Goal: Task Accomplishment & Management: Use online tool/utility

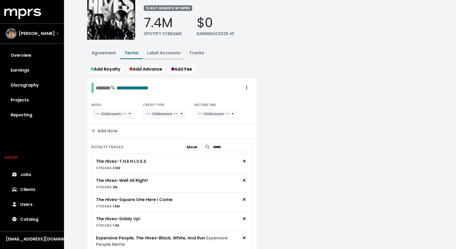
scroll to position [19, 0]
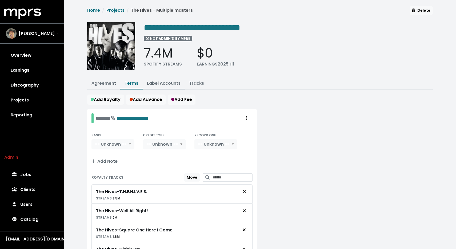
click at [165, 84] on link "Label Accounts" at bounding box center [164, 83] width 34 height 6
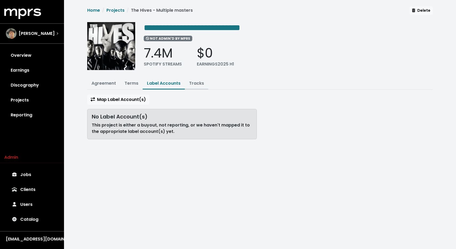
click at [192, 84] on link "Tracks" at bounding box center [196, 83] width 15 height 6
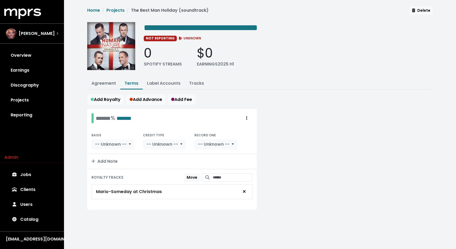
click at [136, 84] on link "Terms" at bounding box center [132, 83] width 14 height 6
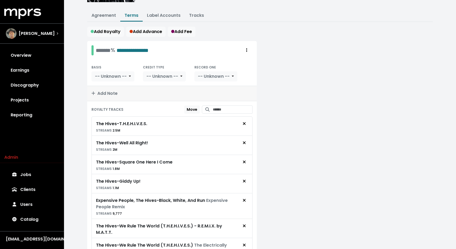
scroll to position [95, 0]
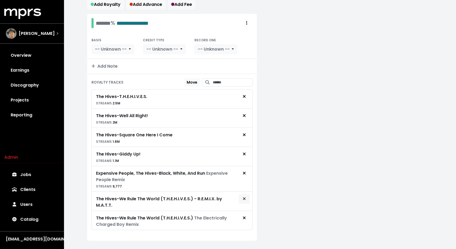
click at [246, 199] on span "Remove royalty target" at bounding box center [244, 199] width 5 height 6
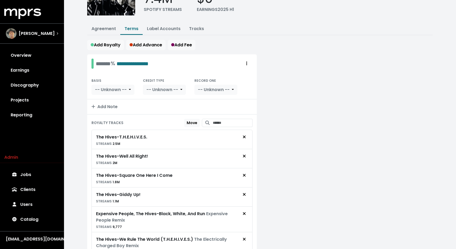
scroll to position [45, 0]
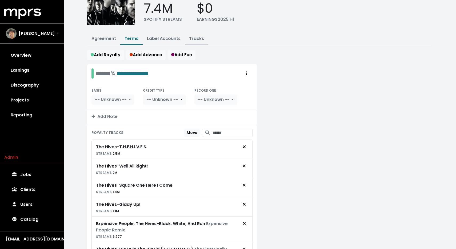
click at [192, 38] on link "Tracks" at bounding box center [196, 38] width 15 height 6
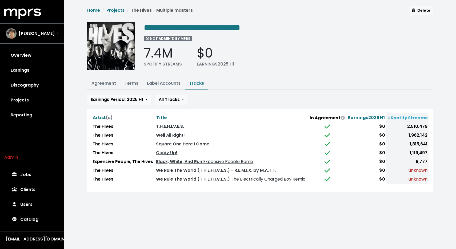
click at [202, 178] on link "We Rule The World (T.H.E.H.I.V.E.S.) The Electrically Charged Boy Remix" at bounding box center [230, 179] width 149 height 6
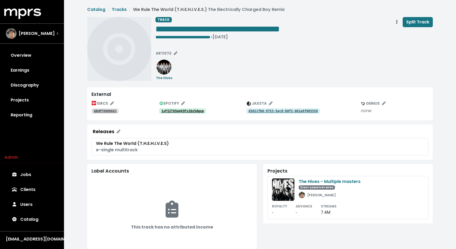
click at [196, 113] on tt "1vFI2TA5m443Fs1Ox5dqxp" at bounding box center [182, 111] width 42 height 4
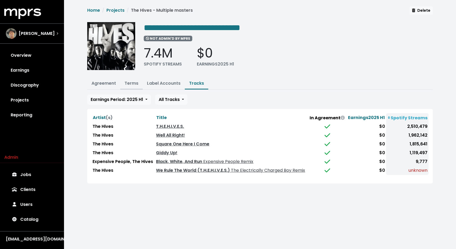
click at [133, 84] on link "Terms" at bounding box center [132, 83] width 14 height 6
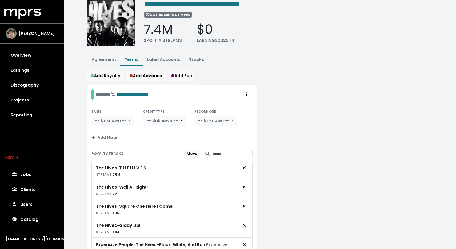
scroll to position [32, 0]
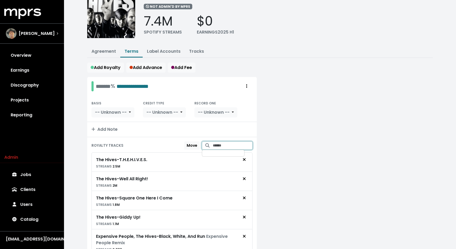
click at [217, 142] on input "Search for tracks by title and link them to this royalty" at bounding box center [233, 146] width 40 height 8
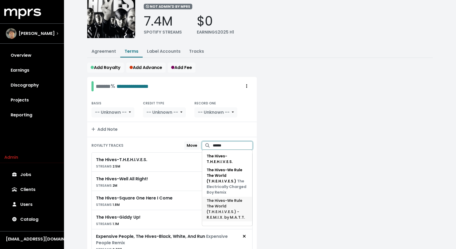
type input "******"
click at [223, 203] on span "The Hives - We Rule The World (T.H.E.H.I.V.E.S.) - R.E.M.I.X. by M.A.T.T." at bounding box center [227, 209] width 41 height 22
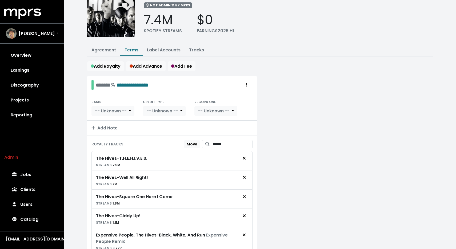
scroll to position [0, 0]
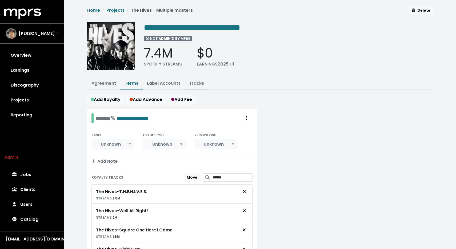
click at [194, 82] on link "Tracks" at bounding box center [196, 83] width 15 height 6
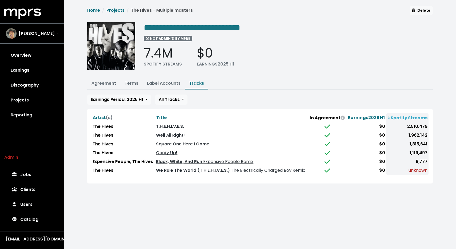
click at [211, 135] on td "Well All Right!" at bounding box center [231, 135] width 153 height 9
click at [171, 124] on link "T.H.E.H.I.V.E.S." at bounding box center [170, 127] width 28 height 6
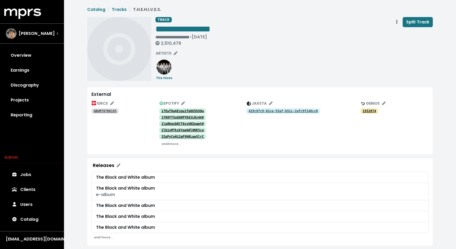
click at [177, 115] on link "1f08YT5uGGQPYEdJLRz4A8" at bounding box center [182, 117] width 47 height 5
click at [187, 116] on tt "1f08YT5uGGQPYEdJLRz4A8" at bounding box center [182, 118] width 42 height 4
click at [183, 121] on link "1lp0kmxbRCT0zvUNZeqmtH" at bounding box center [182, 123] width 47 height 5
click at [185, 131] on tt "2lb1sMTkzkYqeQdl0RE5ca" at bounding box center [182, 131] width 42 height 4
click at [189, 136] on tt "3IpPvCoHi2gF9hRLqeSlrC" at bounding box center [182, 137] width 42 height 4
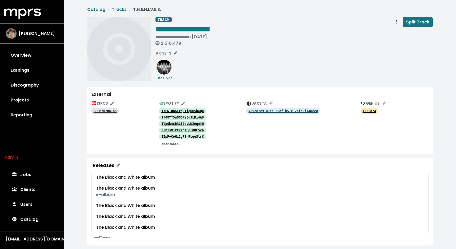
click at [169, 144] on small "and 4 more..." at bounding box center [171, 144] width 19 height 4
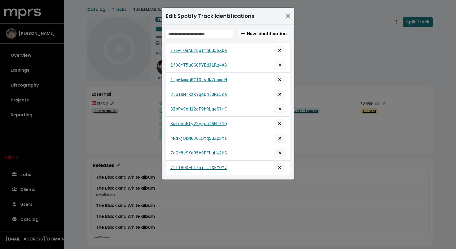
click at [193, 170] on tt "7fTTBeDECf2aiicTXkMOM7" at bounding box center [198, 167] width 57 height 5
click at [194, 150] on link "7aGr8vSXeR5b9PFUuHW2HS" at bounding box center [198, 153] width 57 height 6
click at [190, 141] on tt "4RdkjDbM0J0IDtqSuZpSti" at bounding box center [198, 138] width 57 height 5
click at [192, 122] on tt "3wLenh6ly25yqunIAMTF1Q" at bounding box center [198, 123] width 57 height 5
click at [137, 93] on div "Edit Spotify Track Identifications New Identification 17EwTOaAEzqu1fqOU5hXQa 1f…" at bounding box center [228, 124] width 456 height 249
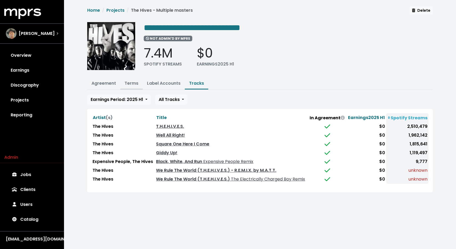
click at [131, 83] on link "Terms" at bounding box center [132, 83] width 14 height 6
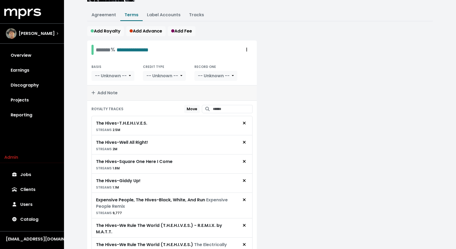
scroll to position [105, 0]
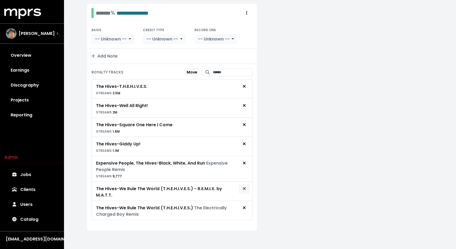
click at [243, 188] on icon "Remove royalty target" at bounding box center [244, 189] width 3 height 4
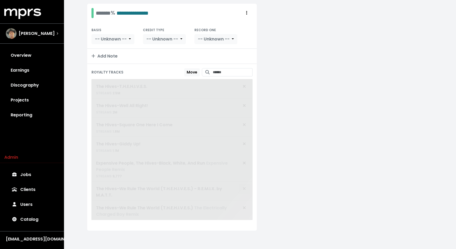
scroll to position [86, 0]
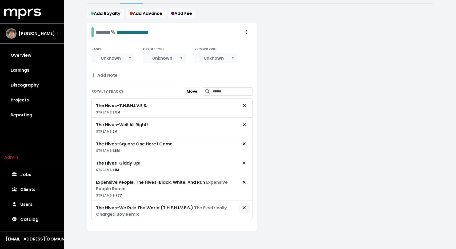
click at [243, 209] on icon "Remove royalty target" at bounding box center [244, 208] width 3 height 4
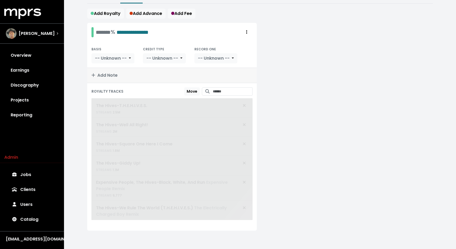
scroll to position [67, 0]
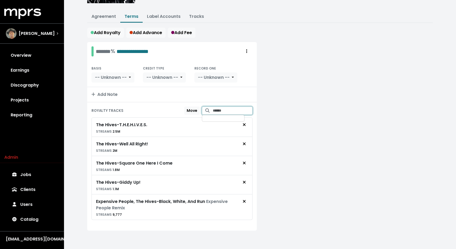
click at [225, 110] on input "Search for tracks by title and link them to this royalty" at bounding box center [233, 111] width 40 height 8
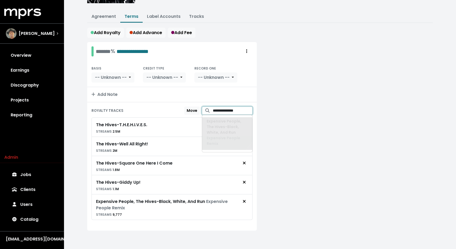
type input "**********"
click at [220, 113] on input "**********" at bounding box center [233, 111] width 40 height 8
click at [337, 121] on div at bounding box center [348, 139] width 176 height 195
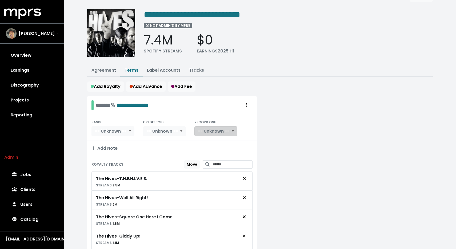
scroll to position [0, 0]
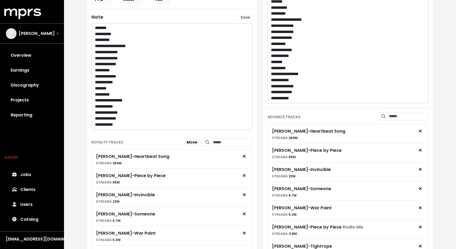
scroll to position [130, 0]
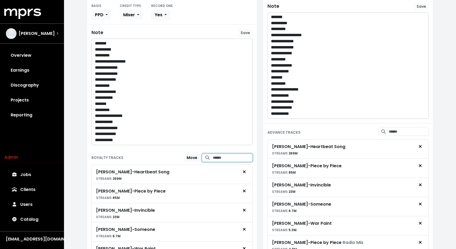
click at [215, 154] on input "Search for tracks by title and link them to this royalty" at bounding box center [233, 158] width 40 height 8
type input "**********"
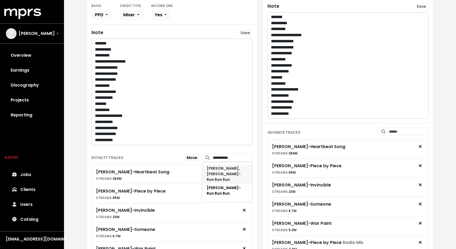
click at [221, 172] on span "Kelly Clarkson, John Legend - Run Run Run" at bounding box center [224, 174] width 34 height 17
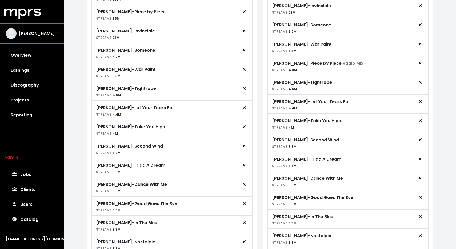
scroll to position [392, 0]
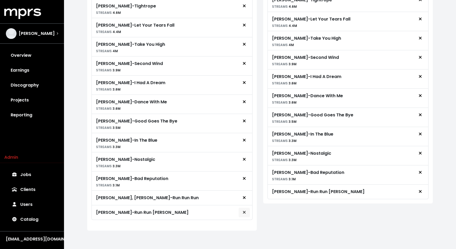
click at [244, 211] on icon "Remove royalty target" at bounding box center [244, 213] width 3 height 4
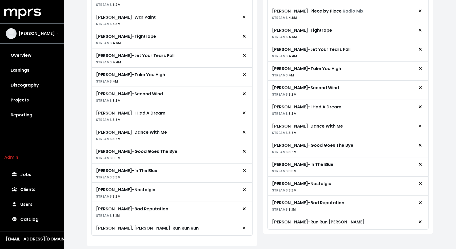
scroll to position [369, 0]
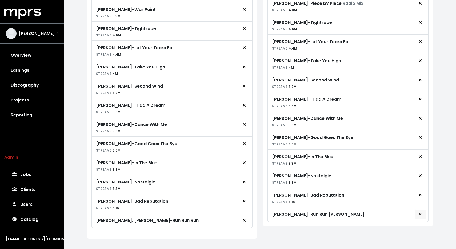
click at [421, 213] on icon "Remove advance target" at bounding box center [420, 214] width 3 height 4
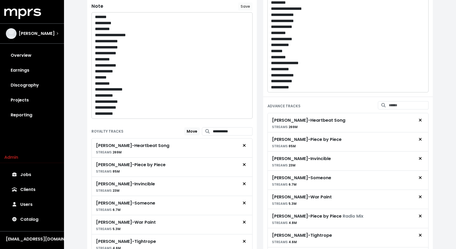
scroll to position [52, 0]
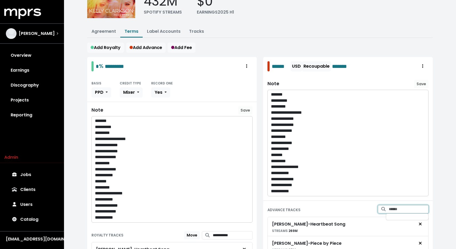
click at [389, 209] on input "Search for tracks by title and link them to this advance" at bounding box center [409, 209] width 40 height 8
type input "**********"
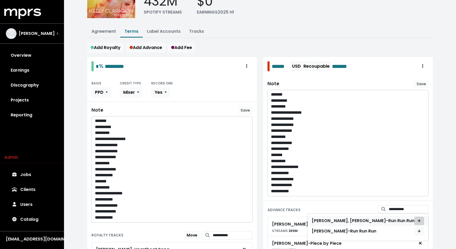
click at [421, 222] on span "Add advance target" at bounding box center [419, 222] width 5 height 6
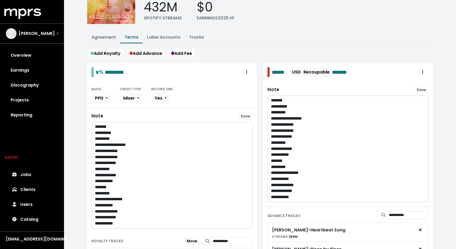
scroll to position [0, 0]
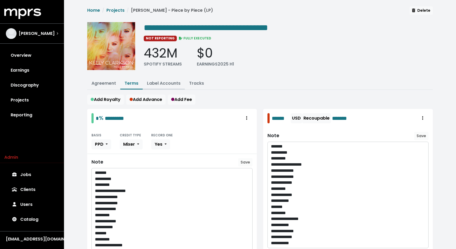
click at [166, 82] on link "Label Accounts" at bounding box center [164, 83] width 34 height 6
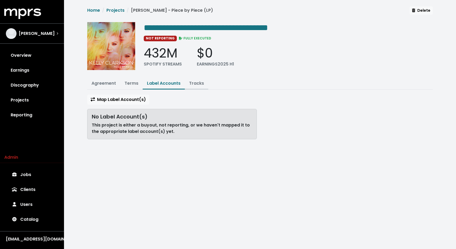
click at [193, 85] on link "Tracks" at bounding box center [196, 83] width 15 height 6
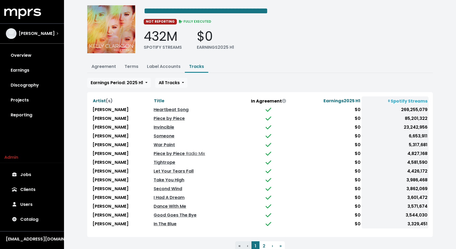
scroll to position [34, 0]
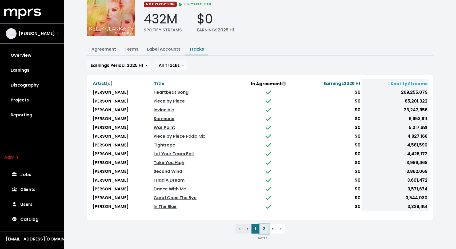
click at [265, 229] on button "2" at bounding box center [264, 229] width 9 height 10
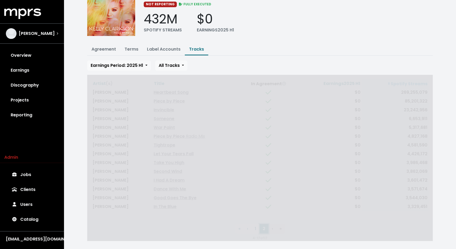
scroll to position [0, 0]
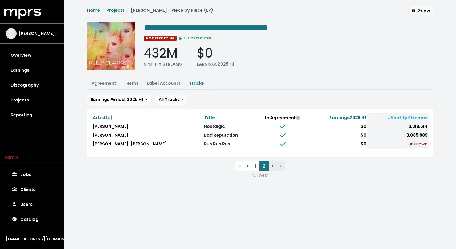
click at [210, 134] on link "Bad Reputation" at bounding box center [221, 135] width 34 height 6
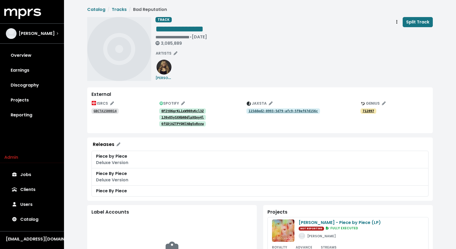
click at [191, 111] on tt "0FItO6grKL1xW908yKcl3Z" at bounding box center [182, 111] width 42 height 4
click at [167, 118] on tt "1J0vO5ySXHbN0dlpXQoy4l" at bounding box center [182, 118] width 42 height 4
click at [170, 124] on tt "6fSDjAZTPYQNlhBg5xRxvw" at bounding box center [182, 124] width 42 height 4
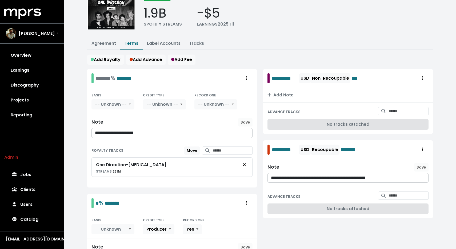
scroll to position [8, 0]
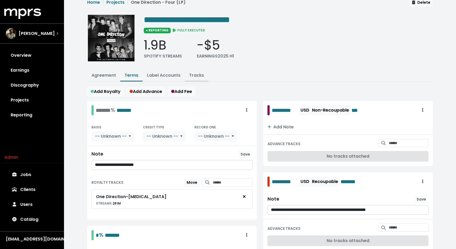
click at [199, 76] on link "Tracks" at bounding box center [196, 75] width 15 height 6
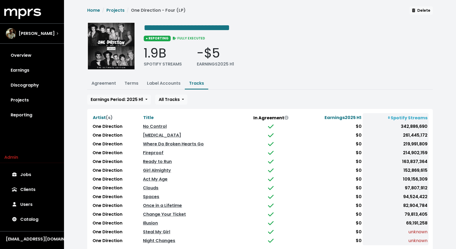
scroll to position [15, 0]
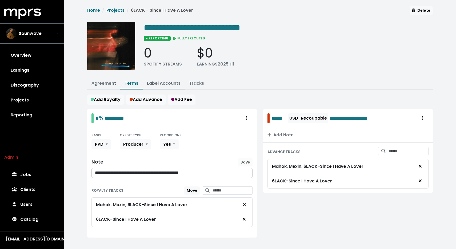
click at [159, 87] on button "Label Accounts" at bounding box center [164, 83] width 42 height 11
click at [199, 80] on link "Tracks" at bounding box center [196, 83] width 15 height 6
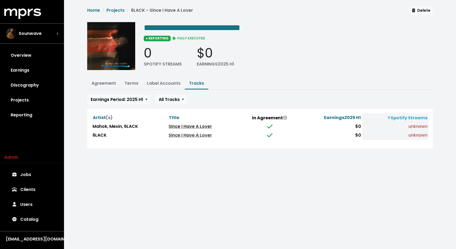
click at [196, 124] on link "Since I Have A Lover" at bounding box center [190, 127] width 43 height 6
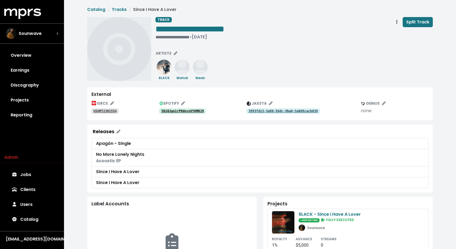
click at [191, 111] on tt "5D1QJgn1rP8docnVY6MRJ9" at bounding box center [182, 111] width 42 height 4
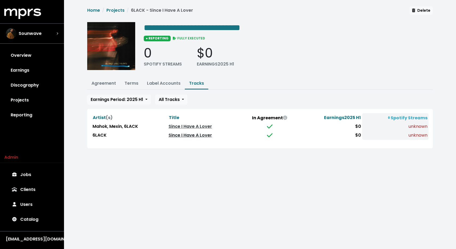
click at [183, 136] on link "Since I Have A Lover" at bounding box center [190, 135] width 43 height 6
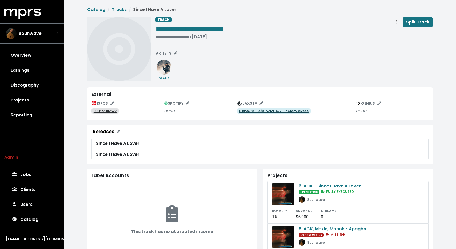
click at [110, 111] on tt "USUM72302522" at bounding box center [105, 111] width 23 height 4
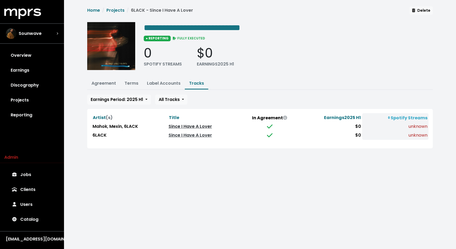
click at [178, 126] on link "Since I Have A Lover" at bounding box center [190, 127] width 43 height 6
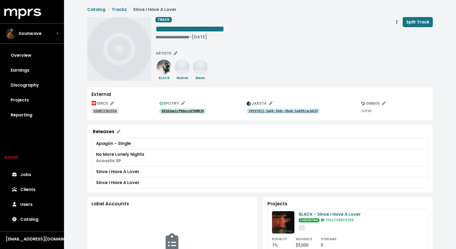
click at [112, 112] on tt "USUM72301554" at bounding box center [105, 111] width 23 height 4
click at [192, 111] on tt "5D1QJgn1rP8docnVY6MRJ9" at bounding box center [182, 111] width 42 height 4
click at [109, 114] on div "USUM72301554" at bounding box center [126, 111] width 68 height 6
click at [109, 110] on tt "USUM72301554" at bounding box center [105, 111] width 23 height 4
click at [174, 54] on icon "Edit artists" at bounding box center [176, 53] width 4 height 4
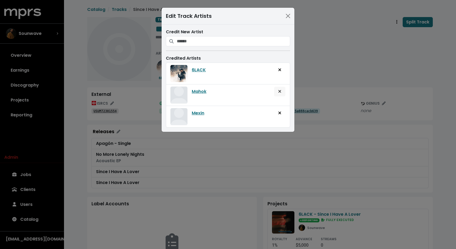
click at [279, 93] on icon "Remove artist from track" at bounding box center [279, 91] width 3 height 4
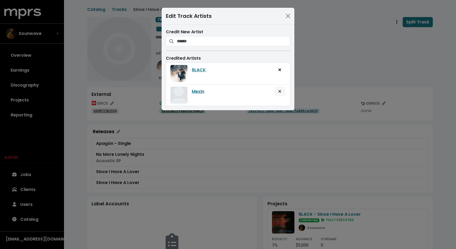
click at [282, 97] on button "Remove artist from track" at bounding box center [280, 92] width 12 height 10
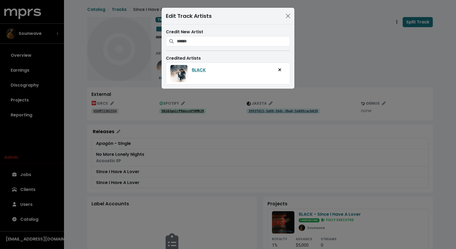
click at [321, 54] on div "Edit Track Artists Credit New Artist Credited Artists 6LACK" at bounding box center [228, 124] width 456 height 249
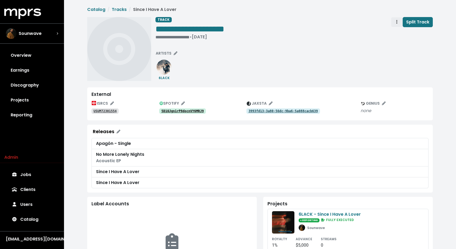
click at [396, 20] on span "Track actions" at bounding box center [397, 22] width 5 height 6
click at [397, 35] on link "Merge" at bounding box center [412, 34] width 42 height 9
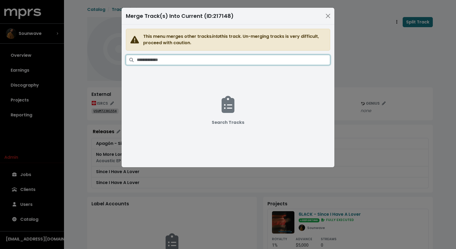
click at [276, 57] on input "Search tracks" at bounding box center [233, 60] width 193 height 10
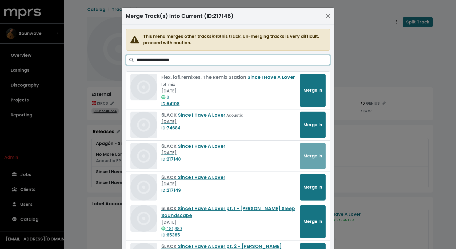
scroll to position [25, 0]
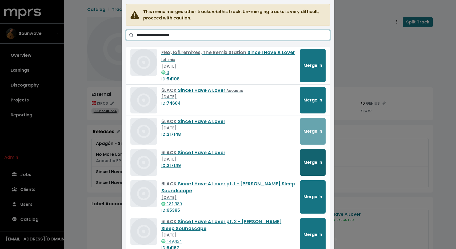
type input "**********"
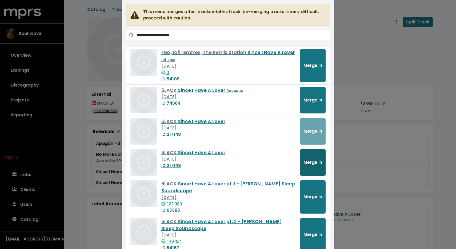
click at [307, 162] on span "Merge In" at bounding box center [313, 163] width 19 height 6
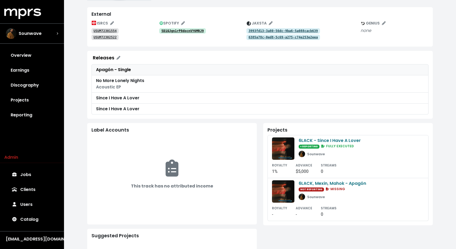
scroll to position [110, 0]
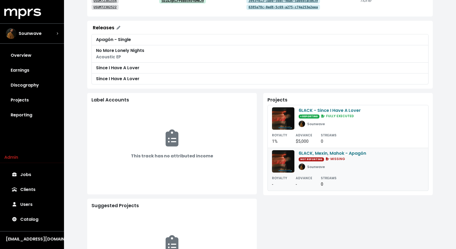
click at [288, 164] on img at bounding box center [283, 161] width 22 height 22
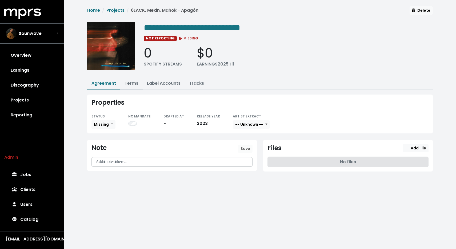
click at [129, 81] on link "Terms" at bounding box center [132, 83] width 14 height 6
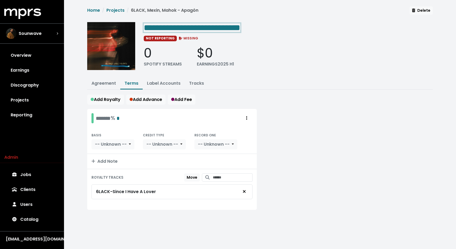
click at [240, 27] on span "**********" at bounding box center [192, 27] width 97 height 9
click at [240, 30] on span "**********" at bounding box center [192, 27] width 97 height 9
copy span "******"
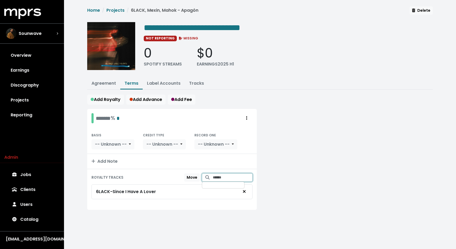
click at [220, 174] on input "Search for tracks by title and link them to this royalty" at bounding box center [233, 178] width 40 height 8
paste input "******"
click at [228, 176] on input "******" at bounding box center [233, 178] width 40 height 8
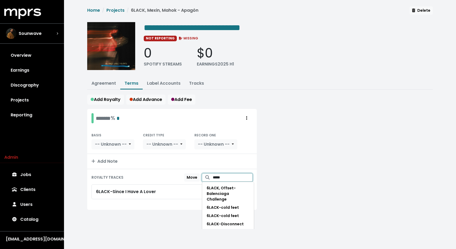
click at [224, 179] on input "*****" at bounding box center [233, 178] width 40 height 8
type input "*****"
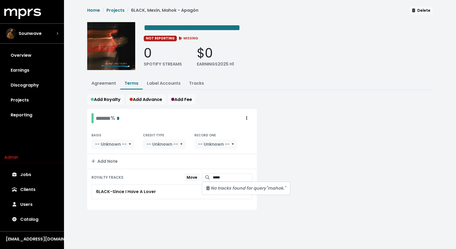
click at [160, 176] on div "ROYALTY TRACKS Move ***** No tracks found for query "mahok."" at bounding box center [172, 178] width 161 height 9
click at [112, 81] on link "Agreement" at bounding box center [104, 83] width 25 height 6
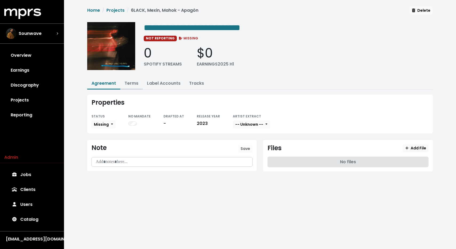
click at [131, 80] on link "Terms" at bounding box center [132, 83] width 14 height 6
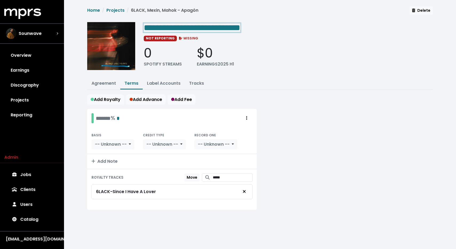
click at [240, 28] on span "**********" at bounding box center [192, 27] width 97 height 9
click at [197, 26] on span "**********" at bounding box center [192, 27] width 97 height 9
drag, startPoint x: 176, startPoint y: 27, endPoint x: 124, endPoint y: 21, distance: 52.1
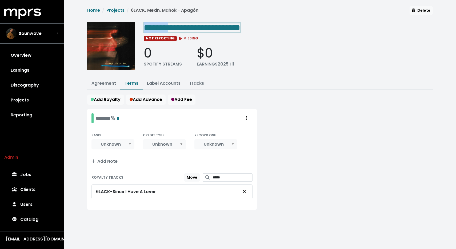
click at [124, 21] on span "**********" at bounding box center [260, 40] width 346 height 68
click at [286, 92] on div "**********" at bounding box center [260, 113] width 352 height 215
click at [244, 190] on icon "Remove royalty target" at bounding box center [244, 192] width 3 height 4
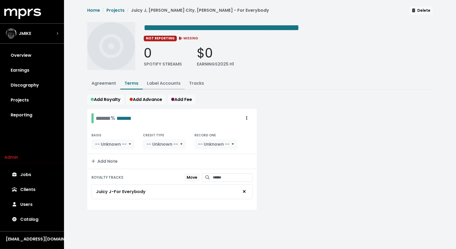
click at [162, 82] on link "Label Accounts" at bounding box center [164, 83] width 34 height 6
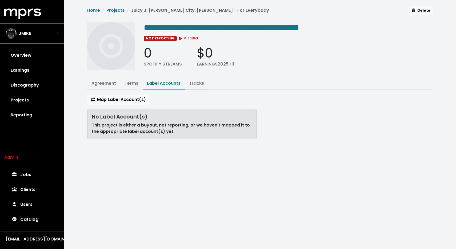
click at [188, 82] on button "Tracks" at bounding box center [196, 83] width 23 height 11
click at [199, 80] on link "Tracks" at bounding box center [196, 83] width 15 height 6
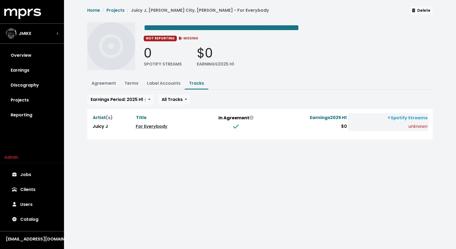
click at [145, 126] on link "For Everybody" at bounding box center [152, 127] width 32 height 6
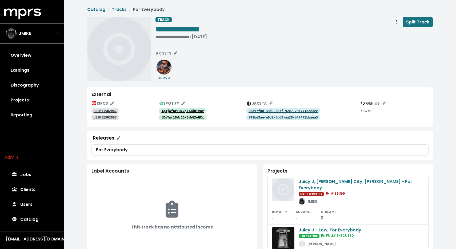
click at [112, 112] on tt "USSM11502087" at bounding box center [105, 111] width 23 height 4
click at [103, 116] on tt "USSM11502097" at bounding box center [105, 118] width 23 height 4
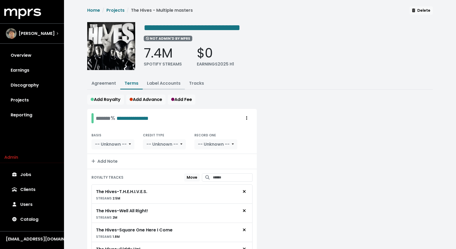
click at [150, 82] on link "Label Accounts" at bounding box center [164, 83] width 34 height 6
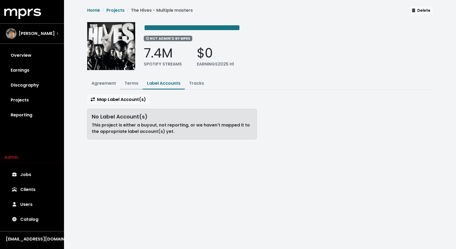
click at [138, 87] on button "Terms" at bounding box center [131, 83] width 22 height 11
click at [198, 84] on link "Tracks" at bounding box center [196, 83] width 15 height 6
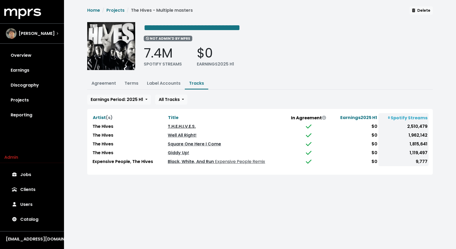
click at [190, 126] on link "T.H.E.H.I.V.E.S." at bounding box center [182, 127] width 28 height 6
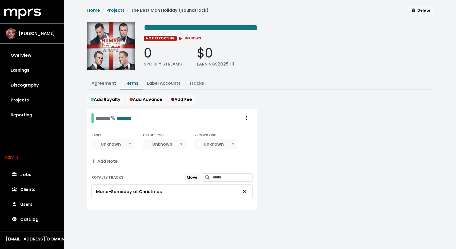
click at [157, 85] on link "Label Accounts" at bounding box center [164, 83] width 34 height 6
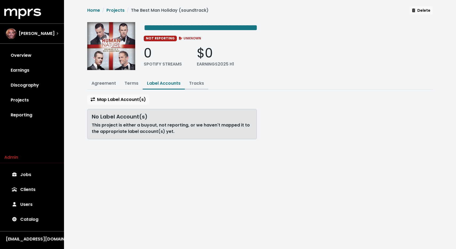
click at [203, 84] on link "Tracks" at bounding box center [196, 83] width 15 height 6
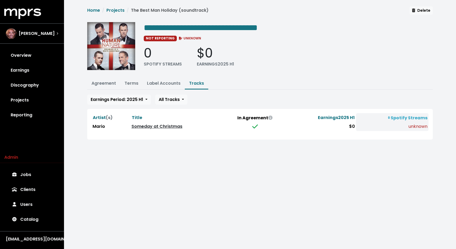
click at [140, 126] on link "Someday at Christmas" at bounding box center [157, 127] width 51 height 6
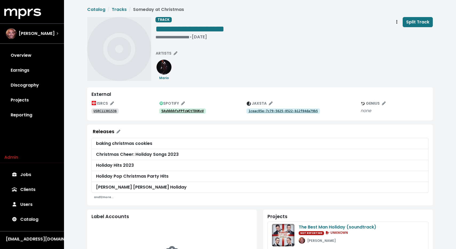
click at [104, 110] on tt "USRC11301536" at bounding box center [105, 111] width 23 height 4
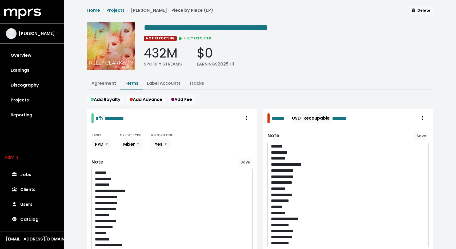
click at [166, 84] on link "Label Accounts" at bounding box center [164, 83] width 34 height 6
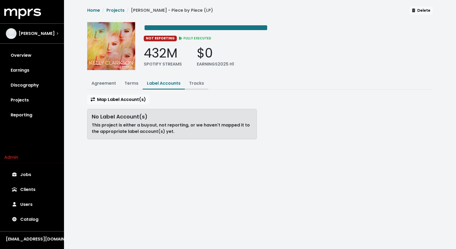
click at [197, 83] on link "Tracks" at bounding box center [196, 83] width 15 height 6
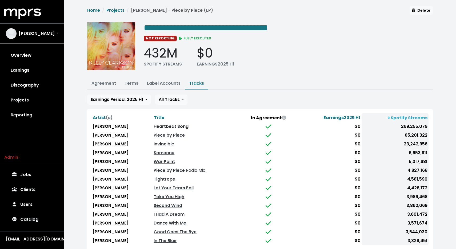
click at [168, 126] on link "Heartbeat Song" at bounding box center [171, 127] width 35 height 6
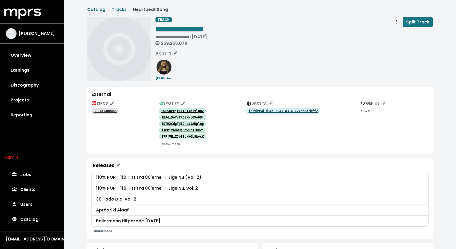
click at [168, 137] on tt "27FfVHzZJbEIuHHQL8WvcK" at bounding box center [182, 137] width 42 height 4
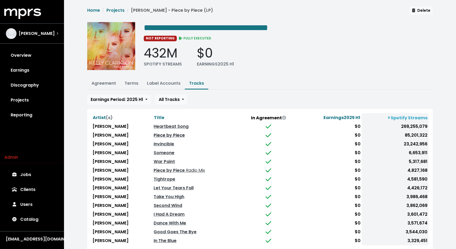
click at [171, 134] on link "Piece by Piece" at bounding box center [169, 135] width 31 height 6
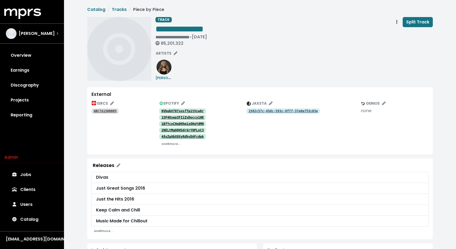
click at [188, 110] on tt "0VbubV707sosfTp1tVcw6r" at bounding box center [182, 111] width 42 height 4
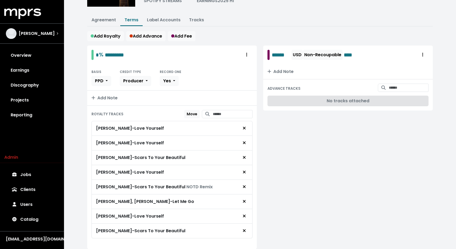
scroll to position [72, 0]
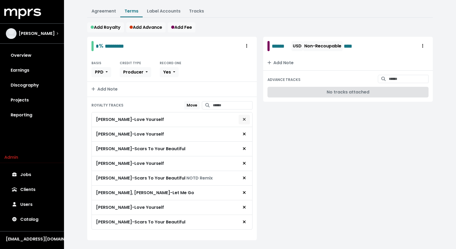
click at [243, 118] on icon "Remove royalty target" at bounding box center [244, 119] width 3 height 4
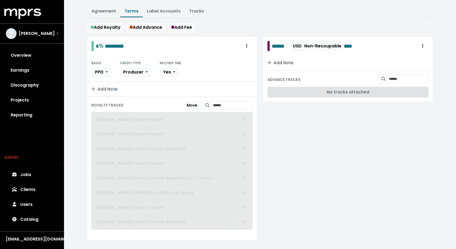
scroll to position [67, 0]
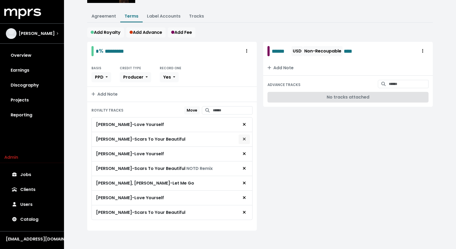
click at [242, 136] on span "Remove royalty target" at bounding box center [244, 139] width 5 height 6
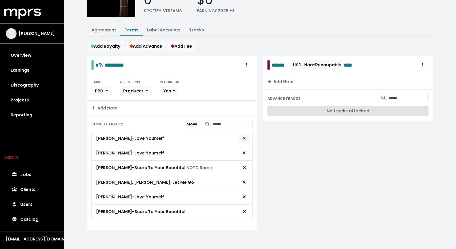
scroll to position [53, 0]
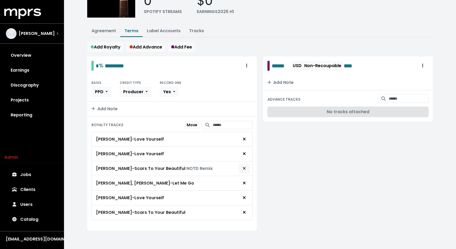
click at [243, 166] on icon "Remove royalty target" at bounding box center [244, 168] width 3 height 4
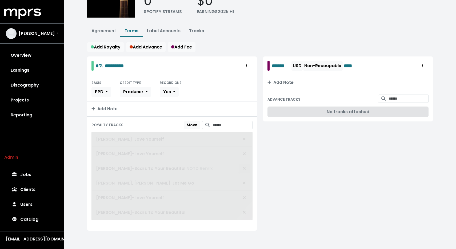
scroll to position [38, 0]
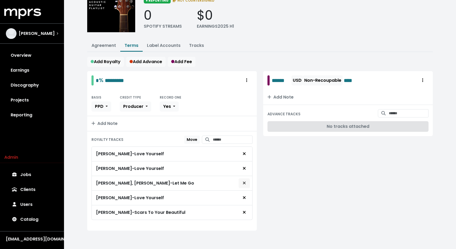
click at [244, 179] on button "Remove royalty target" at bounding box center [245, 183] width 12 height 10
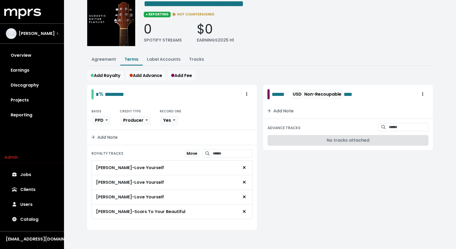
scroll to position [23, 0]
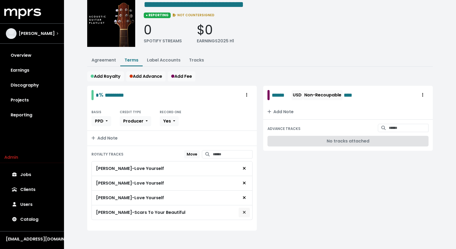
click at [247, 212] on button "Remove royalty target" at bounding box center [245, 213] width 12 height 10
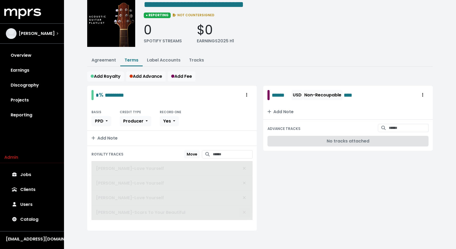
scroll to position [9, 0]
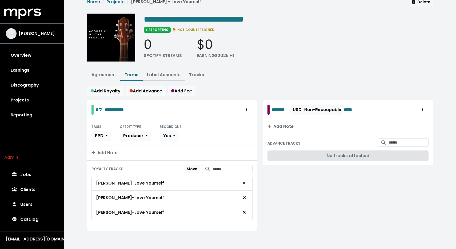
click at [160, 75] on link "Label Accounts" at bounding box center [164, 75] width 34 height 6
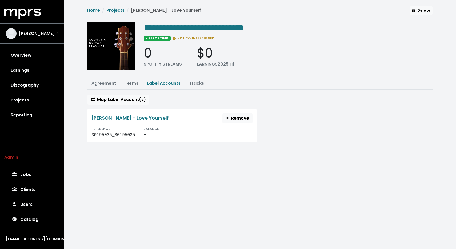
click at [195, 77] on div "**********" at bounding box center [260, 76] width 352 height 141
click at [194, 85] on link "Tracks" at bounding box center [196, 83] width 15 height 6
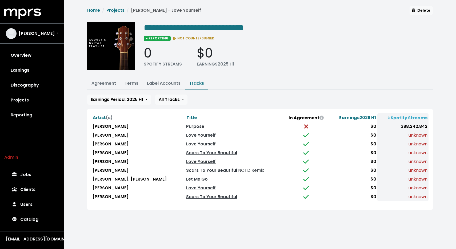
click at [198, 131] on td "Love Yourself" at bounding box center [234, 135] width 98 height 9
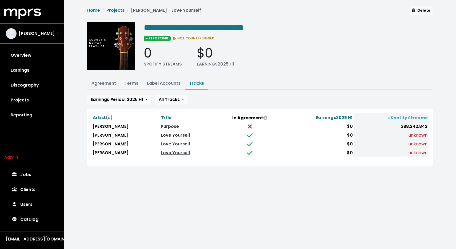
click at [161, 134] on link "Love Yourself" at bounding box center [176, 135] width 30 height 6
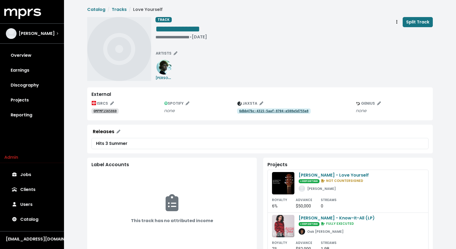
click at [101, 112] on tt "QMFMF1565860" at bounding box center [105, 111] width 23 height 4
click at [118, 9] on link "Tracks" at bounding box center [119, 9] width 15 height 6
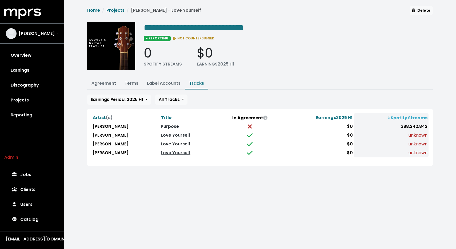
click at [161, 141] on link "Love Yourself" at bounding box center [176, 144] width 30 height 6
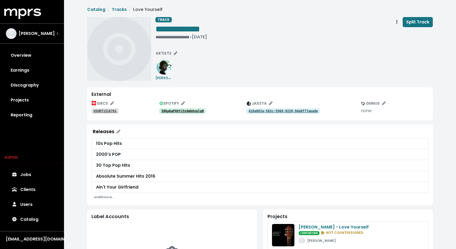
click at [176, 109] on tt "50kpGaPAhYJ3sGmk6vplg0" at bounding box center [182, 111] width 42 height 4
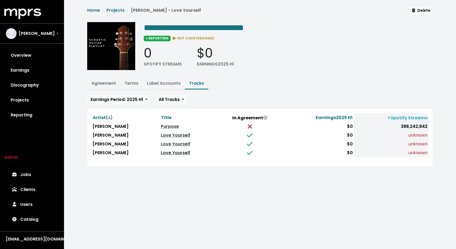
click at [170, 152] on link "Love Yourself" at bounding box center [176, 153] width 30 height 6
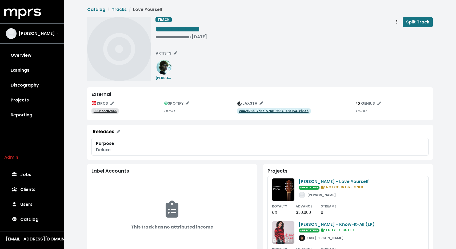
click at [105, 111] on tt "USUM72202846" at bounding box center [105, 111] width 23 height 4
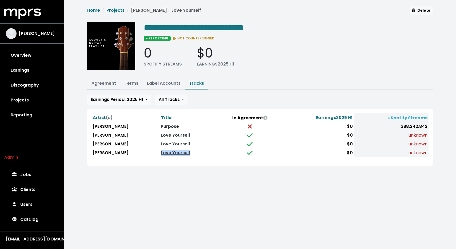
click at [112, 81] on link "Agreement" at bounding box center [104, 83] width 25 height 6
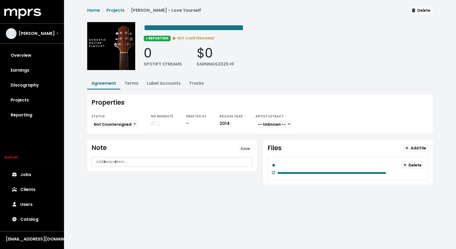
click at [273, 173] on icon at bounding box center [273, 172] width 3 height 3
click at [190, 81] on link "Tracks" at bounding box center [196, 83] width 15 height 6
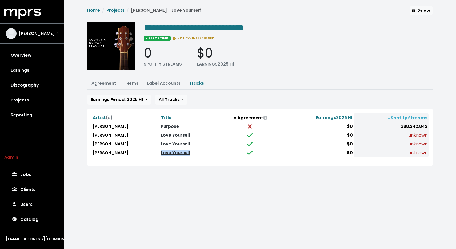
click at [161, 152] on link "Love Yourself" at bounding box center [176, 153] width 30 height 6
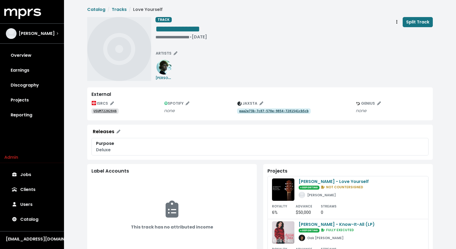
click at [114, 111] on tt "USUM72202846" at bounding box center [105, 111] width 23 height 4
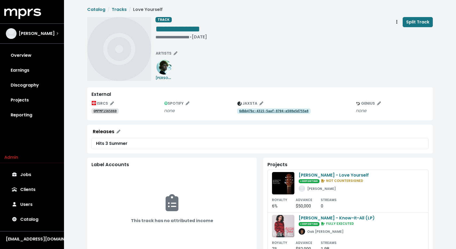
click at [108, 109] on tt "QMFMF1565860" at bounding box center [105, 111] width 23 height 4
click at [398, 25] on span "Track actions" at bounding box center [396, 22] width 1 height 6
click at [402, 34] on link "Merge" at bounding box center [412, 34] width 42 height 9
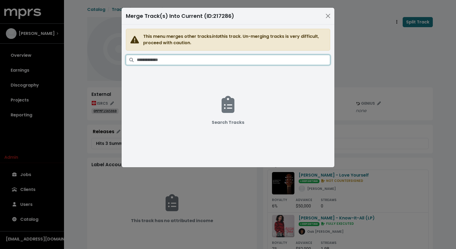
click at [282, 58] on input "Search tracks" at bounding box center [233, 60] width 193 height 10
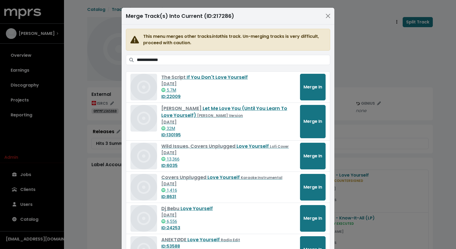
click at [136, 59] on span at bounding box center [131, 60] width 11 height 10
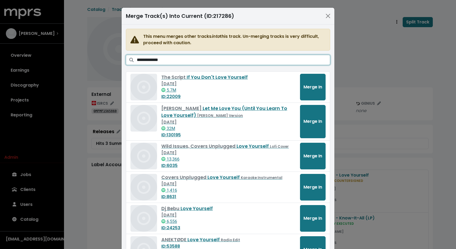
click at [137, 59] on input "**********" at bounding box center [233, 60] width 193 height 10
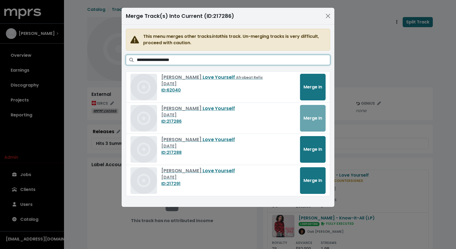
type input "**********"
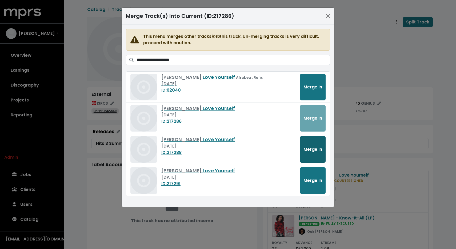
click at [309, 148] on span "Merge In" at bounding box center [313, 149] width 19 height 6
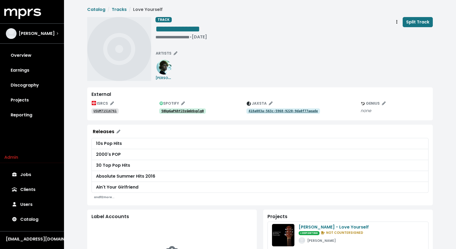
click at [110, 108] on div "USUM71516761" at bounding box center [126, 111] width 68 height 6
click at [107, 112] on tt "USUM71516761" at bounding box center [105, 111] width 23 height 4
click at [184, 110] on tt "50kpGaPAhYJ3sGmk6vplg0" at bounding box center [182, 111] width 42 height 4
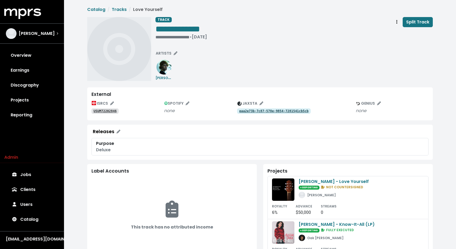
click at [108, 111] on tt "USUM72202846" at bounding box center [105, 111] width 23 height 4
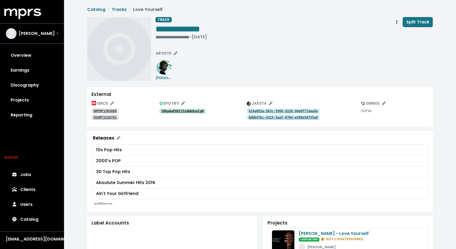
click at [196, 109] on link "50kpGaPAhYJ3sGmk6vplg0" at bounding box center [182, 111] width 47 height 5
click at [114, 110] on tt "QMFMF1565860" at bounding box center [105, 111] width 23 height 4
click at [111, 117] on tt "USUM71516761" at bounding box center [105, 118] width 23 height 4
click at [111, 104] on icon "Edit ISRC mappings for this track" at bounding box center [112, 104] width 4 height 4
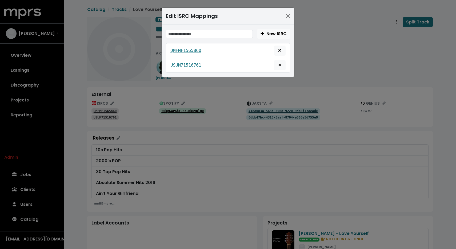
click at [321, 59] on div "Edit ISRC Mappings New ISRC QMFMF1565860 USUM71516761" at bounding box center [228, 124] width 456 height 249
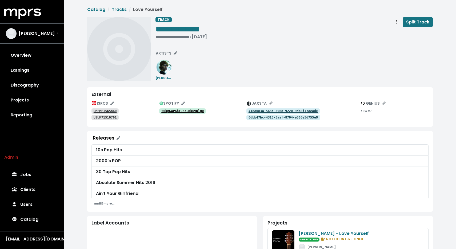
click at [101, 112] on tt "QMFMF1565860" at bounding box center [105, 111] width 23 height 4
click at [249, 57] on div "**********" at bounding box center [294, 49] width 277 height 64
click at [395, 23] on span "Track actions" at bounding box center [397, 22] width 5 height 6
click at [402, 37] on link "Merge" at bounding box center [412, 34] width 42 height 9
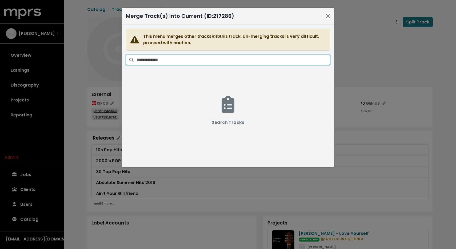
click at [259, 62] on input "Search tracks" at bounding box center [233, 60] width 193 height 10
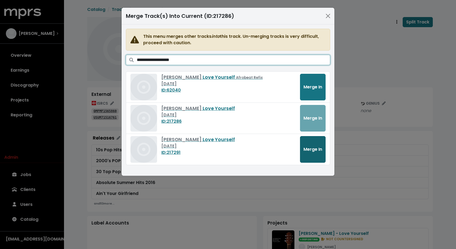
type input "**********"
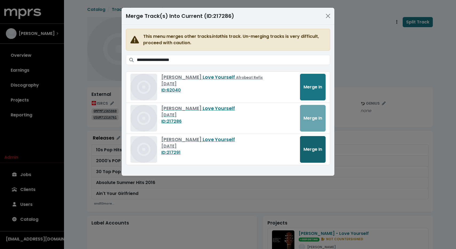
click at [313, 148] on span "Merge In" at bounding box center [313, 149] width 19 height 6
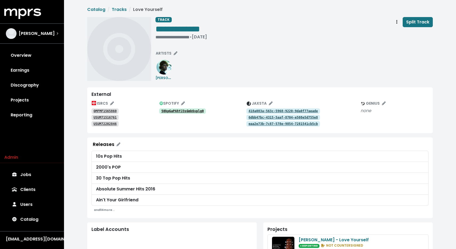
click at [108, 124] on tt "USUM72202846" at bounding box center [105, 124] width 23 height 4
click at [113, 119] on tt "USUM71516761" at bounding box center [105, 118] width 23 height 4
click at [112, 108] on div "QMFMF1565860" at bounding box center [126, 111] width 68 height 6
click at [113, 103] on icon "Edit ISRC mappings for this track" at bounding box center [112, 104] width 4 height 4
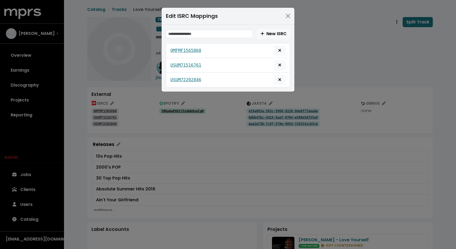
click at [215, 54] on div "QMFMF1565860" at bounding box center [227, 51] width 115 height 10
click at [203, 48] on div "QMFMF1565860" at bounding box center [227, 51] width 115 height 10
drag, startPoint x: 203, startPoint y: 50, endPoint x: 161, endPoint y: 50, distance: 42.2
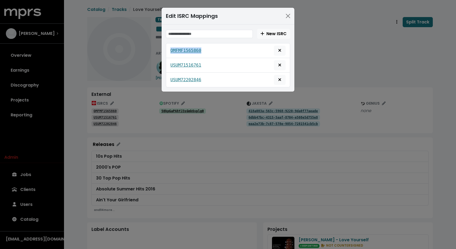
click at [161, 50] on div "Edit ISRC Mappings New ISRC QMFMF1565860 USUM71516761 USUM72202846" at bounding box center [228, 124] width 456 height 249
click at [281, 48] on icon "Delete mapping for this ISRC" at bounding box center [279, 50] width 3 height 4
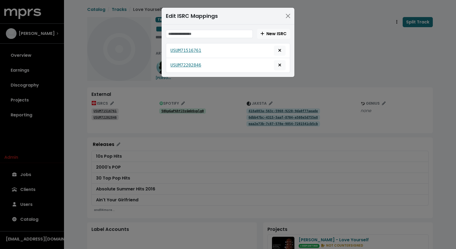
click at [284, 105] on div "Edit ISRC Mappings New ISRC USUM71516761 USUM72202846" at bounding box center [228, 124] width 456 height 249
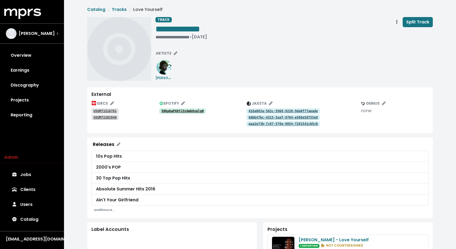
click at [281, 112] on tt "418a083a-563c-5968-9220-9da0f77aeade" at bounding box center [283, 111] width 69 height 4
click at [254, 116] on link "6dbb47bc-4315-5aaf-8704-e508e5d755e8" at bounding box center [284, 117] width 74 height 5
click at [268, 100] on button "JAXSTA" at bounding box center [259, 104] width 31 height 8
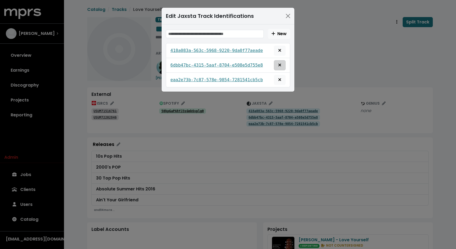
click at [281, 67] on icon "Remove this jaxsta identification" at bounding box center [279, 65] width 3 height 4
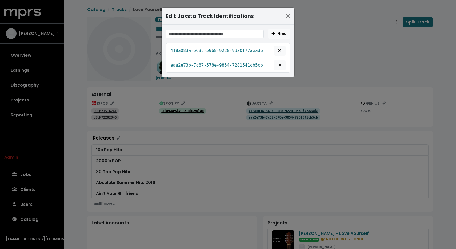
click at [308, 133] on div "Edit Jaxsta Track Identifications New 418a083a-563c-5968-9220-9da0f77aeade eaa2…" at bounding box center [228, 124] width 456 height 249
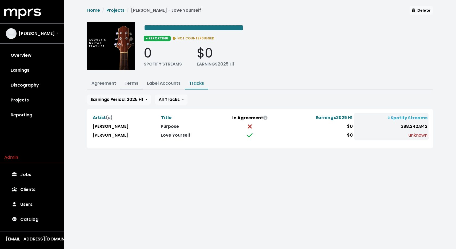
click at [129, 82] on link "Terms" at bounding box center [132, 83] width 14 height 6
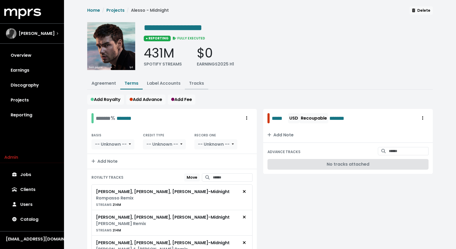
click at [191, 84] on link "Tracks" at bounding box center [196, 83] width 15 height 6
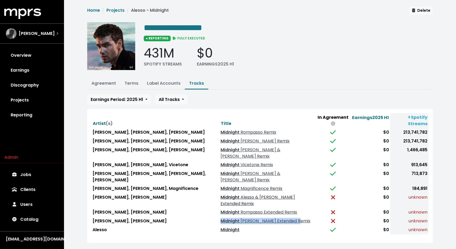
click at [249, 194] on span "Alesso & Esh Extended Remix" at bounding box center [258, 200] width 74 height 13
click at [130, 84] on link "Terms" at bounding box center [132, 83] width 14 height 6
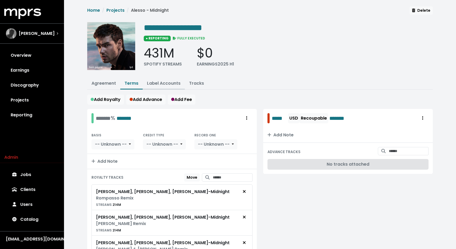
click at [172, 81] on link "Label Accounts" at bounding box center [164, 83] width 34 height 6
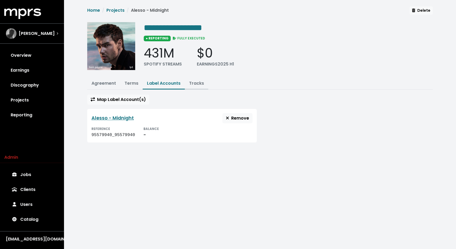
click at [196, 83] on link "Tracks" at bounding box center [196, 83] width 15 height 6
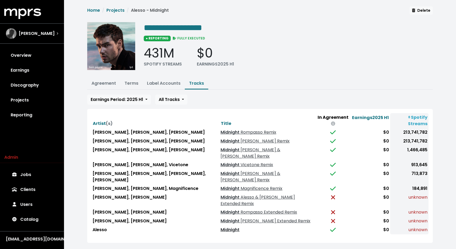
click at [221, 227] on link "Midnight" at bounding box center [230, 230] width 19 height 6
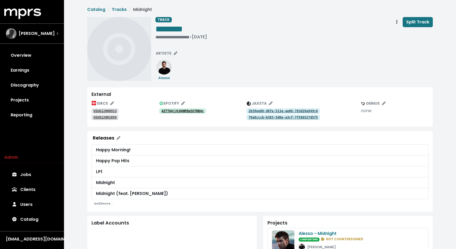
click at [180, 112] on tt "4ZTTUAjJCd4NMZmIU7RB4c" at bounding box center [182, 111] width 42 height 4
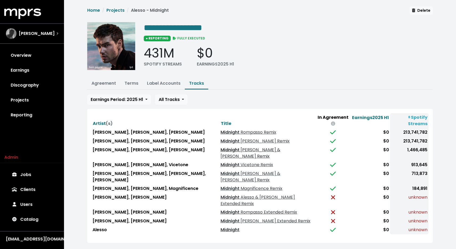
click at [239, 147] on span "Alesso & ESH Remix" at bounding box center [251, 153] width 60 height 13
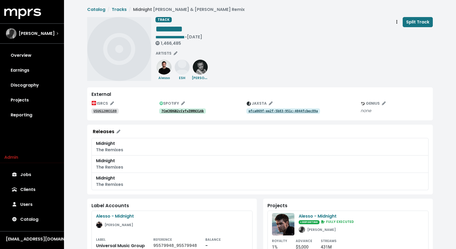
click at [199, 115] on div "ISRCS USUG12003188 SPOTIFY 7CmC8DGB2cCyfvZ0RN31Ak JAXSTA efca069f-ee2f-5b83-951…" at bounding box center [260, 108] width 337 height 17
click at [195, 109] on link "7CmC8DGB2cCyfvZ0RN31Ak" at bounding box center [182, 111] width 47 height 5
click at [106, 110] on tt "USUG12003188" at bounding box center [105, 111] width 23 height 4
click at [177, 112] on tt "1IEPQ0xGrWkwL1y5O5QBmD" at bounding box center [182, 111] width 42 height 4
click at [263, 111] on tt "4e3cb835-ea99-5d68-b57a-42c776221c4a" at bounding box center [283, 111] width 69 height 4
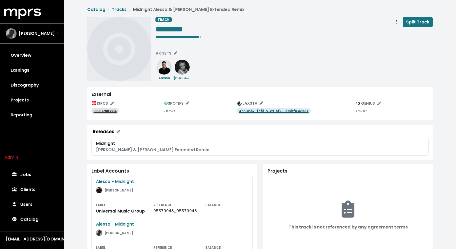
click at [250, 109] on tt "477105b7-fcfd-51c9-8f29-d30bf8349651" at bounding box center [273, 111] width 69 height 4
click at [243, 111] on tt "2e7d2f58-7778-5279-847a-220d26864051" at bounding box center [273, 111] width 69 height 4
click at [274, 111] on tt "3a9a8ad3-4190-52ad-9e3d-fe8b2230e1d8" at bounding box center [273, 111] width 69 height 4
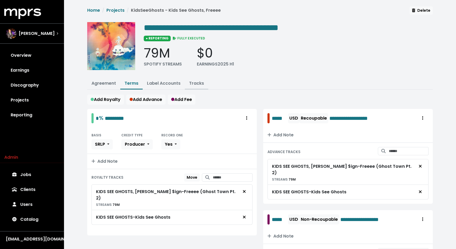
click at [192, 83] on link "Tracks" at bounding box center [196, 83] width 15 height 6
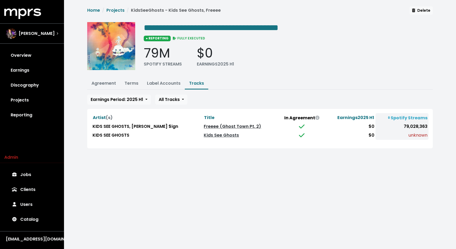
click at [207, 125] on link "Freeee (Ghost Town Pt. 2)" at bounding box center [232, 127] width 57 height 6
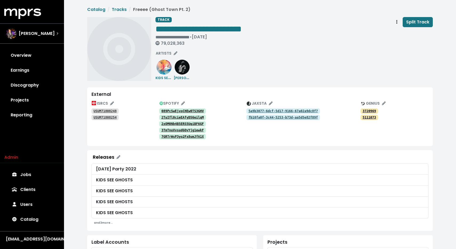
click at [105, 110] on tt "USUM71808248" at bounding box center [105, 111] width 23 height 4
click at [99, 118] on tt "USUM71808254" at bounding box center [105, 118] width 23 height 4
click at [178, 109] on link "089PcSwEjvoCHEw0TS3GHV" at bounding box center [182, 111] width 47 height 5
click at [174, 118] on tt "2TuIfl0cieEAfyD56eilqM" at bounding box center [182, 118] width 42 height 4
click at [181, 125] on tt "2xOM0Nb4B5ERS5UqiBF6GF" at bounding box center [182, 124] width 42 height 4
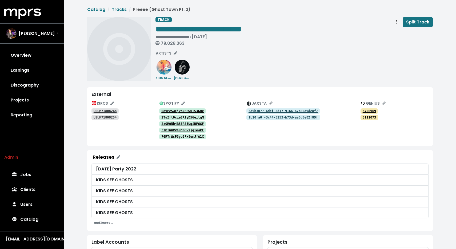
click at [176, 131] on tt "3TmTnuVvsudGOvYjg1ewkF" at bounding box center [182, 131] width 42 height 4
click at [166, 137] on tt "7GRTrWsP3yo2Fx8umJfA1X" at bounding box center [182, 137] width 42 height 4
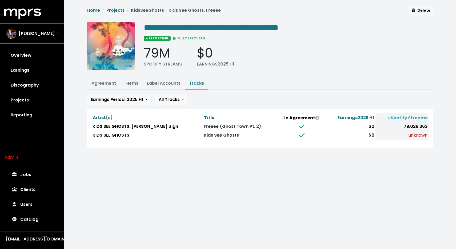
click at [204, 136] on link "Kids See Ghosts" at bounding box center [221, 135] width 35 height 6
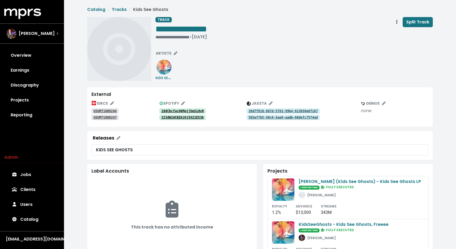
click at [181, 112] on tt "28dCbcfacQ6MajjhmS1dvR" at bounding box center [182, 111] width 42 height 4
click at [170, 116] on link "2I3dW2dCBZAJGj5X21E53k" at bounding box center [182, 117] width 47 height 5
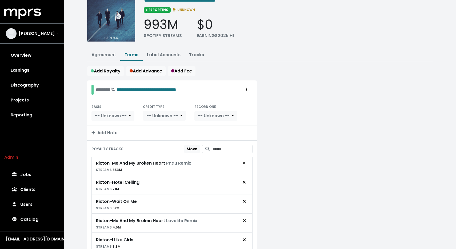
scroll to position [5, 0]
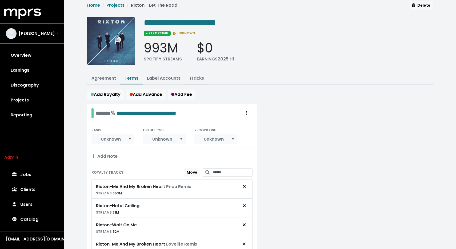
click at [200, 77] on link "Tracks" at bounding box center [196, 78] width 15 height 6
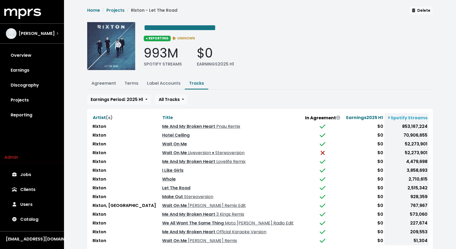
scroll to position [34, 0]
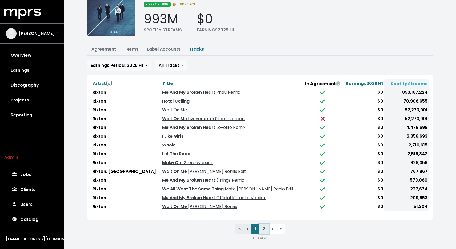
click at [265, 227] on button "2" at bounding box center [264, 229] width 9 height 10
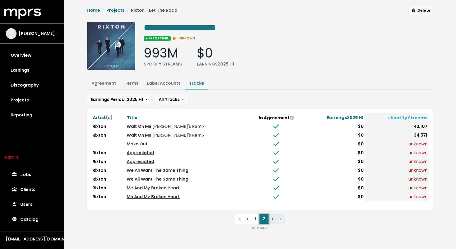
scroll to position [0, 0]
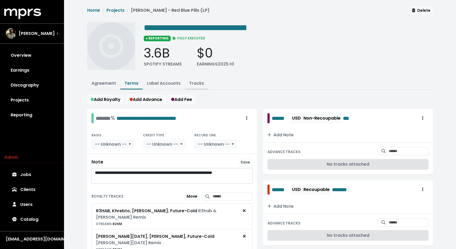
click at [189, 83] on link "Tracks" at bounding box center [196, 83] width 15 height 6
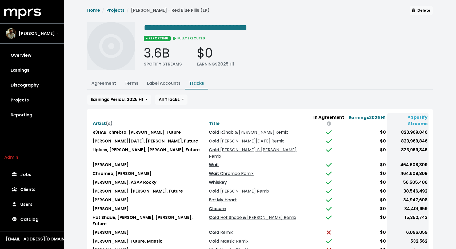
click at [243, 129] on span "R3hab & [PERSON_NAME] Remix" at bounding box center [253, 132] width 69 height 6
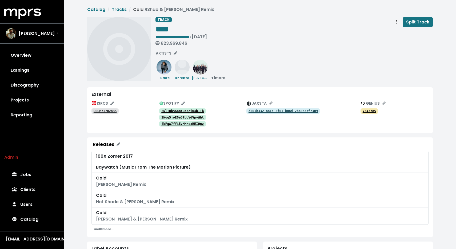
click at [190, 111] on tt "2NlTOhsAamXOaZciOXbITb" at bounding box center [182, 111] width 42 height 4
click at [173, 118] on tt "2Nog5joE0e5lUoVdVpyWhl" at bounding box center [182, 118] width 42 height 4
click at [167, 124] on tt "4bPgw7ffiEvMMHcxHEIQnz" at bounding box center [182, 124] width 42 height 4
click at [106, 111] on tt "USUM71702835" at bounding box center [105, 111] width 23 height 4
click at [189, 110] on tt "2NlTOhsAamXOaZciOXbITb" at bounding box center [182, 111] width 42 height 4
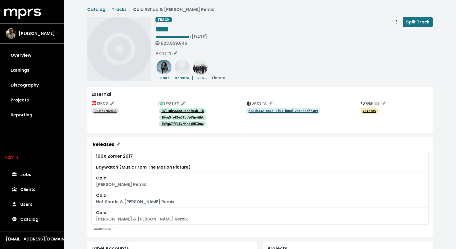
click at [179, 102] on span "SPOTIFY" at bounding box center [172, 103] width 25 height 5
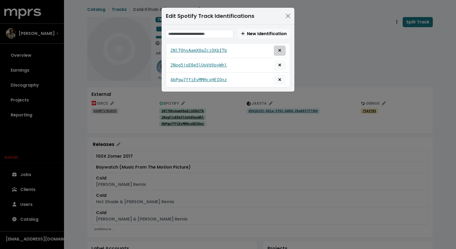
click at [280, 49] on icon "Remove this spotify identification" at bounding box center [279, 50] width 3 height 4
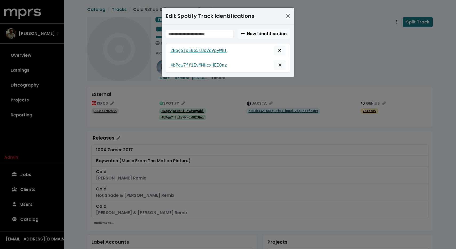
click at [323, 56] on div "Edit Spotify Track Identifications New Identification 2Nog5joE0e5lUoVdVpyWhl 4b…" at bounding box center [228, 124] width 456 height 249
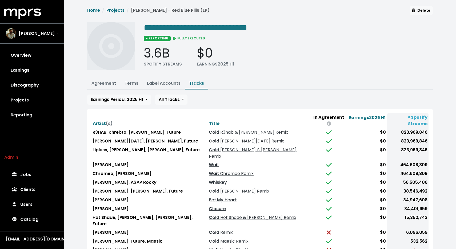
click at [220, 138] on span "Sak Noel Remix" at bounding box center [251, 141] width 65 height 6
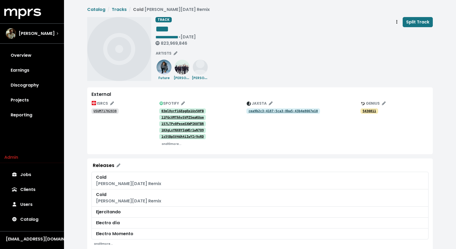
click at [188, 110] on tt "03ml8yrF1GEpgEp1Uy50FB" at bounding box center [182, 111] width 42 height 4
click at [178, 118] on tt "11FGcVMThhvSVPZSeaKUue" at bounding box center [182, 118] width 42 height 4
click at [175, 124] on tt "157LTPv0PesmSXWPIK0TBR" at bounding box center [182, 124] width 42 height 4
click at [183, 131] on tt "1KXgLxYNX0YIqWEr1wN7Q9" at bounding box center [182, 131] width 42 height 4
click at [174, 137] on tt "1s5tBpSV4dA4iIwYIr9xRD" at bounding box center [182, 137] width 42 height 4
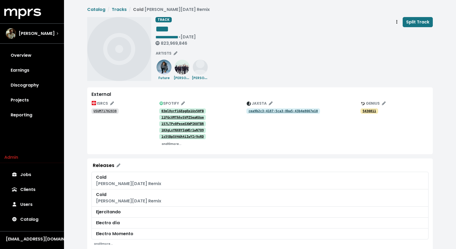
click at [176, 145] on small "and 10 more..." at bounding box center [172, 144] width 20 height 4
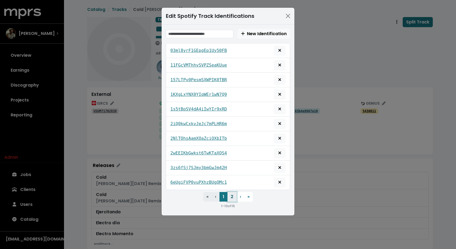
click at [234, 197] on button "2" at bounding box center [232, 197] width 9 height 10
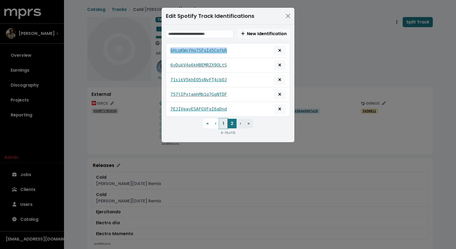
click at [223, 124] on button "1" at bounding box center [224, 124] width 8 height 10
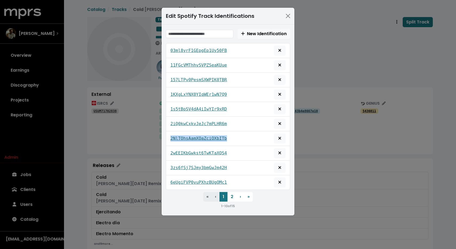
click at [220, 139] on tt "2NlTOhsAamXOaZciOXbITb" at bounding box center [198, 138] width 57 height 5
click at [279, 138] on icon "Remove this spotify identification" at bounding box center [280, 138] width 3 height 3
click at [233, 199] on button "2" at bounding box center [232, 197] width 9 height 10
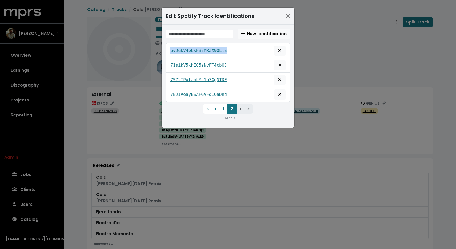
click at [123, 43] on div "Edit Spotify Track Identifications New Identification 6vDukV4p6kHBEMRZX9OLtS 71…" at bounding box center [228, 124] width 456 height 249
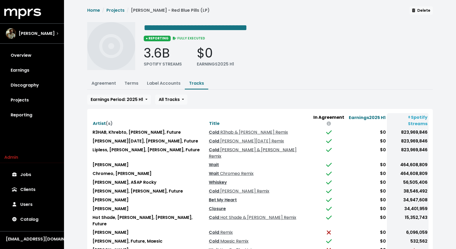
click at [233, 147] on span "Kaskade & Lipless Remix" at bounding box center [253, 153] width 88 height 13
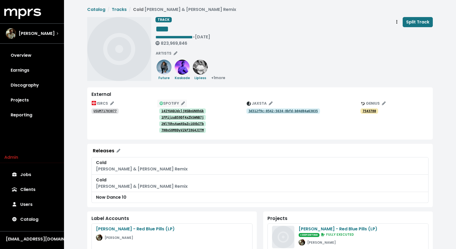
click at [180, 103] on span "SPOTIFY" at bounding box center [172, 103] width 25 height 5
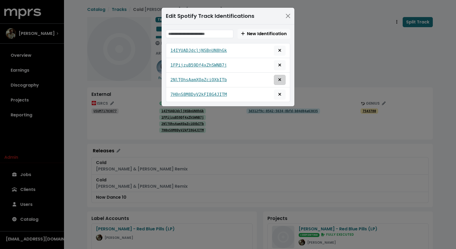
click at [283, 82] on button "Remove this spotify identification" at bounding box center [280, 80] width 12 height 10
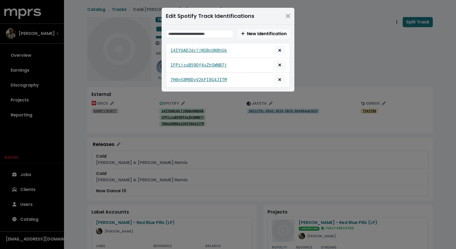
click at [93, 43] on div "Edit Spotify Track Identifications New Identification 14IYUADJdcljNSBnUN8hGk 1F…" at bounding box center [228, 124] width 456 height 249
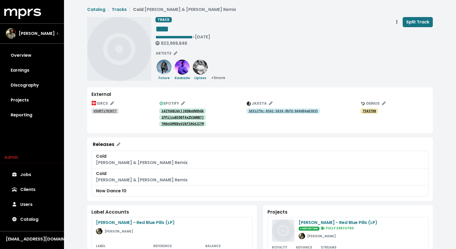
click at [176, 109] on tt "14IYUADJdcljNSBnUN8hGk" at bounding box center [182, 111] width 42 height 4
click at [177, 119] on tt "1FPijzuB59Df4xZhSWNB7j" at bounding box center [182, 118] width 42 height 4
click at [169, 122] on tt "7H0nS8M8DyV2kFI8G4JITM" at bounding box center [182, 124] width 42 height 4
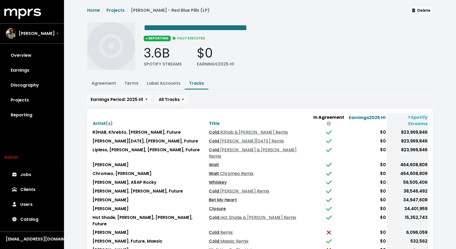
click at [223, 171] on span "Chromeo Remix" at bounding box center [236, 174] width 35 height 6
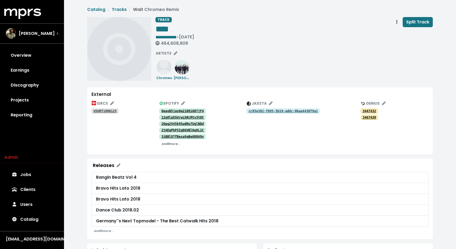
click at [171, 142] on small "and 11 more..." at bounding box center [171, 144] width 19 height 4
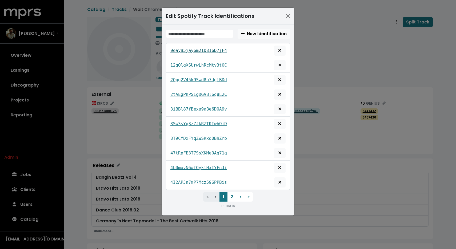
click at [204, 51] on tt "0eayB5jay6m21D816D7jF4" at bounding box center [198, 50] width 57 height 5
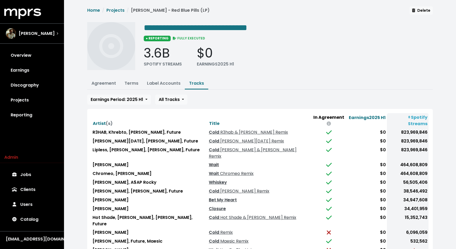
click at [209, 162] on link "Wait" at bounding box center [214, 165] width 10 height 6
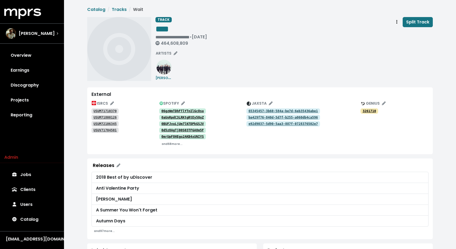
click at [193, 110] on tt "06gzWmTDhFTlYTnIlGcOsu" at bounding box center [182, 111] width 42 height 4
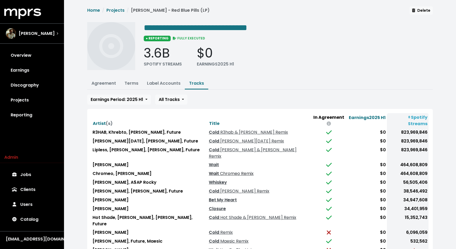
click at [219, 171] on span "Chromeo Remix" at bounding box center [236, 174] width 35 height 6
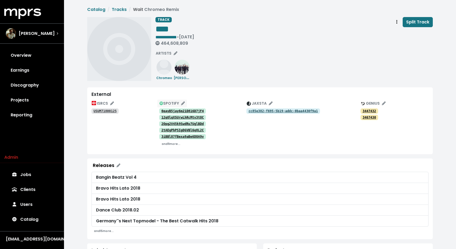
click at [177, 100] on button "SPOTIFY" at bounding box center [172, 104] width 30 height 8
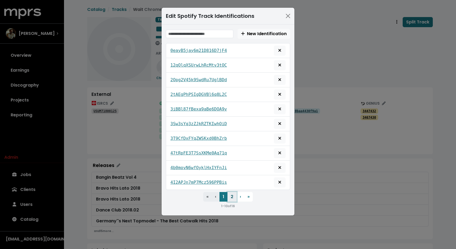
click at [233, 193] on button "2" at bounding box center [232, 197] width 9 height 10
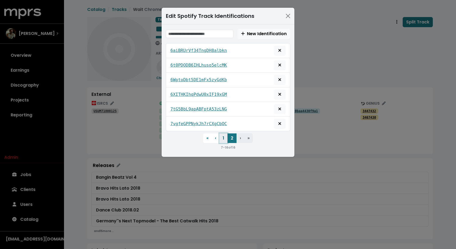
click at [224, 135] on button "1" at bounding box center [224, 139] width 8 height 10
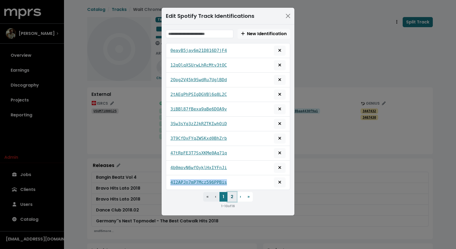
click at [231, 194] on button "2" at bounding box center [232, 197] width 9 height 10
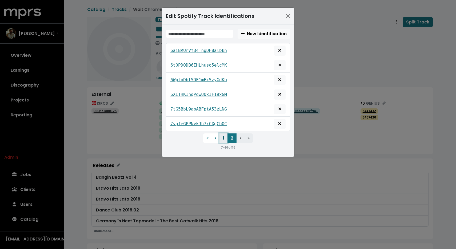
click at [223, 138] on button "1" at bounding box center [224, 139] width 8 height 10
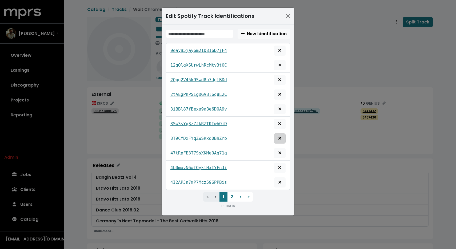
click at [283, 140] on button "Remove this spotify identification" at bounding box center [280, 139] width 12 height 10
click at [330, 184] on div "Edit Spotify Track Identifications New Identification 0eayB5jay6m21D816D7jF4 12…" at bounding box center [228, 124] width 456 height 249
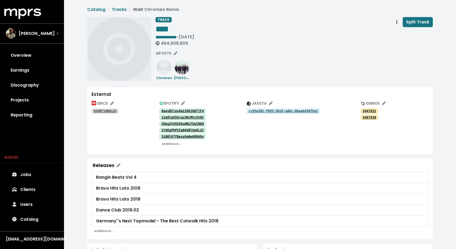
click at [207, 71] on div "**********" at bounding box center [294, 49] width 277 height 64
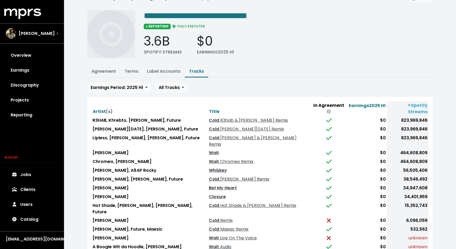
scroll to position [14, 0]
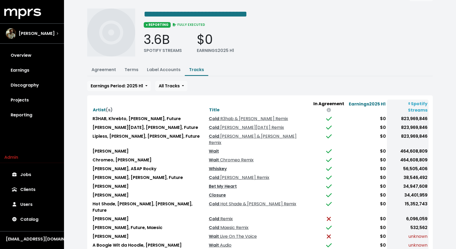
click at [219, 216] on span "Remix" at bounding box center [226, 219] width 14 height 6
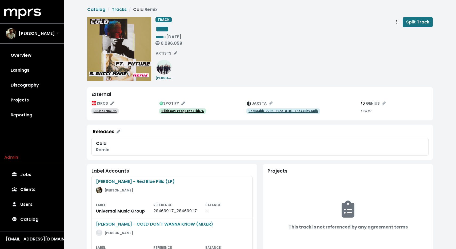
click at [191, 112] on tt "0ihh3AvTzYmgZ1nY1Thb7G" at bounding box center [182, 111] width 42 height 4
click at [187, 111] on tt "0ihh3AvTzYmgZ1nY1Thb7G" at bounding box center [182, 111] width 42 height 4
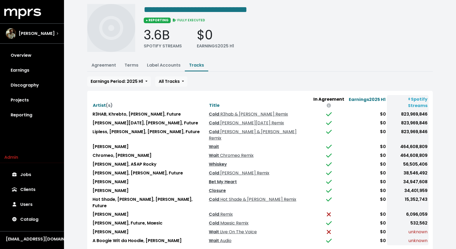
scroll to position [19, 0]
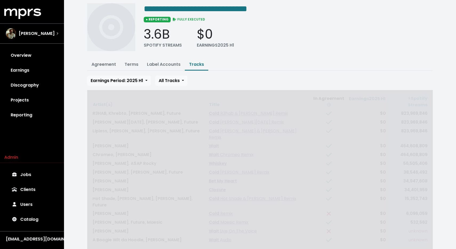
scroll to position [17, 0]
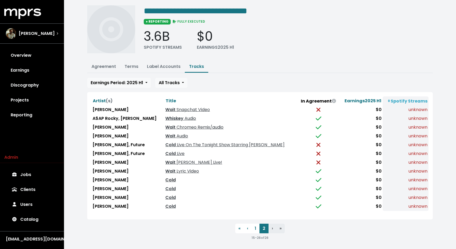
click at [165, 178] on link "Cold" at bounding box center [170, 180] width 10 height 6
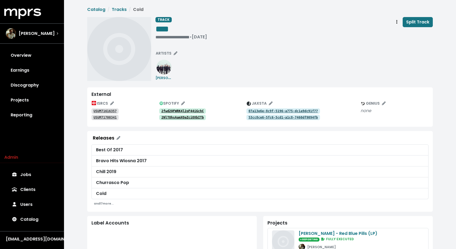
click at [169, 110] on tt "2fwd2QFWRK4l2oF44iGchC" at bounding box center [182, 111] width 42 height 4
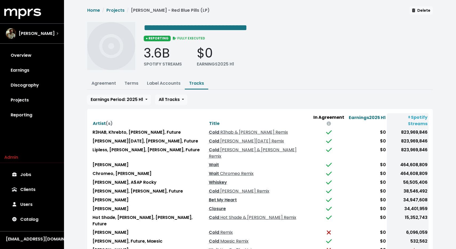
scroll to position [34, 0]
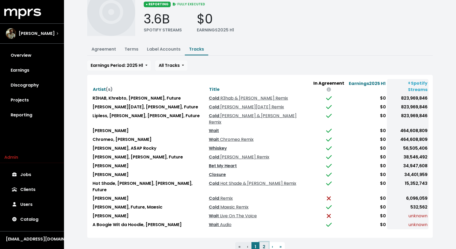
click at [263, 243] on button "2" at bounding box center [264, 248] width 9 height 10
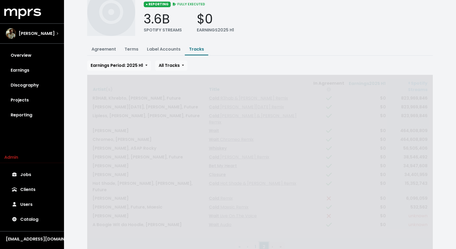
scroll to position [17, 0]
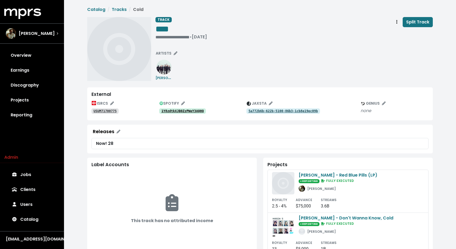
click at [181, 109] on link "1Y8zdtkXJB0ZzPWeY3AQ0Q" at bounding box center [182, 111] width 47 height 5
click at [251, 111] on tt "5552cc37-c27f-5b33-9a43-daeb4d0a46a7" at bounding box center [273, 111] width 69 height 4
click at [280, 111] on tt "4d4c8387-01c6-5e78-8bbe-710dde5ef52e" at bounding box center [273, 111] width 69 height 4
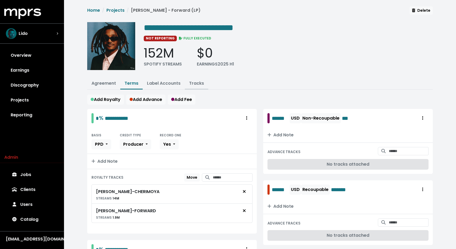
click at [192, 85] on link "Tracks" at bounding box center [196, 83] width 15 height 6
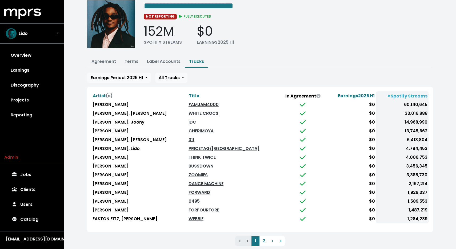
scroll to position [34, 0]
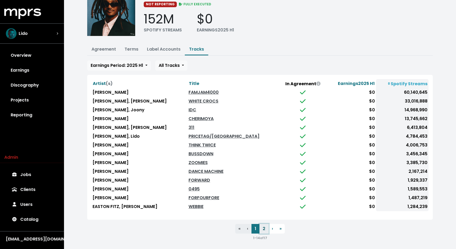
click at [260, 225] on button "2" at bounding box center [264, 229] width 9 height 10
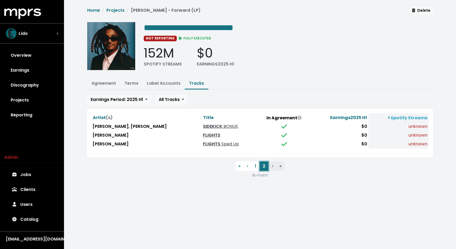
scroll to position [0, 0]
click at [256, 166] on button "1" at bounding box center [256, 167] width 8 height 10
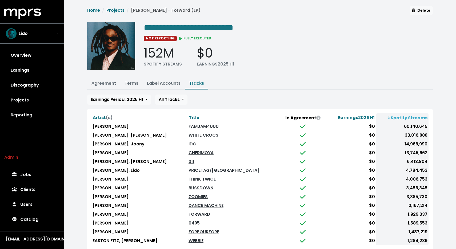
scroll to position [34, 0]
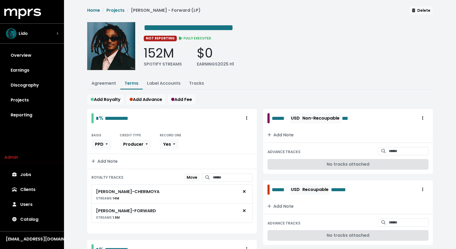
scroll to position [31, 0]
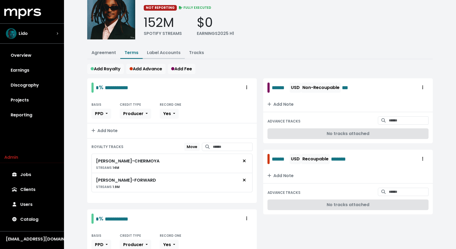
click at [153, 52] on link "Label Accounts" at bounding box center [164, 53] width 34 height 6
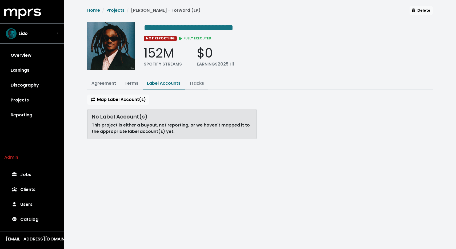
click at [199, 84] on link "Tracks" at bounding box center [196, 83] width 15 height 6
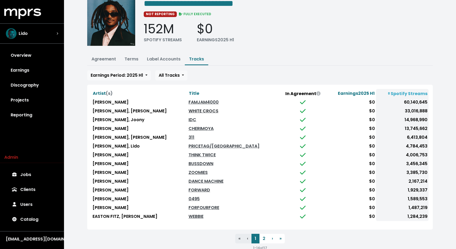
scroll to position [34, 0]
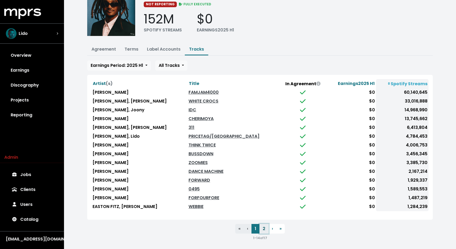
click at [264, 225] on button "2" at bounding box center [264, 229] width 9 height 10
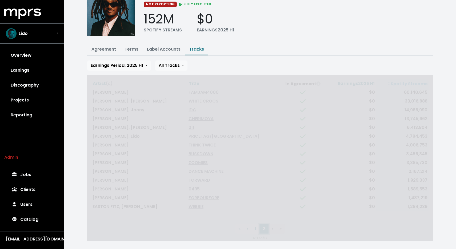
scroll to position [0, 0]
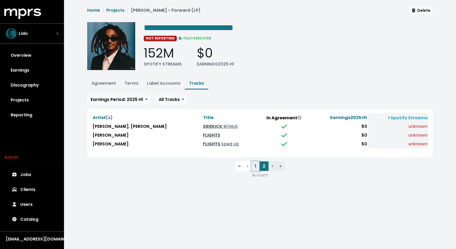
click at [257, 169] on button "1" at bounding box center [256, 167] width 8 height 10
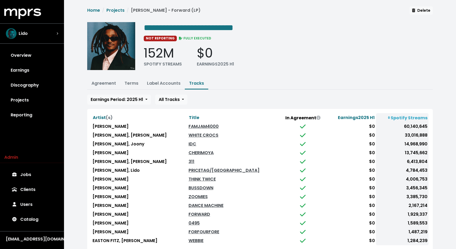
scroll to position [34, 0]
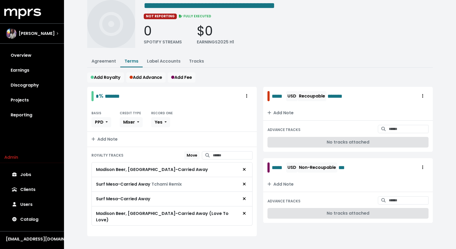
scroll to position [23, 0]
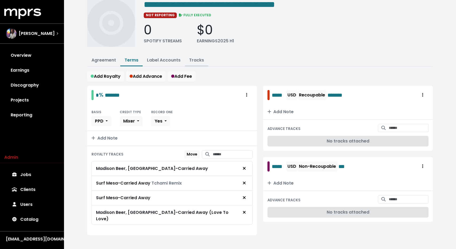
click at [192, 59] on link "Tracks" at bounding box center [196, 60] width 15 height 6
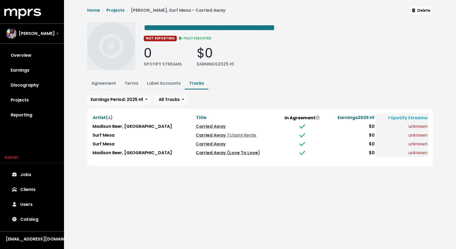
click at [196, 153] on link "Carried Away (Love To Love)" at bounding box center [228, 153] width 64 height 6
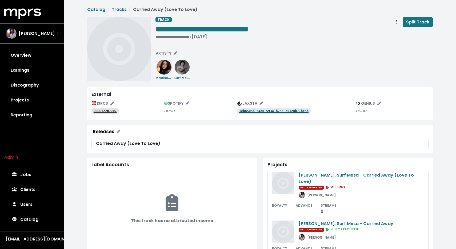
click at [245, 111] on tt "1eb8505b-64a0-5934-b233-351c0b71bc3b" at bounding box center [273, 111] width 69 height 4
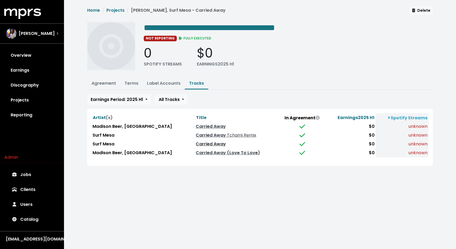
click at [196, 143] on link "Carried Away" at bounding box center [211, 144] width 30 height 6
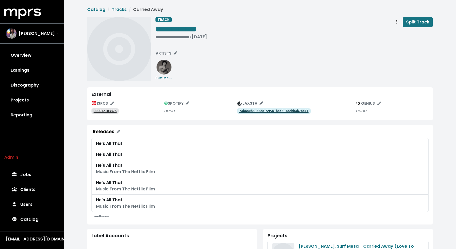
click at [252, 111] on tt "74ba80b5-32e8-595a-bac5-7aebb4b7ae11" at bounding box center [273, 111] width 69 height 4
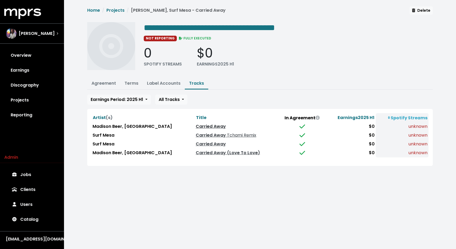
click at [196, 126] on link "Carried Away" at bounding box center [211, 127] width 30 height 6
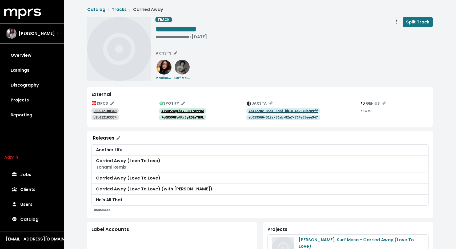
click at [264, 110] on tt "7e41220c-35b1-5c8d-bb1a-4a2970b209ff" at bounding box center [283, 111] width 69 height 4
click at [266, 119] on tt "eb059566-312a-50ab-82e7-704e55eee947" at bounding box center [283, 118] width 69 height 4
click at [177, 111] on tt "4IvuPZogXbY7LODs7qzr0W" at bounding box center [182, 111] width 42 height 4
click at [397, 21] on icon "Track actions" at bounding box center [396, 22] width 1 height 4
click at [396, 35] on link "Merge" at bounding box center [412, 34] width 42 height 9
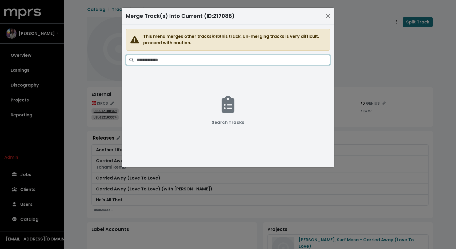
click at [296, 62] on input "Search tracks" at bounding box center [233, 60] width 193 height 10
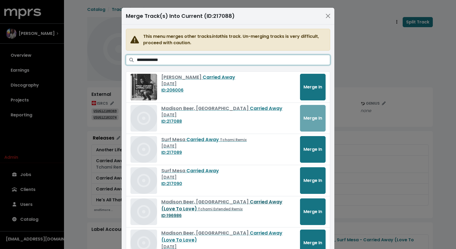
scroll to position [28, 0]
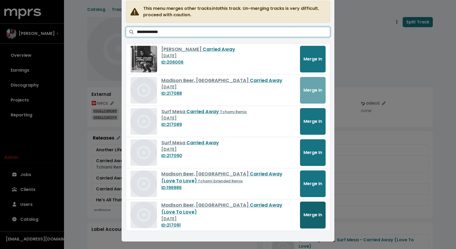
type input "**********"
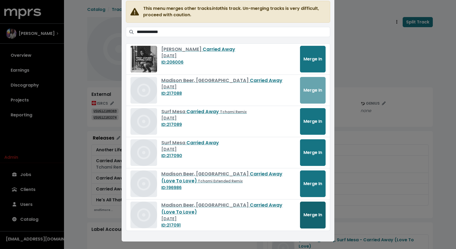
click at [310, 219] on button "Merge In" at bounding box center [313, 215] width 26 height 27
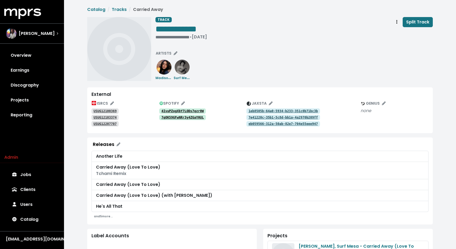
click at [195, 118] on tt "7qOK59GFwNRr3y4ZGaYHUL" at bounding box center [182, 118] width 42 height 4
click at [181, 104] on span "SPOTIFY" at bounding box center [172, 103] width 25 height 5
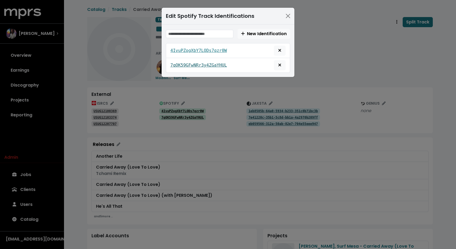
click at [214, 68] on tt "7qOK59GFwNRr3y4ZGaYHUL" at bounding box center [198, 65] width 57 height 5
click at [249, 66] on div "7qOK59GFwNRr3y4ZGaYHUL" at bounding box center [227, 65] width 115 height 10
copy tt "7qOK59GFwNRr3y4ZGaYHUL"
click at [179, 132] on div "Edit Spotify Track Identifications New Identification 4IvuPZogXbY7LODs7qzr0W 7q…" at bounding box center [228, 124] width 456 height 249
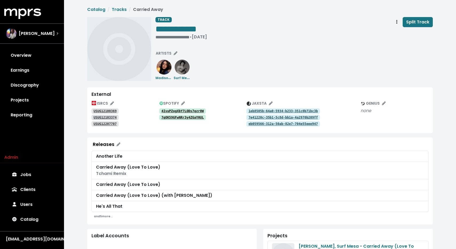
click at [113, 124] on tt "USUG12207707" at bounding box center [105, 124] width 23 height 4
click at [96, 115] on div "USUG12103374" at bounding box center [126, 117] width 68 height 6
click at [98, 116] on tt "USUG12103374" at bounding box center [105, 118] width 23 height 4
click at [109, 110] on tt "USUG12100369" at bounding box center [105, 111] width 23 height 4
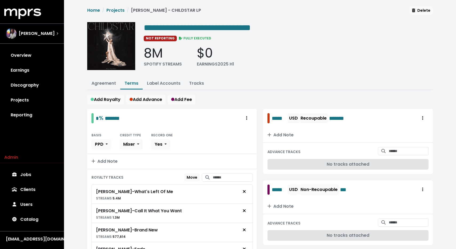
scroll to position [5, 0]
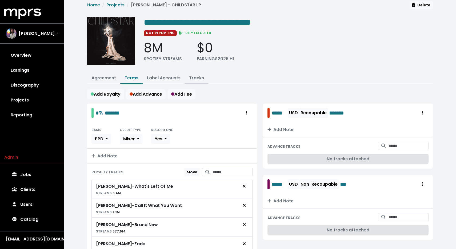
click at [202, 80] on link "Tracks" at bounding box center [196, 78] width 15 height 6
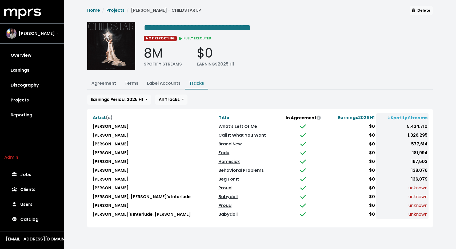
click at [219, 187] on link "Proud" at bounding box center [225, 188] width 13 height 6
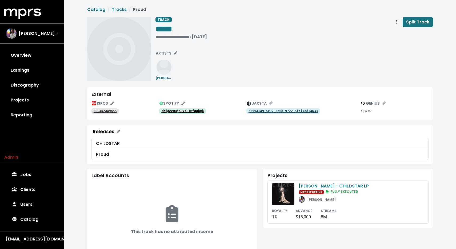
click at [195, 109] on link "3bigccUBjKJxrS1Bfqqbgh" at bounding box center [182, 111] width 47 height 5
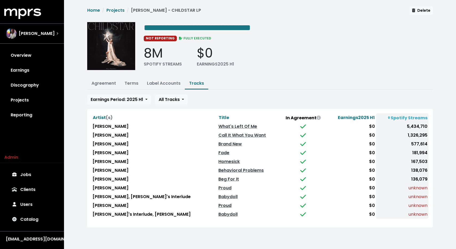
click at [219, 204] on link "Proud" at bounding box center [225, 206] width 13 height 6
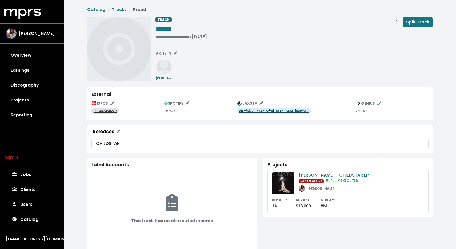
click at [249, 112] on tt "d87f6b63-d042-5f9d-814d-34841ba0fbc2" at bounding box center [273, 111] width 69 height 4
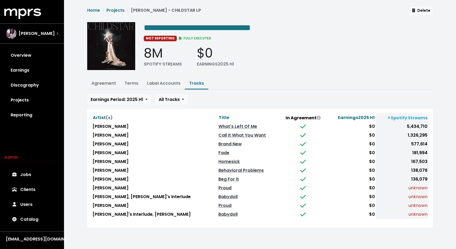
click at [219, 186] on link "Proud" at bounding box center [225, 188] width 13 height 6
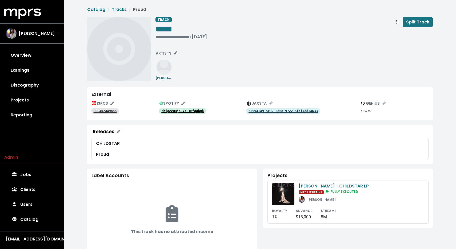
click at [253, 112] on tt "35994149-5c92-5d68-9722-5fcf7ad14633" at bounding box center [283, 111] width 69 height 4
click at [398, 25] on span "Track actions" at bounding box center [397, 22] width 5 height 6
click at [401, 37] on link "Merge" at bounding box center [412, 34] width 42 height 9
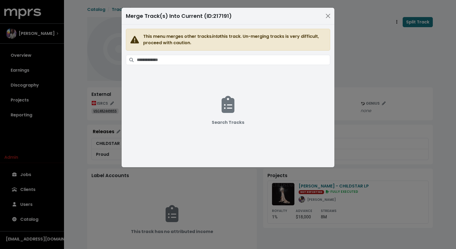
click at [399, 65] on div "Merge Track(s) Into Current (ID: 217191 ) This menu merges other tracks into th…" at bounding box center [228, 124] width 456 height 249
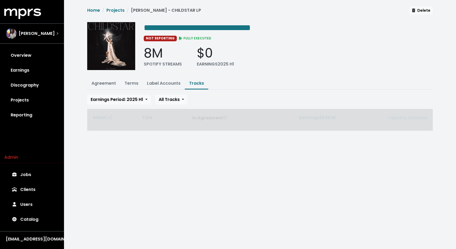
scroll to position [5, 0]
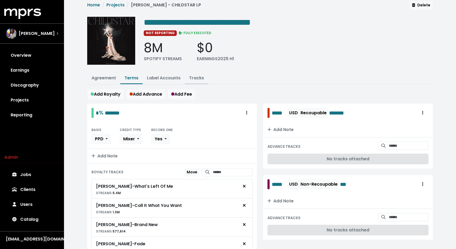
click at [202, 81] on button "Tracks" at bounding box center [196, 78] width 23 height 11
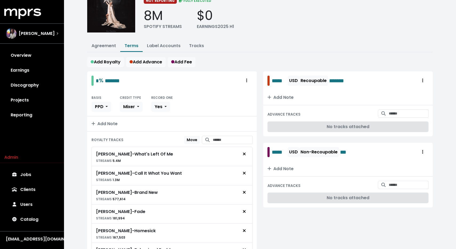
scroll to position [40, 0]
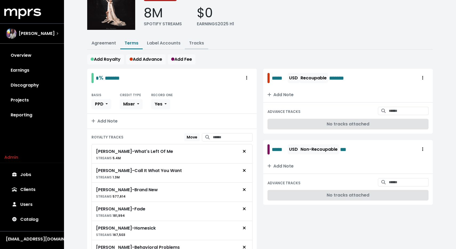
click at [196, 43] on link "Tracks" at bounding box center [196, 43] width 15 height 6
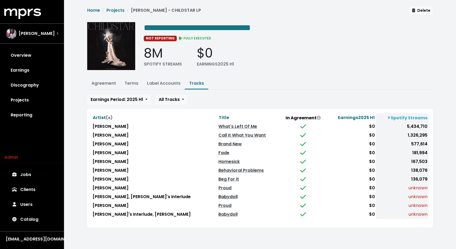
click at [219, 195] on link "Babydoll" at bounding box center [228, 197] width 19 height 6
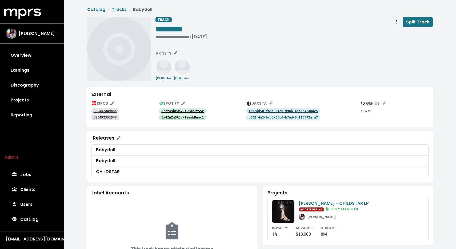
click at [194, 113] on tt "0rZzXsbtwn7Jz9Eac1t55V" at bounding box center [182, 111] width 42 height 4
click at [181, 119] on tt "5x4ZnZm5AJcwfeenbRnmc1" at bounding box center [182, 118] width 42 height 4
click at [264, 112] on tt "1592dd50-fa8e-51c6-99ab-4ee684240ac5" at bounding box center [283, 111] width 69 height 4
click at [272, 117] on tt "b032f4a2-bcc8-56cd-b7ed-0bff6972afa7" at bounding box center [283, 118] width 69 height 4
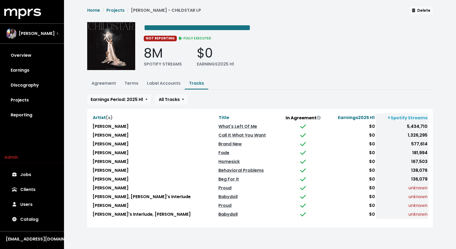
click at [219, 213] on link "Babydoll" at bounding box center [228, 215] width 19 height 6
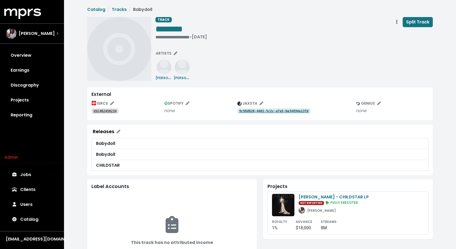
click at [247, 111] on tt "9c98d620-4401-5c2c-a7a5-be34894e13fd" at bounding box center [273, 111] width 69 height 4
click at [397, 24] on icon "Track actions" at bounding box center [396, 22] width 1 height 4
click at [396, 34] on link "Merge" at bounding box center [412, 34] width 42 height 9
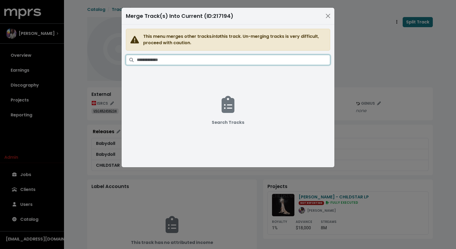
click at [270, 61] on input "Search tracks" at bounding box center [233, 60] width 193 height 10
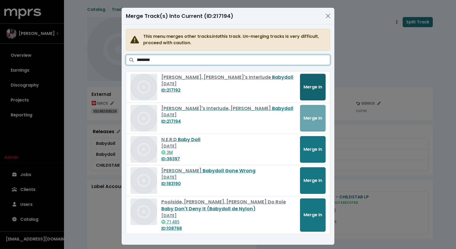
type input "********"
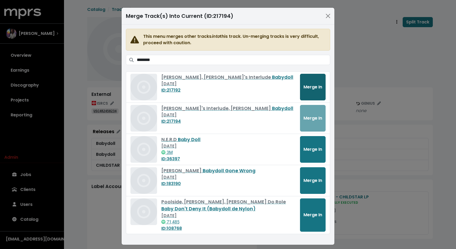
click at [312, 85] on span "Merge In" at bounding box center [313, 87] width 19 height 6
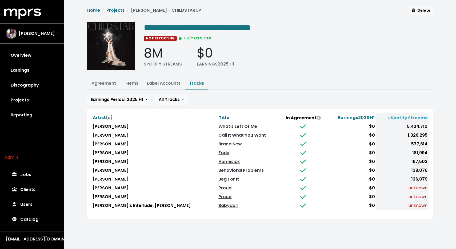
click at [219, 186] on link "Proud" at bounding box center [225, 188] width 13 height 6
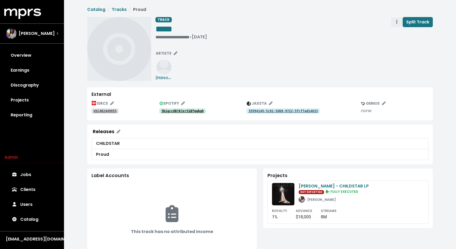
click at [396, 21] on span "Track actions" at bounding box center [397, 22] width 5 height 6
click at [399, 33] on link "Merge" at bounding box center [412, 34] width 42 height 9
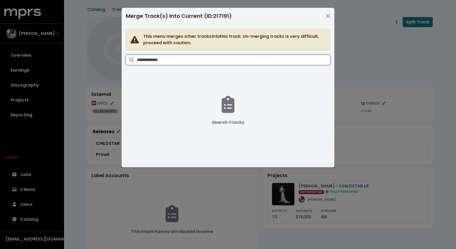
click at [303, 58] on input "Search tracks" at bounding box center [233, 60] width 193 height 10
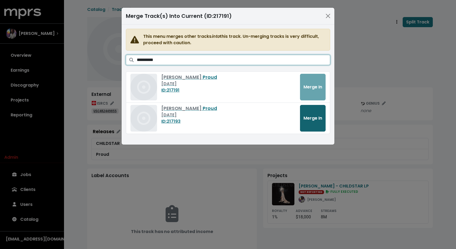
type input "**********"
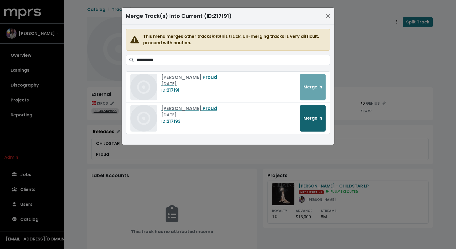
click at [313, 125] on button "Merge In" at bounding box center [313, 118] width 26 height 27
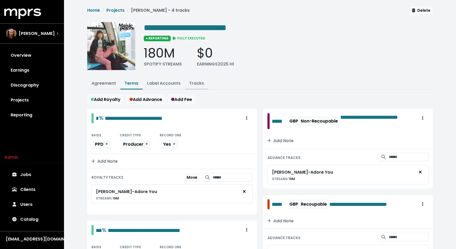
click at [194, 86] on button "Tracks" at bounding box center [196, 83] width 23 height 11
click at [199, 84] on link "Tracks" at bounding box center [196, 83] width 15 height 6
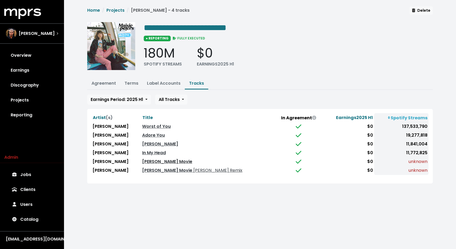
click at [164, 159] on link "[PERSON_NAME] Movie" at bounding box center [167, 162] width 50 height 6
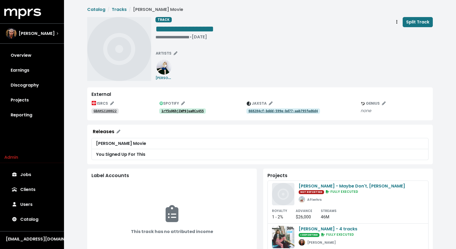
click at [178, 111] on tt "1rY5sQ6hjIWP6juaRCs455" at bounding box center [182, 111] width 42 height 4
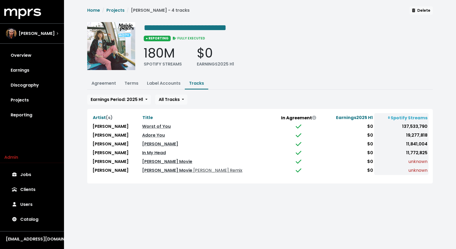
click at [161, 172] on td "[PERSON_NAME] Movie [PERSON_NAME] Remix" at bounding box center [207, 170] width 133 height 9
click at [161, 170] on link "[PERSON_NAME] Movie [PERSON_NAME] Remix" at bounding box center [192, 171] width 100 height 6
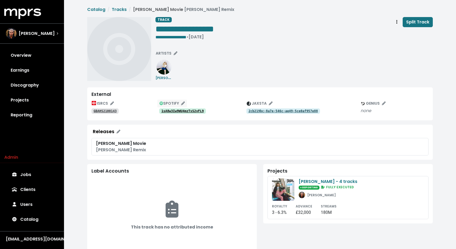
click at [171, 105] on span "SPOTIFY" at bounding box center [172, 103] width 25 height 5
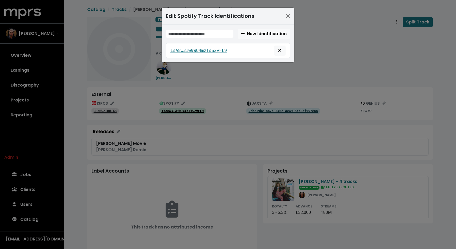
click at [167, 113] on div "Edit Spotify Track Identifications New Identification 1sA8w3Iw9WU4mzTsS2vFL9" at bounding box center [228, 124] width 456 height 249
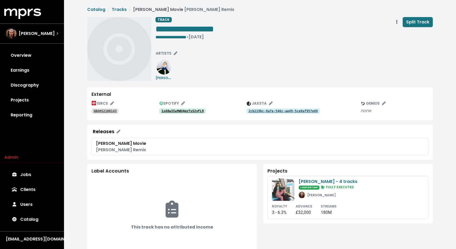
click at [172, 112] on tt "1sA8w3Iw9WU4mzTsS2vFL9" at bounding box center [182, 111] width 42 height 4
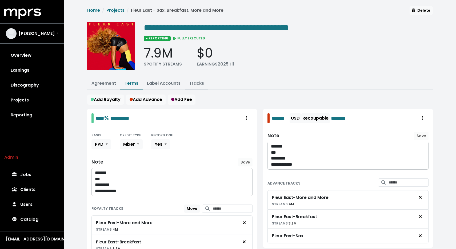
click at [197, 83] on link "Tracks" at bounding box center [196, 83] width 15 height 6
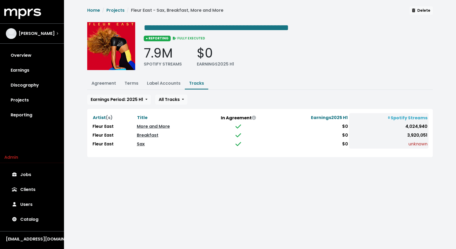
click at [144, 142] on link "Sax" at bounding box center [141, 144] width 8 height 6
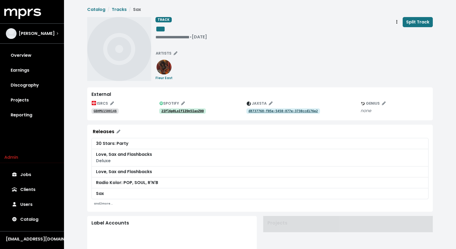
click at [179, 109] on link "2IFl6p0LoIfIZOn5IaxZOO" at bounding box center [182, 111] width 47 height 5
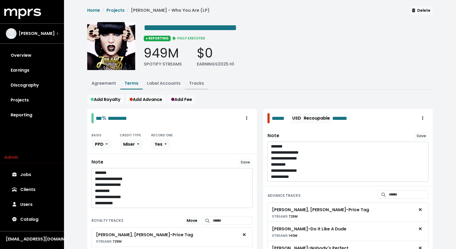
click at [193, 86] on button "Tracks" at bounding box center [196, 83] width 23 height 11
click at [201, 83] on link "Tracks" at bounding box center [196, 83] width 15 height 6
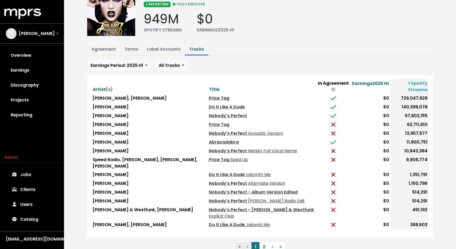
scroll to position [34, 0]
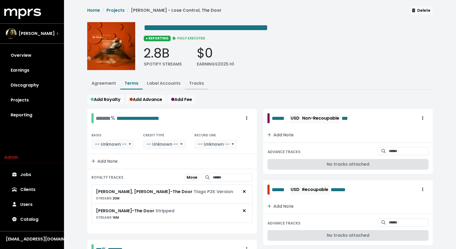
click at [193, 85] on link "Tracks" at bounding box center [196, 83] width 15 height 6
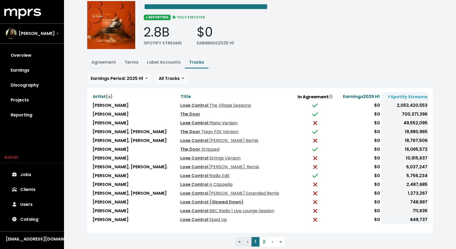
scroll to position [34, 0]
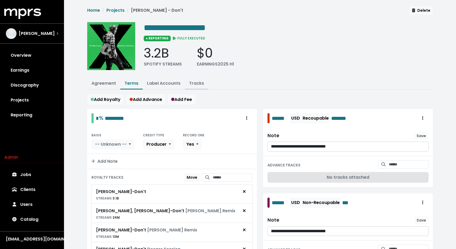
click at [198, 81] on link "Tracks" at bounding box center [196, 83] width 15 height 6
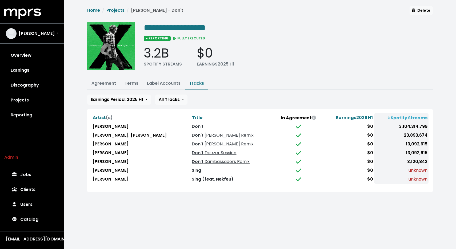
click at [192, 177] on link "Sing (feat. Nekfeu)" at bounding box center [213, 179] width 42 height 6
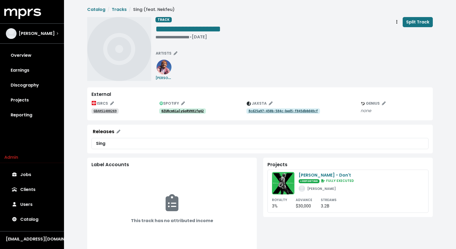
click at [186, 112] on tt "0ZURcm6ialyGoRVH81fq42" at bounding box center [182, 111] width 42 height 4
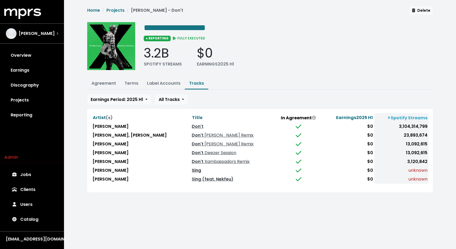
click at [192, 171] on link "Sing" at bounding box center [196, 171] width 9 height 6
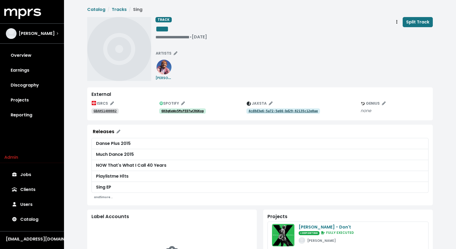
click at [179, 112] on tt "6K8qKeWo5MsFED7wCR6Kop" at bounding box center [182, 111] width 42 height 4
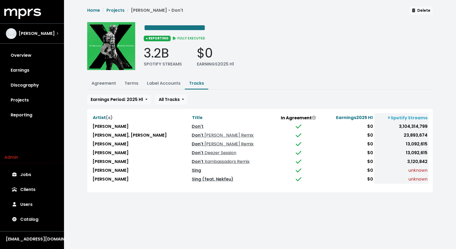
click at [204, 144] on span "Rick Ross Remix" at bounding box center [229, 144] width 50 height 6
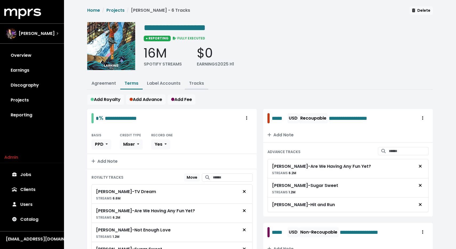
click at [191, 83] on link "Tracks" at bounding box center [196, 83] width 15 height 6
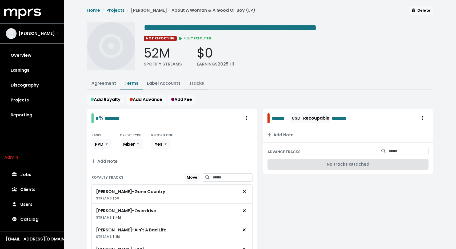
click at [196, 85] on link "Tracks" at bounding box center [196, 83] width 15 height 6
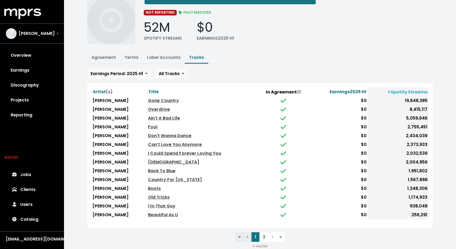
scroll to position [34, 0]
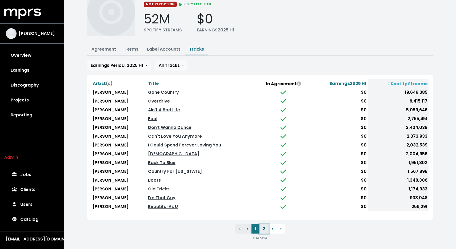
click at [263, 225] on button "2" at bounding box center [264, 229] width 9 height 10
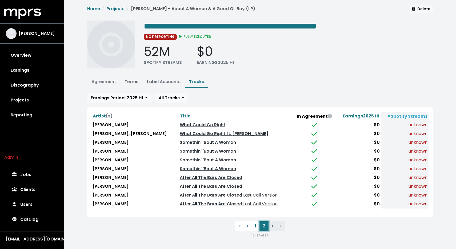
scroll to position [0, 0]
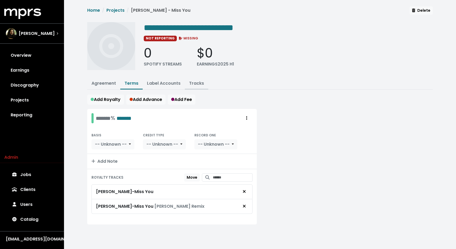
click at [193, 82] on link "Tracks" at bounding box center [196, 83] width 15 height 6
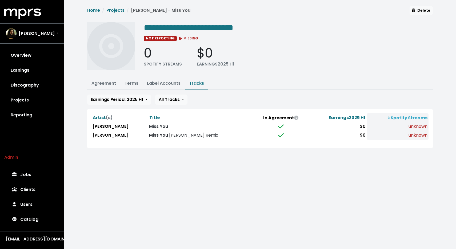
click at [191, 133] on span "[PERSON_NAME] Remix" at bounding box center [193, 135] width 50 height 6
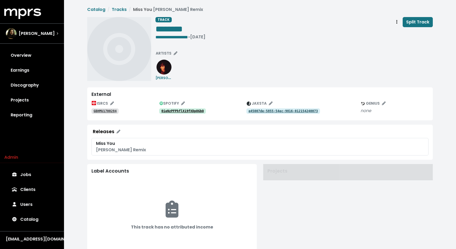
click at [190, 110] on tt "0ieNzPFPhflXi9fXDpOGbQ" at bounding box center [182, 111] width 42 height 4
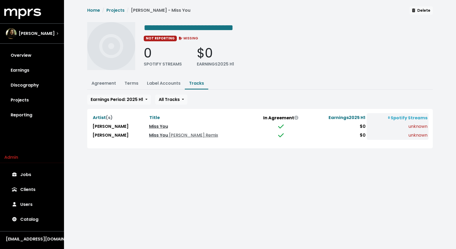
click at [158, 128] on link "Miss You" at bounding box center [158, 127] width 19 height 6
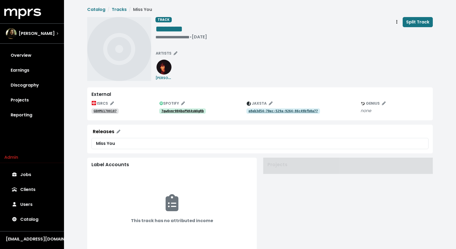
click at [178, 112] on tt "7qwQvmr004boPkK4sWAgRb" at bounding box center [182, 111] width 42 height 4
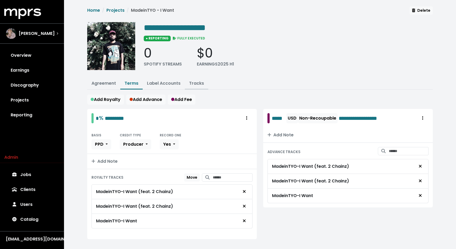
click at [190, 87] on button "Tracks" at bounding box center [196, 83] width 23 height 11
click at [196, 84] on link "Tracks" at bounding box center [196, 83] width 15 height 6
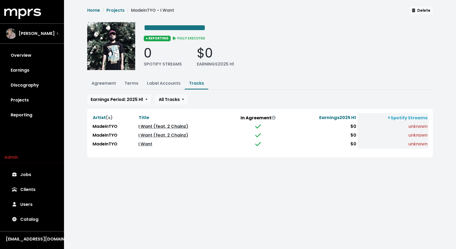
click at [157, 127] on link "I Want (feat. 2 Chainz)" at bounding box center [163, 127] width 50 height 6
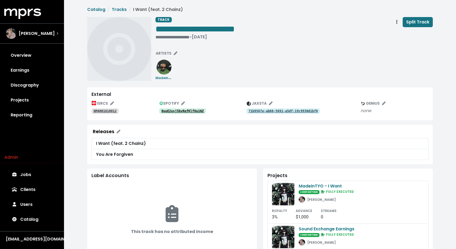
click at [180, 112] on tt "0uuE2usj5bvRqfKlfOu1NZ" at bounding box center [182, 111] width 42 height 4
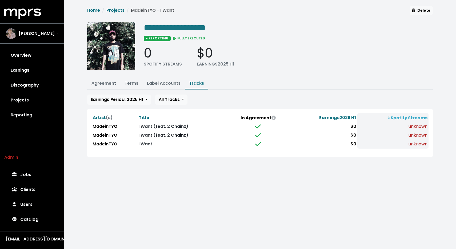
click at [144, 132] on link "I Want (feat. 2 Chainz)" at bounding box center [163, 135] width 50 height 6
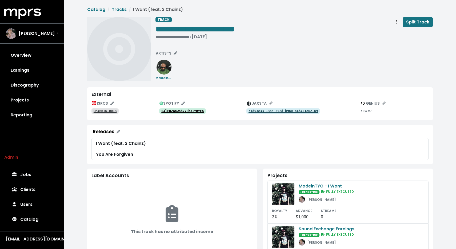
click at [173, 111] on tt "04lEu2anwobV7Sb3ItBtEA" at bounding box center [182, 111] width 42 height 4
click at [397, 23] on icon "Track actions" at bounding box center [396, 22] width 1 height 4
click at [399, 35] on link "Merge" at bounding box center [412, 34] width 42 height 9
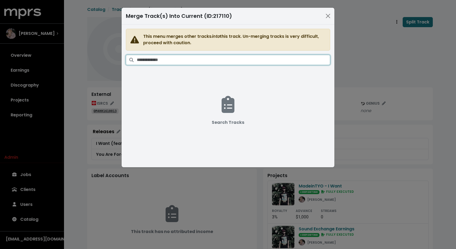
click at [254, 60] on input "Search tracks" at bounding box center [233, 60] width 193 height 10
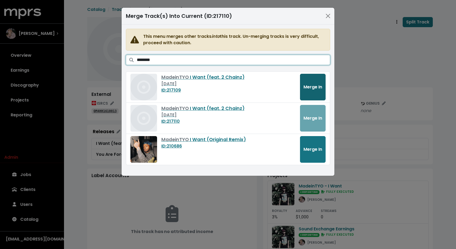
type input "********"
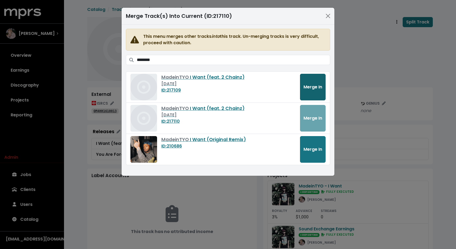
click at [318, 89] on span "Merge In" at bounding box center [313, 87] width 19 height 6
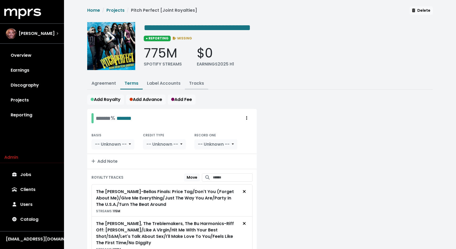
click at [192, 85] on link "Tracks" at bounding box center [196, 83] width 15 height 6
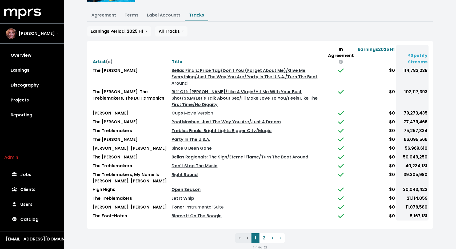
scroll to position [72, 0]
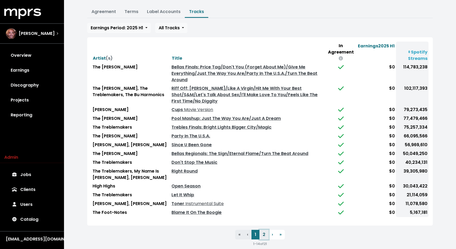
click at [262, 230] on button "2" at bounding box center [264, 235] width 9 height 10
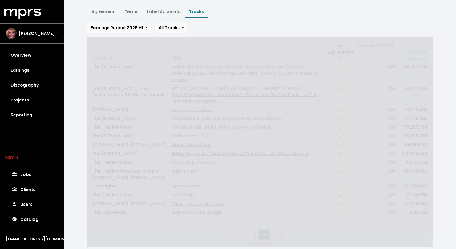
scroll to position [0, 0]
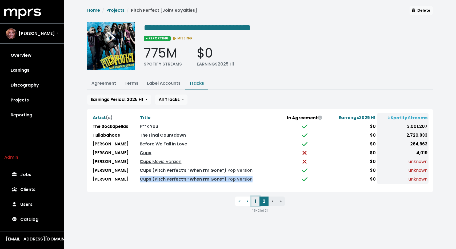
click at [255, 200] on button "1" at bounding box center [256, 202] width 8 height 10
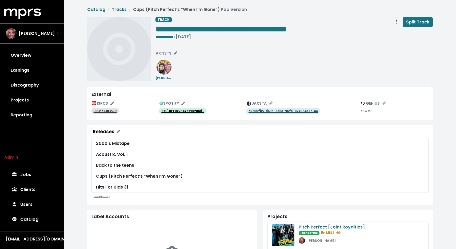
click at [185, 111] on tt "2sCl0FFOzZSmYZs90zOpd1" at bounding box center [182, 111] width 42 height 4
click at [289, 111] on tt "c0266fb5-d698-5a6a-96fe-0749648171a4" at bounding box center [283, 111] width 69 height 4
click at [398, 23] on span "Track actions" at bounding box center [397, 22] width 5 height 6
click at [396, 34] on link "Merge" at bounding box center [412, 34] width 42 height 9
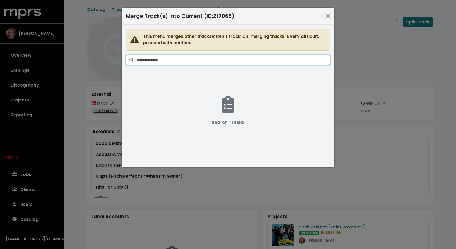
click at [297, 58] on input "Search tracks" at bounding box center [233, 60] width 193 height 10
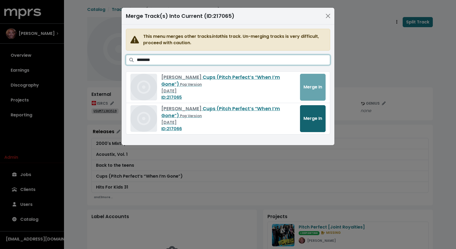
type input "********"
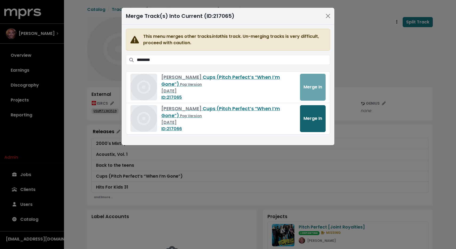
click at [316, 124] on button "Merge In" at bounding box center [313, 118] width 26 height 27
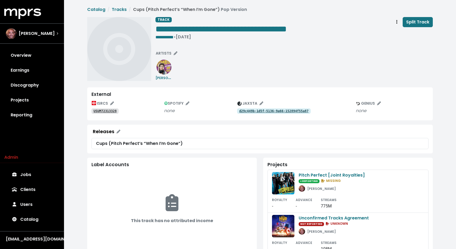
click at [267, 110] on tt "d29c449b-1d5f-5136-9a66-152894f55a87" at bounding box center [273, 111] width 69 height 4
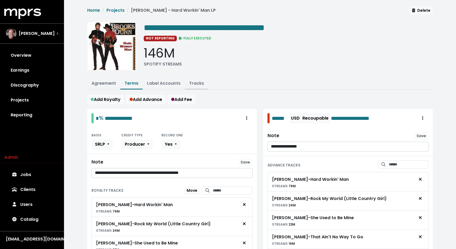
click at [205, 86] on button "Tracks" at bounding box center [196, 83] width 23 height 11
click at [194, 86] on button "Tracks" at bounding box center [196, 83] width 23 height 11
click at [193, 87] on button "Tracks" at bounding box center [196, 83] width 23 height 11
click at [194, 86] on button "Tracks" at bounding box center [196, 83] width 23 height 11
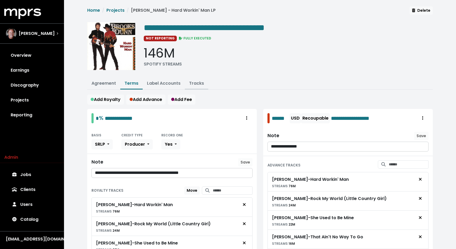
click at [197, 84] on link "Tracks" at bounding box center [196, 83] width 15 height 6
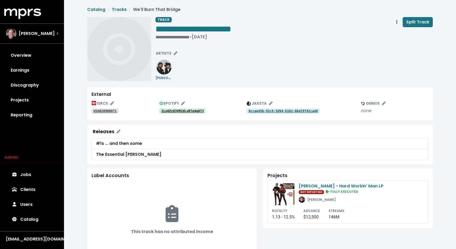
click at [162, 111] on tt "2LoOZz03VM2dLvR7q4qQ7J" at bounding box center [182, 111] width 42 height 4
click at [181, 113] on tt "648RV6AdRZ7vYUmThttc0a" at bounding box center [182, 111] width 42 height 4
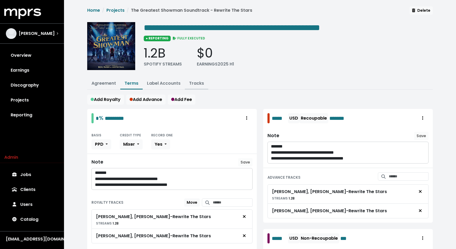
click at [196, 84] on link "Tracks" at bounding box center [196, 83] width 15 height 6
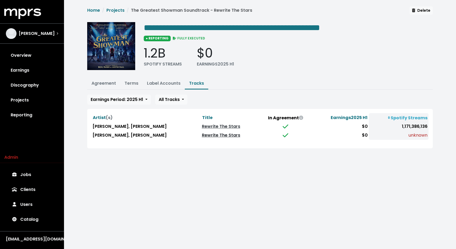
click at [202, 134] on link "Rewrite The Stars" at bounding box center [221, 135] width 38 height 6
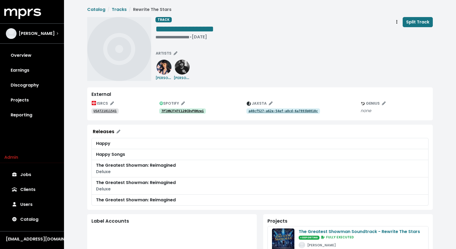
click at [180, 111] on tt "7FlHNJT4TC120CDvFOHzei" at bounding box center [182, 111] width 42 height 4
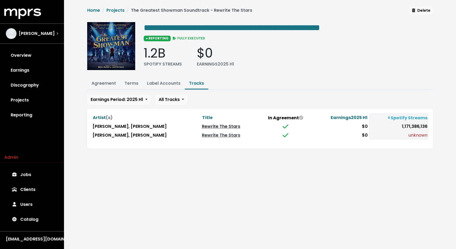
click at [206, 126] on link "Rewrite The Stars" at bounding box center [221, 127] width 38 height 6
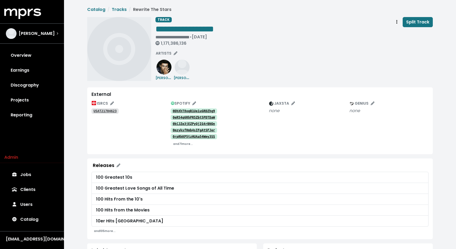
click at [186, 137] on tt "0rpRkKP5tzHUAa54Wmy3SS" at bounding box center [194, 137] width 42 height 4
click at [185, 145] on small "and 71 more..." at bounding box center [183, 144] width 20 height 4
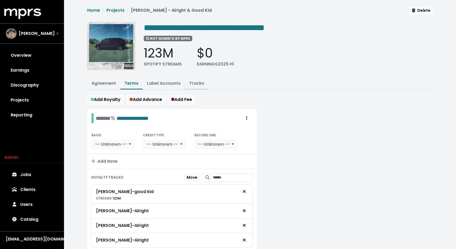
click at [205, 83] on button "Tracks" at bounding box center [196, 83] width 23 height 11
click at [199, 83] on link "Tracks" at bounding box center [196, 83] width 15 height 6
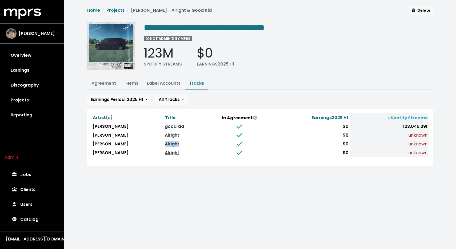
click at [173, 150] on link "Alright" at bounding box center [172, 153] width 14 height 6
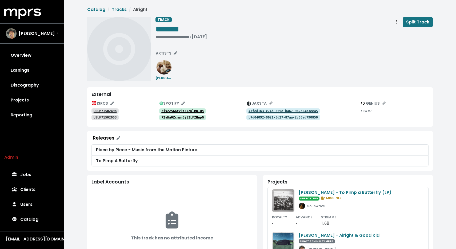
click at [179, 110] on tt "3iVcZ5G6tvkXZkZKlMpIUs" at bounding box center [182, 111] width 42 height 4
click at [178, 116] on tt "72yHa0Zcman8jBILFZHnpG" at bounding box center [182, 118] width 42 height 4
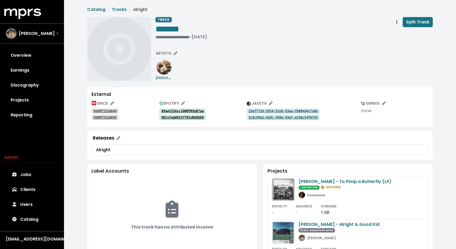
click at [165, 110] on tt "09aetZ3AsciHWEPR9gR7aq" at bounding box center [182, 111] width 42 height 4
click at [177, 118] on tt "0ECs7wpW9157Tk5yBUGbE0" at bounding box center [182, 118] width 42 height 4
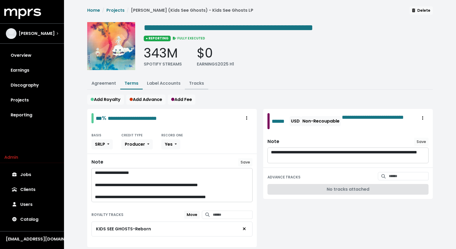
click at [202, 85] on link "Tracks" at bounding box center [196, 83] width 15 height 6
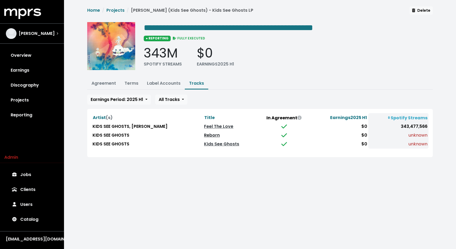
click at [204, 136] on link "Reborn" at bounding box center [212, 135] width 16 height 6
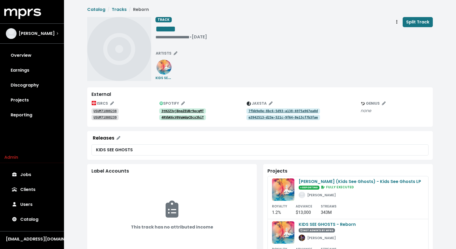
click at [188, 109] on link "3tH2Z3vjBnqZEUBr9ecqMT" at bounding box center [182, 111] width 47 height 5
click at [182, 117] on tt "4RVbK6cV0VqWdpCDcx3hiT" at bounding box center [182, 118] width 42 height 4
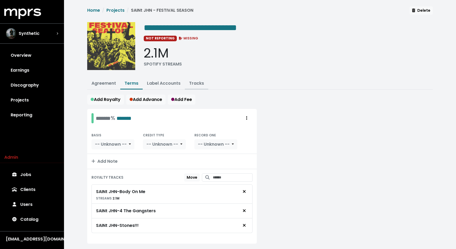
click at [196, 82] on link "Tracks" at bounding box center [196, 83] width 15 height 6
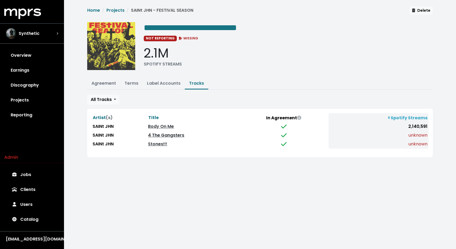
click at [162, 136] on link "4 The Gangsters" at bounding box center [166, 135] width 36 height 6
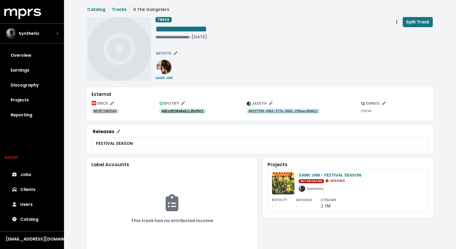
click at [180, 110] on tt "4GEzzMi9kmRxbjLIRzPQtt" at bounding box center [182, 111] width 42 height 4
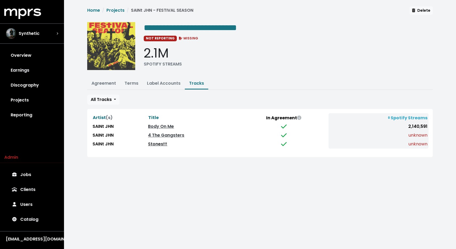
click at [162, 144] on link "Stones!!!" at bounding box center [157, 144] width 19 height 6
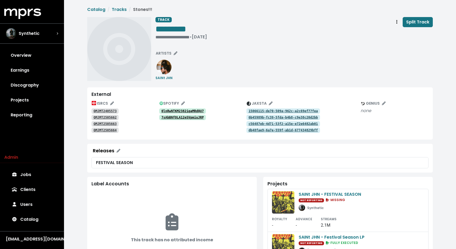
click at [187, 108] on div "0lnRwNTKM2382iqaMRdQU7" at bounding box center [202, 111] width 87 height 6
click at [185, 110] on tt "0lnRwNTKM2382iqaMRdQU7" at bounding box center [182, 111] width 42 height 4
click at [169, 116] on tt "7sAbBNfOLA12eSVpmiuJRP" at bounding box center [182, 118] width 42 height 4
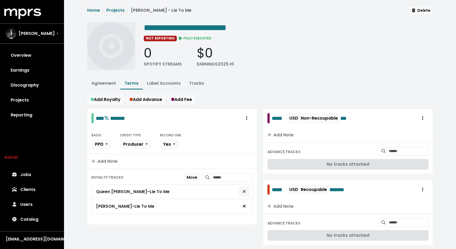
click at [247, 192] on button "Remove royalty target" at bounding box center [245, 192] width 12 height 10
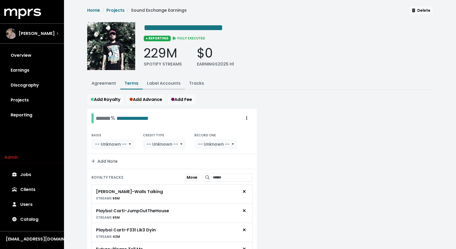
click at [156, 82] on link "Label Accounts" at bounding box center [164, 83] width 34 height 6
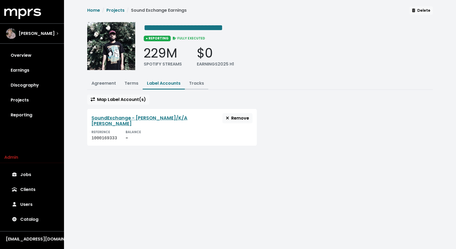
click at [194, 84] on link "Tracks" at bounding box center [196, 83] width 15 height 6
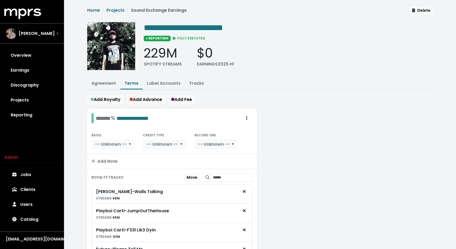
scroll to position [148, 0]
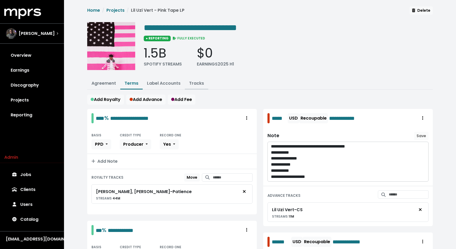
click at [196, 81] on link "Tracks" at bounding box center [196, 83] width 15 height 6
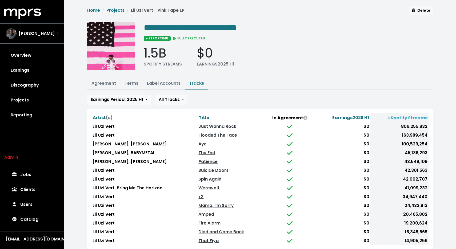
scroll to position [34, 0]
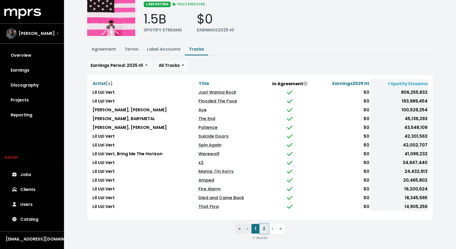
click at [263, 226] on button "2" at bounding box center [264, 229] width 9 height 10
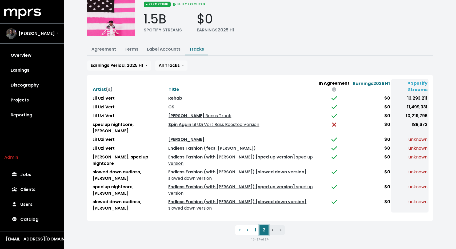
scroll to position [18, 0]
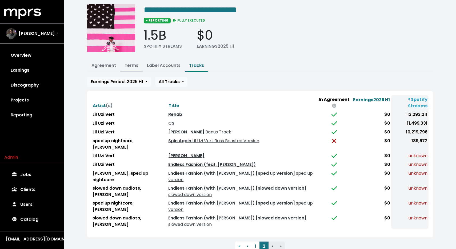
click at [128, 66] on link "Terms" at bounding box center [132, 65] width 14 height 6
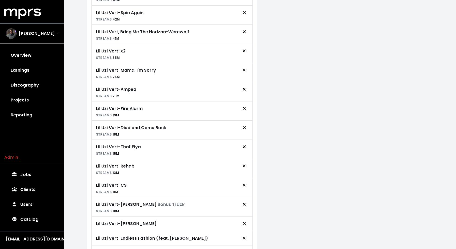
scroll to position [626, 0]
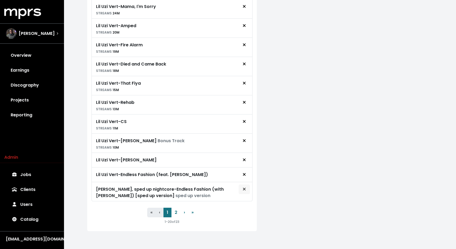
click at [247, 187] on button "Remove royalty target" at bounding box center [245, 190] width 12 height 10
click at [244, 188] on icon "Remove royalty target" at bounding box center [244, 189] width 3 height 3
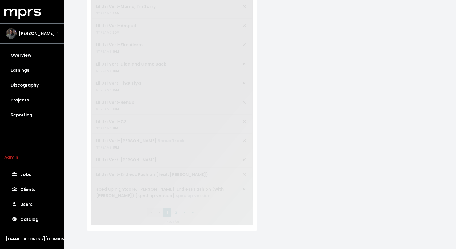
scroll to position [607, 0]
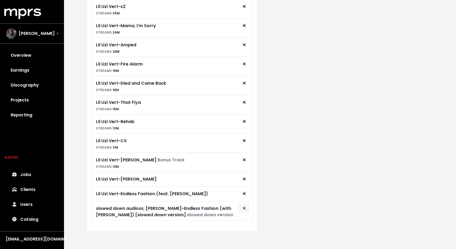
click at [244, 209] on span "Remove royalty target" at bounding box center [244, 209] width 3 height 6
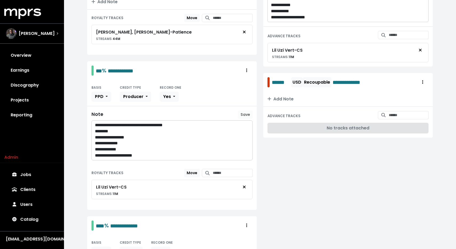
scroll to position [0, 0]
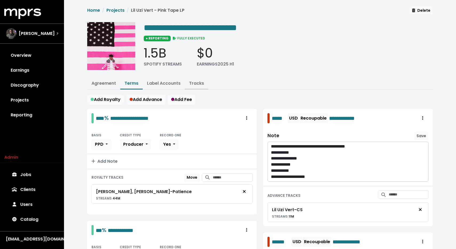
click at [195, 85] on link "Tracks" at bounding box center [196, 83] width 15 height 6
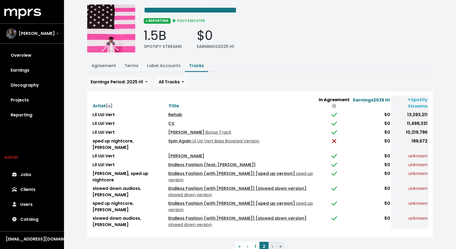
scroll to position [18, 0]
click at [255, 242] on button "1" at bounding box center [256, 247] width 8 height 10
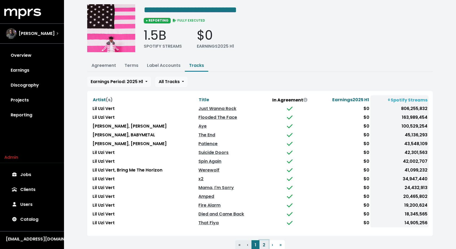
click at [262, 241] on button "2" at bounding box center [264, 246] width 9 height 10
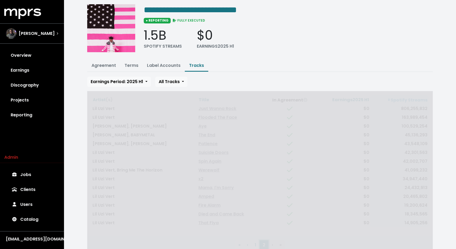
scroll to position [0, 0]
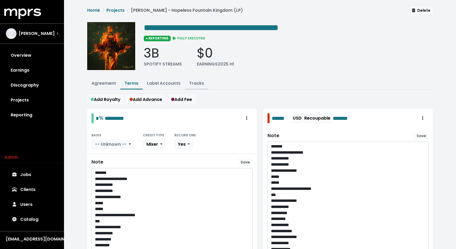
click at [197, 84] on link "Tracks" at bounding box center [196, 83] width 15 height 6
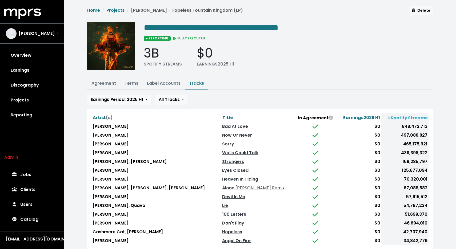
scroll to position [34, 0]
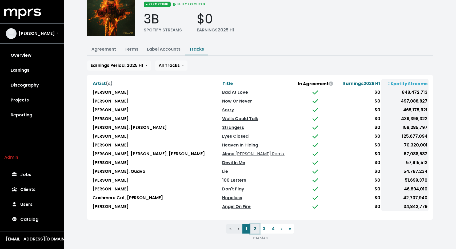
click at [255, 225] on button "2" at bounding box center [255, 229] width 9 height 10
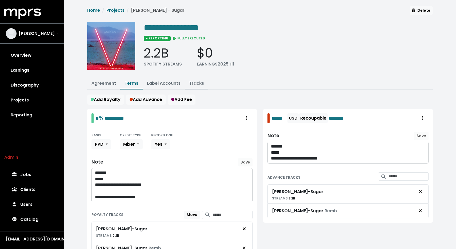
click at [199, 78] on button "Tracks" at bounding box center [196, 83] width 23 height 11
click at [199, 81] on link "Tracks" at bounding box center [196, 83] width 15 height 6
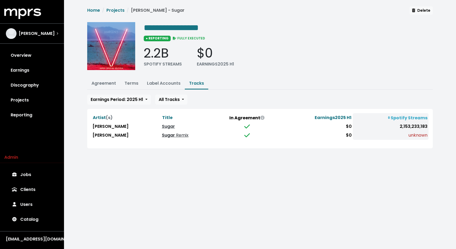
click at [162, 136] on link "Sugar Remix" at bounding box center [175, 135] width 27 height 6
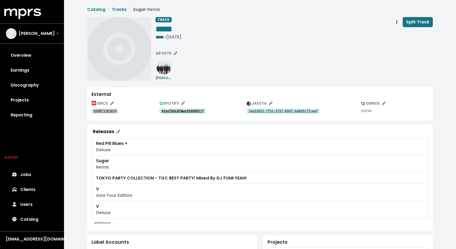
click at [196, 109] on link "4tnnfGGLBYWwotE4Q8H5jf" at bounding box center [182, 111] width 47 height 5
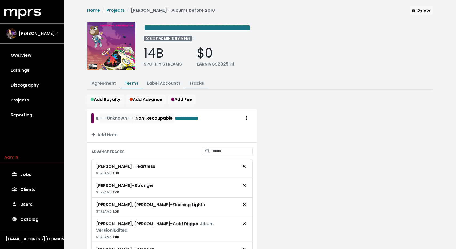
click at [196, 81] on link "Tracks" at bounding box center [196, 83] width 15 height 6
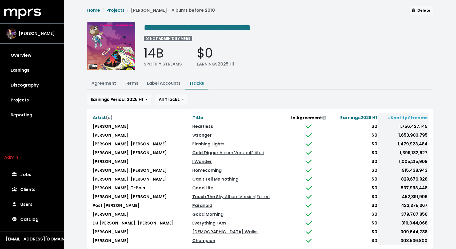
scroll to position [34, 0]
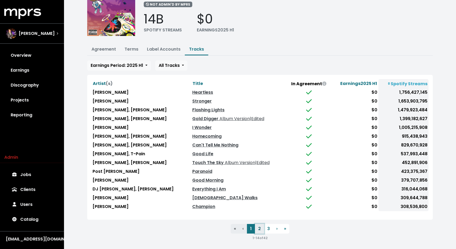
click at [261, 225] on button "2" at bounding box center [259, 229] width 9 height 10
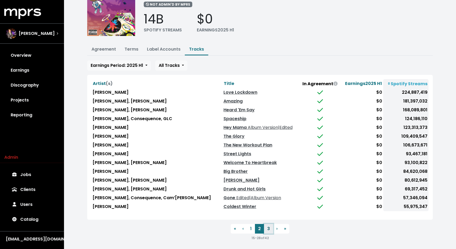
click at [268, 225] on button "3" at bounding box center [268, 229] width 9 height 10
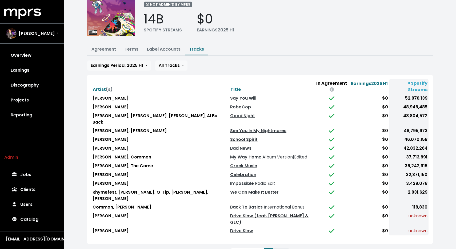
click at [239, 213] on link "Drive Slow (feat. Kanye West & GLC)" at bounding box center [269, 219] width 78 height 13
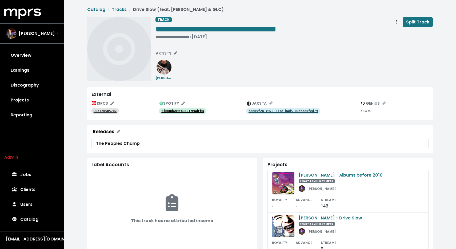
click at [193, 110] on tt "5iHO0dAm9FmDA017mWdFkB" at bounding box center [182, 111] width 42 height 4
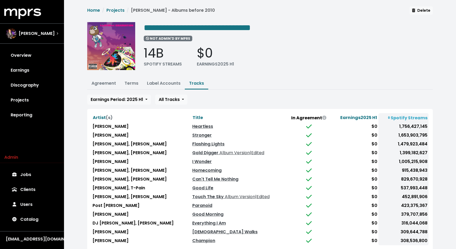
scroll to position [34, 0]
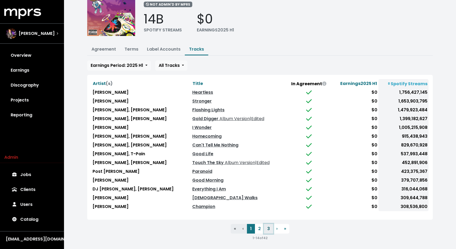
click at [268, 226] on button "3" at bounding box center [268, 229] width 9 height 10
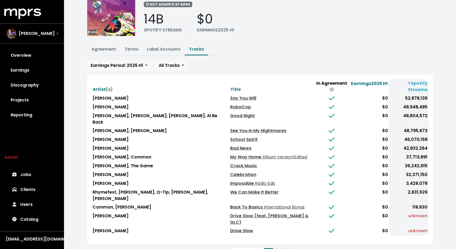
click at [230, 228] on link "Drive Slow" at bounding box center [241, 231] width 23 height 6
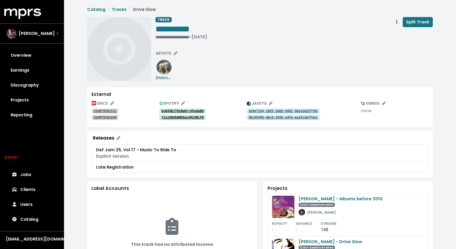
click at [197, 111] on tt "6vB49BJ70zBpDrrAPwdaB8" at bounding box center [182, 111] width 42 height 4
click at [183, 117] on tt "72a1UDAkWNKbqLhH2XBLP0" at bounding box center [182, 118] width 42 height 4
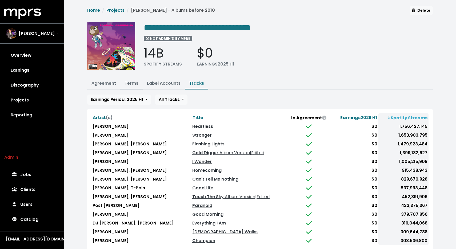
click at [136, 83] on link "Terms" at bounding box center [132, 83] width 14 height 6
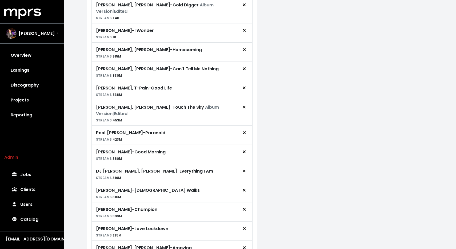
scroll to position [338, 0]
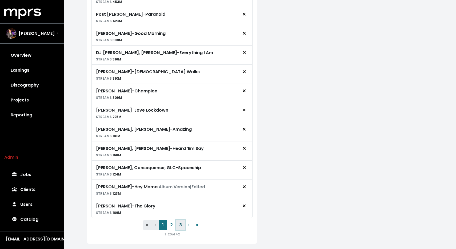
click at [178, 221] on button "3" at bounding box center [180, 226] width 9 height 10
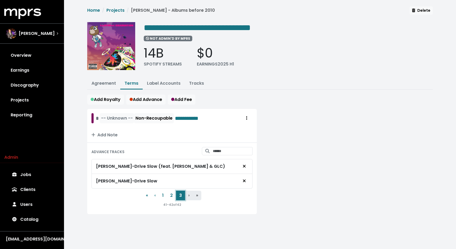
scroll to position [0, 0]
click at [244, 164] on icon "Remove advance target" at bounding box center [244, 166] width 3 height 4
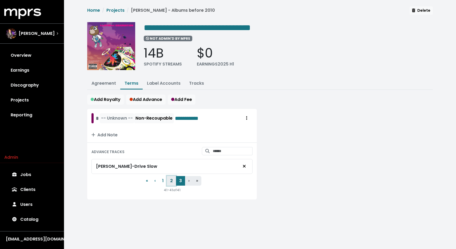
click at [171, 179] on button "2" at bounding box center [171, 181] width 9 height 10
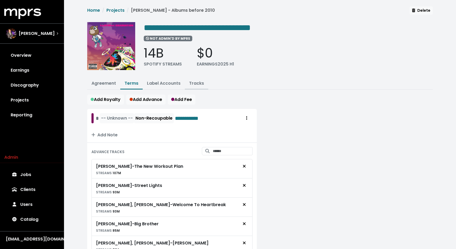
click at [198, 83] on link "Tracks" at bounding box center [196, 83] width 15 height 6
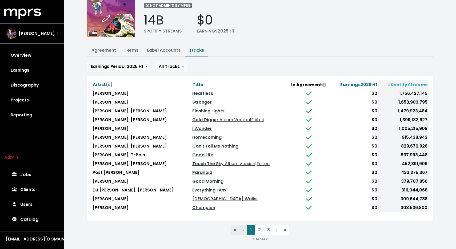
scroll to position [34, 0]
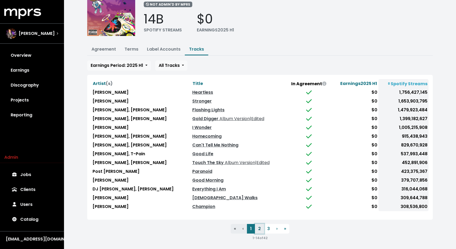
click at [259, 226] on button "2" at bounding box center [259, 229] width 9 height 10
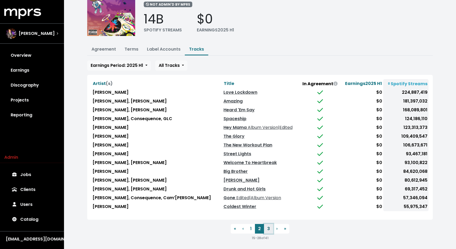
click at [268, 225] on button "3" at bounding box center [268, 229] width 9 height 10
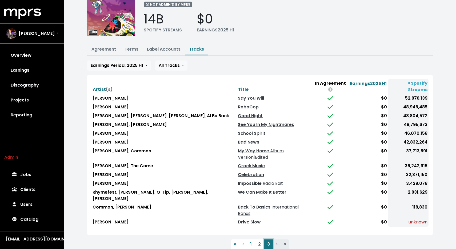
scroll to position [26, 0]
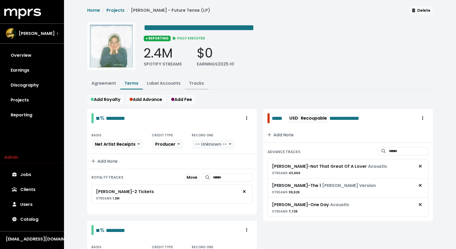
click at [193, 86] on button "Tracks" at bounding box center [196, 83] width 23 height 11
click at [200, 84] on link "Tracks" at bounding box center [196, 83] width 15 height 6
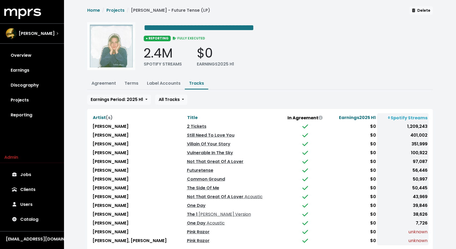
scroll to position [15, 0]
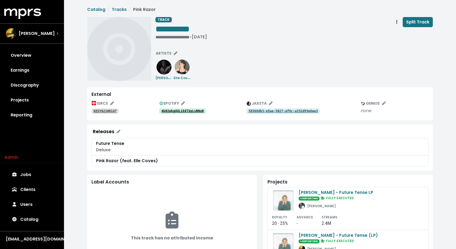
click at [184, 113] on tt "4k02ekgUULihXlVpLvBNoR" at bounding box center [182, 111] width 42 height 4
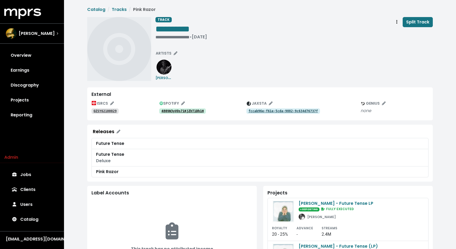
click at [190, 109] on link "480VW3yVOs71KjZhT1Dh1H" at bounding box center [182, 111] width 47 height 5
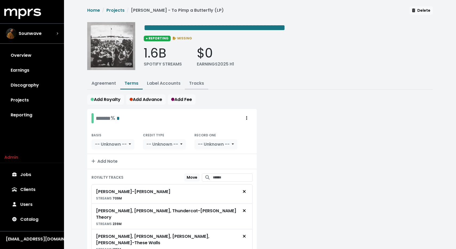
click at [195, 83] on link "Tracks" at bounding box center [196, 83] width 15 height 6
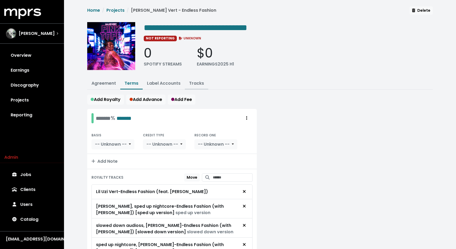
click at [199, 82] on link "Tracks" at bounding box center [196, 83] width 15 height 6
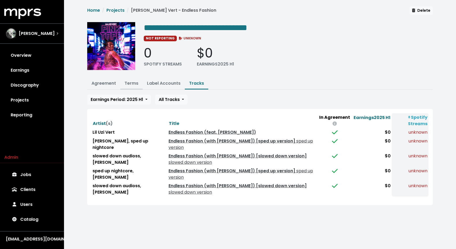
click at [130, 82] on link "Terms" at bounding box center [132, 83] width 14 height 6
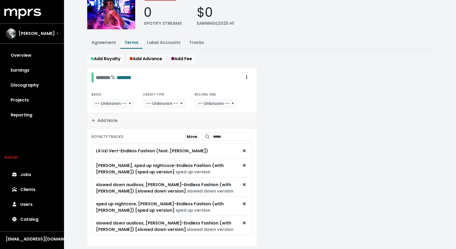
scroll to position [56, 0]
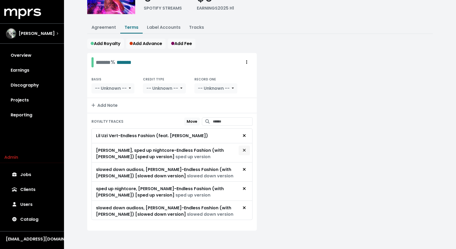
click at [245, 152] on span "Remove royalty target" at bounding box center [244, 151] width 3 height 6
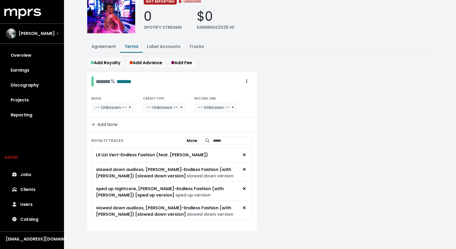
click at [245, 153] on icon "Remove royalty target" at bounding box center [244, 155] width 3 height 4
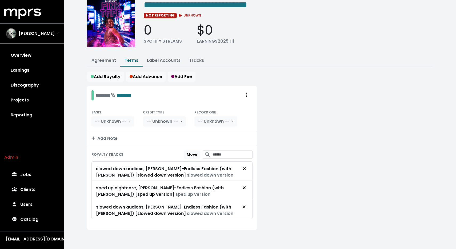
scroll to position [22, 0]
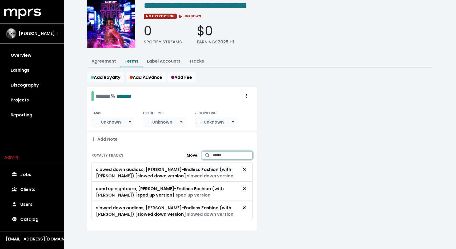
click at [223, 156] on input "Search for tracks by title and link them to this royalty" at bounding box center [233, 156] width 40 height 8
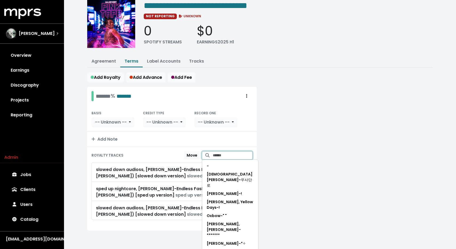
click at [244, 155] on input "Search for tracks by title and link them to this royalty" at bounding box center [233, 156] width 40 height 8
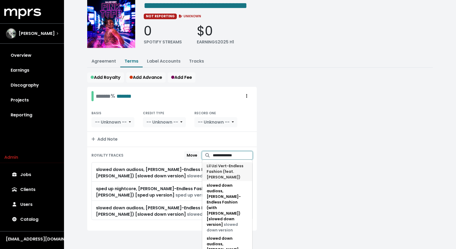
type input "**********"
click at [231, 175] on span "Lil Uzi Vert - Endless Fashion (feat. Nicki Minaj)" at bounding box center [227, 172] width 41 height 17
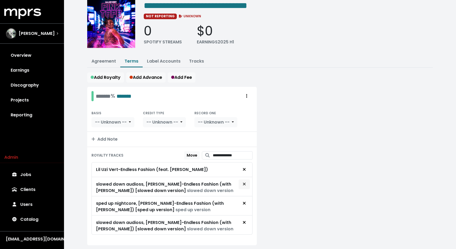
click at [244, 184] on icon "Remove royalty target" at bounding box center [244, 184] width 3 height 3
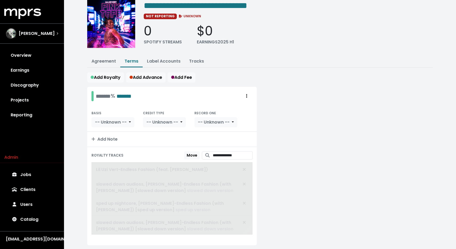
scroll to position [18, 0]
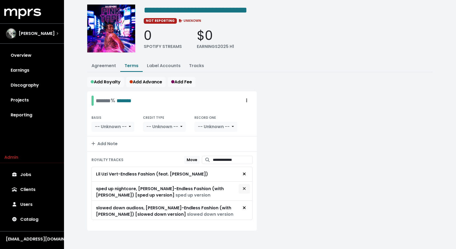
click at [244, 190] on icon "Remove royalty target" at bounding box center [244, 189] width 3 height 4
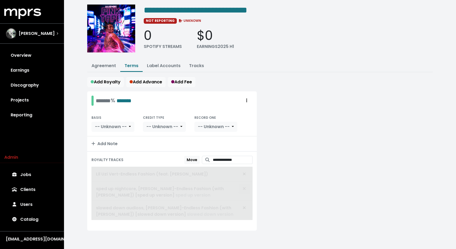
scroll to position [0, 0]
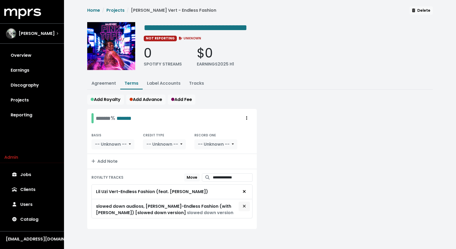
click at [243, 206] on icon "Remove royalty target" at bounding box center [244, 206] width 3 height 4
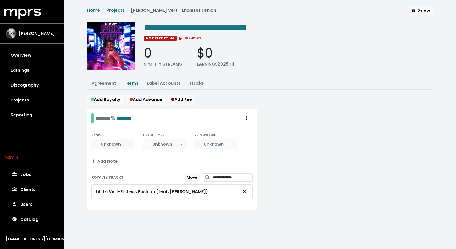
click at [190, 82] on link "Tracks" at bounding box center [196, 83] width 15 height 6
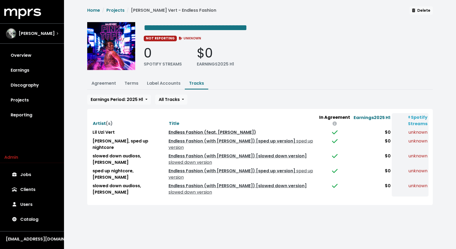
click at [177, 133] on link "Endless Fashion (feat. Nicki Minaj)" at bounding box center [213, 132] width 88 height 6
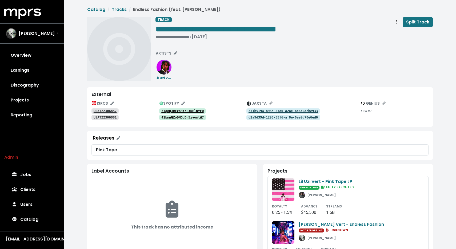
click at [180, 111] on tt "3Tq8QJREz8HXcBXDElNtFQ" at bounding box center [182, 111] width 42 height 4
click at [168, 117] on tt "41bmnQZoDMQdDh5zyomtW7" at bounding box center [182, 118] width 42 height 4
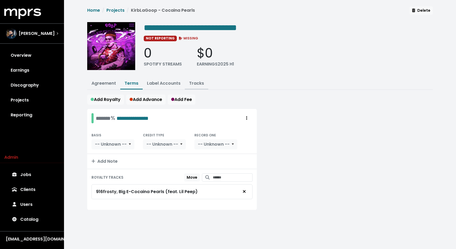
click at [201, 85] on link "Tracks" at bounding box center [196, 83] width 15 height 6
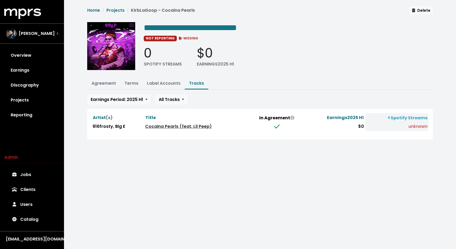
click at [181, 127] on link "Cocaina Pearls (feat. Lil Peep)" at bounding box center [178, 127] width 67 height 6
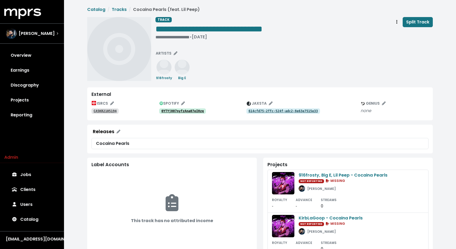
click at [173, 110] on tt "0YTYj007nyfzAna07eIHzq" at bounding box center [182, 111] width 42 height 4
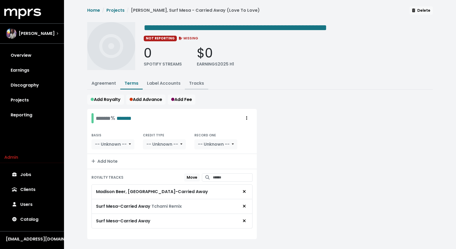
click at [193, 81] on link "Tracks" at bounding box center [196, 83] width 15 height 6
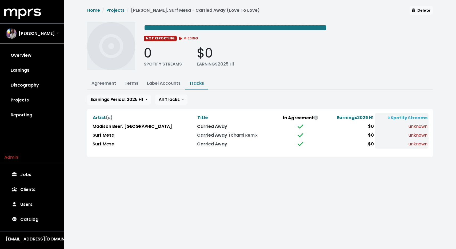
click at [197, 125] on link "Carried Away" at bounding box center [212, 127] width 30 height 6
click at [197, 143] on link "Carried Away" at bounding box center [212, 144] width 30 height 6
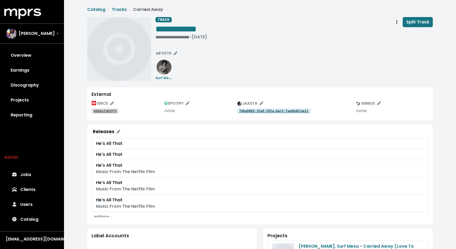
click at [242, 113] on tt "74ba80b5-32e8-595a-bac5-7aebb4b7ae11" at bounding box center [273, 111] width 69 height 4
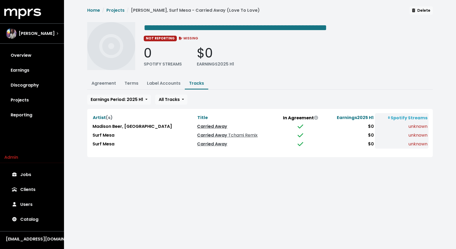
click at [197, 126] on link "Carried Away" at bounding box center [212, 127] width 30 height 6
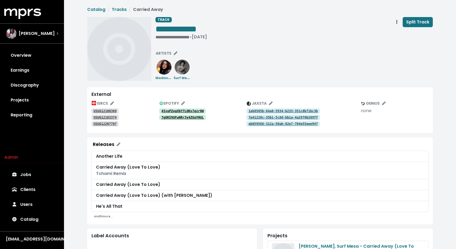
click at [263, 111] on tt "1eb8505b-64a0-5934-b233-351c0b71bc3b" at bounding box center [283, 111] width 69 height 4
click at [268, 117] on tt "7e41220c-35b1-5c8d-bb1a-4a2970b209ff" at bounding box center [283, 118] width 69 height 4
click at [265, 124] on tt "eb059566-312a-50ab-82e7-704e55eee947" at bounding box center [283, 124] width 69 height 4
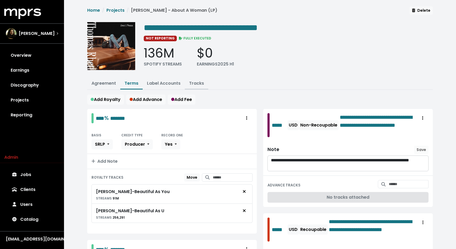
click at [199, 84] on link "Tracks" at bounding box center [196, 83] width 15 height 6
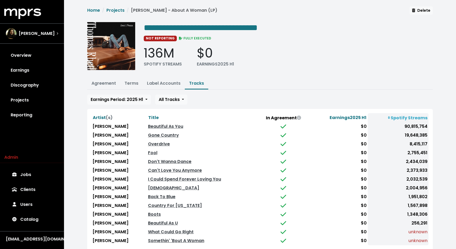
scroll to position [34, 0]
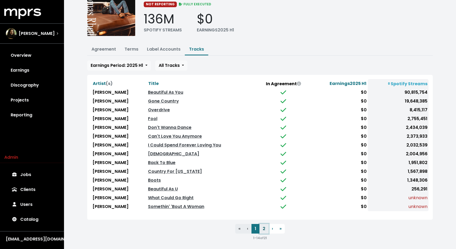
click at [264, 224] on button "2" at bounding box center [264, 229] width 9 height 10
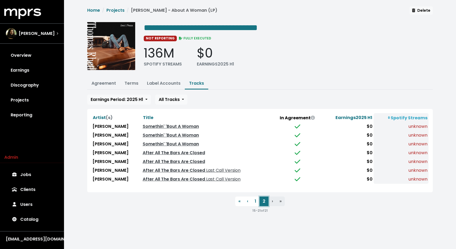
scroll to position [0, 0]
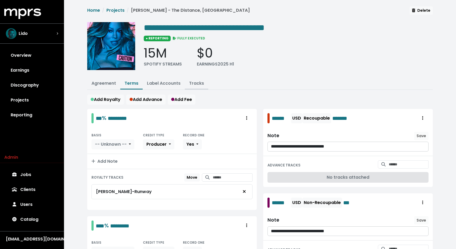
click at [189, 81] on link "Tracks" at bounding box center [196, 83] width 15 height 6
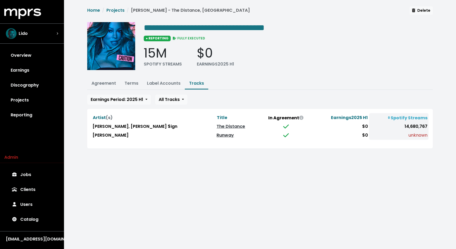
click at [217, 134] on link "Runway" at bounding box center [225, 135] width 17 height 6
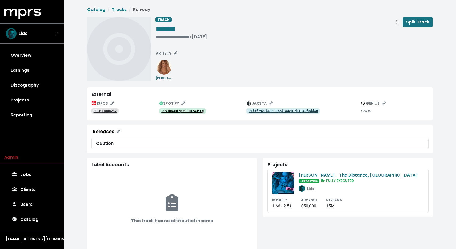
click at [189, 112] on tt "55v1RKwOLqnrEFunZoJiLg" at bounding box center [182, 111] width 42 height 4
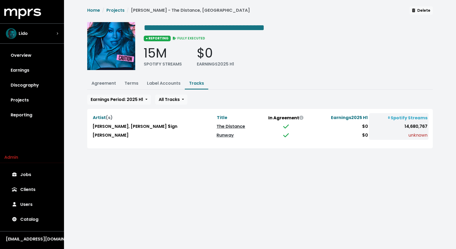
click at [217, 126] on link "The Distance" at bounding box center [231, 127] width 29 height 6
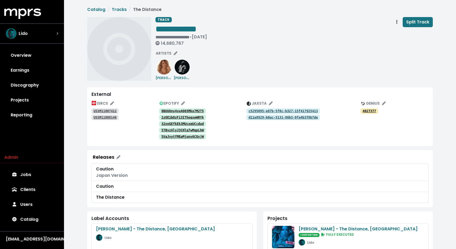
click at [114, 111] on tt "USSM11807412" at bounding box center [105, 111] width 23 height 4
click at [97, 117] on tt "USSM11808146" at bounding box center [105, 118] width 23 height 4
click at [197, 122] on tt "32nnGEfkEk3MUcxmUCcdud" at bounding box center [182, 124] width 42 height 4
click at [181, 130] on tt "5TBvzAlyJ3CHlq7wMqpLhW" at bounding box center [182, 131] width 42 height 4
click at [164, 139] on tt "5VaJvytfMEpMjunv6C8xjW" at bounding box center [182, 137] width 42 height 4
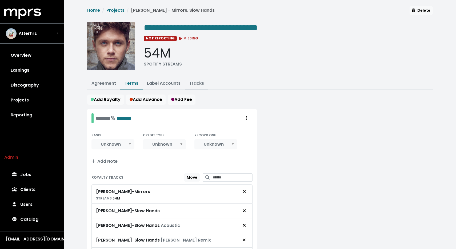
click at [194, 84] on link "Tracks" at bounding box center [196, 83] width 15 height 6
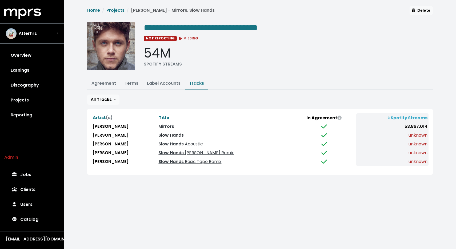
click at [165, 134] on link "Slow Hands" at bounding box center [170, 135] width 25 height 6
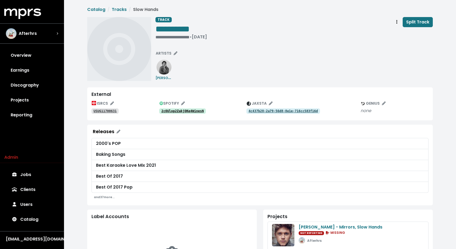
click at [189, 113] on tt "2cOUlop2ZakjOKe4WinesN" at bounding box center [182, 111] width 42 height 4
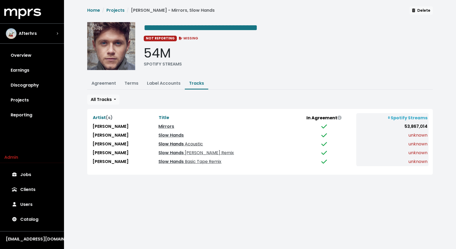
click at [166, 145] on link "Slow Hands Acoustic" at bounding box center [180, 144] width 45 height 6
click at [158, 152] on link "Slow Hands Jay Pryor Remix" at bounding box center [196, 153] width 76 height 6
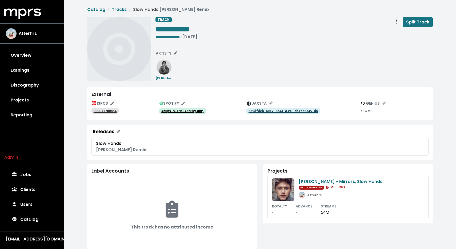
click at [167, 110] on tt "4nHpsIs1EMau4AcE0y3uqj" at bounding box center [182, 111] width 42 height 4
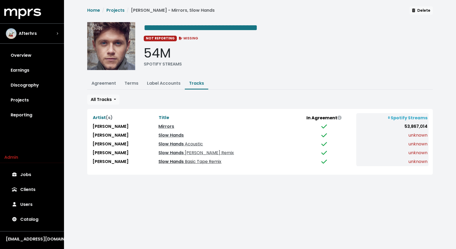
click at [184, 160] on span "Basic Tape Remix" at bounding box center [203, 162] width 38 height 6
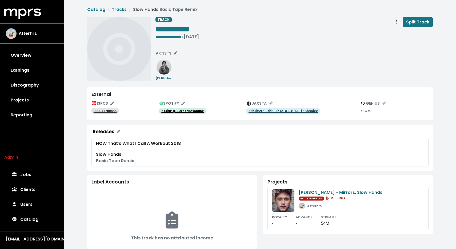
click at [173, 112] on tt "3XJhDig11wzszomesWNOnV" at bounding box center [182, 111] width 42 height 4
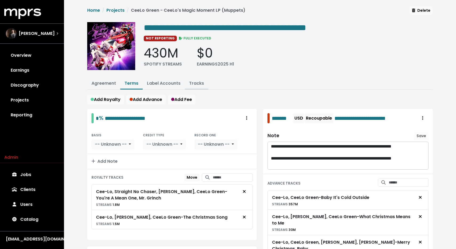
click at [186, 86] on button "Tracks" at bounding box center [196, 83] width 23 height 11
click at [196, 82] on link "Tracks" at bounding box center [196, 83] width 15 height 6
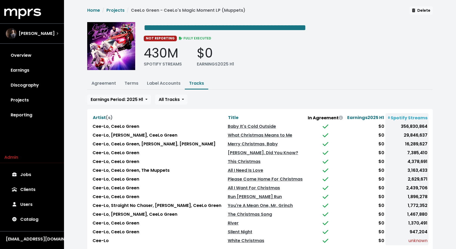
scroll to position [34, 0]
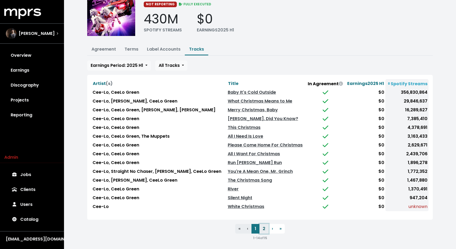
click at [264, 231] on button "2" at bounding box center [264, 229] width 9 height 10
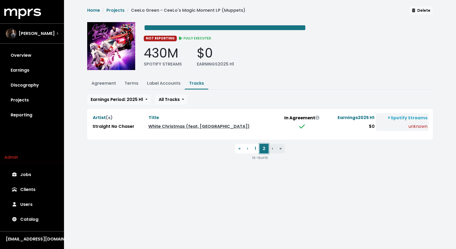
scroll to position [0, 0]
click at [256, 150] on button "1" at bounding box center [256, 149] width 8 height 10
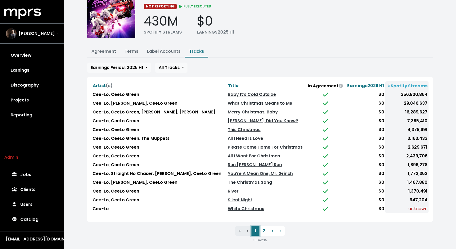
scroll to position [33, 0]
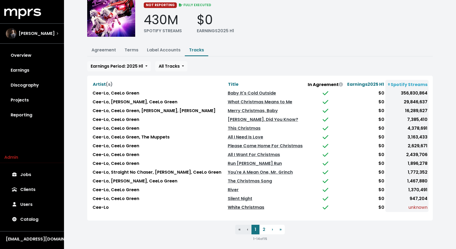
click at [249, 206] on link "White Christmas" at bounding box center [246, 208] width 37 height 6
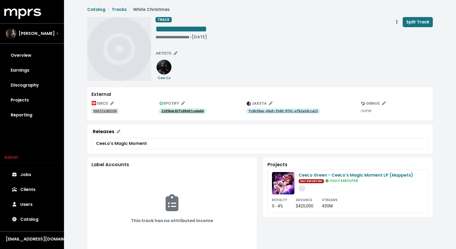
click at [191, 111] on tt "2i85kmLH2fvO8nOjcuApGA" at bounding box center [182, 111] width 42 height 4
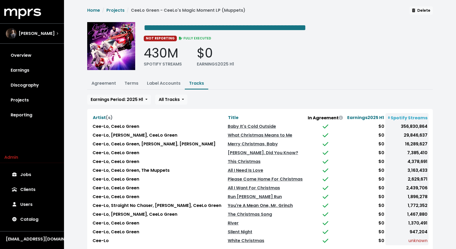
scroll to position [34, 0]
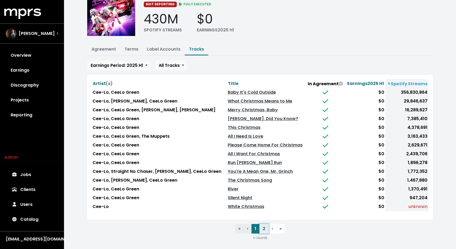
click at [266, 226] on button "2" at bounding box center [264, 229] width 9 height 10
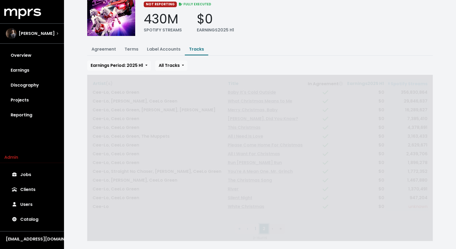
scroll to position [0, 0]
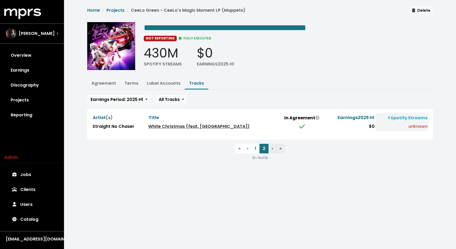
click at [208, 125] on link "White Christmas (feat. CeeLo Green)" at bounding box center [198, 127] width 101 height 6
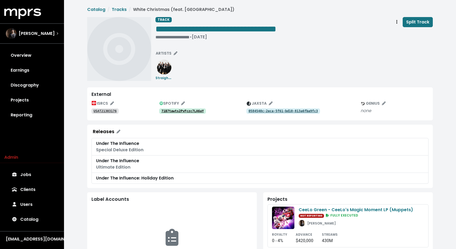
click at [198, 110] on tt "71B7tawts2PvFczc7LA6aY" at bounding box center [182, 111] width 42 height 4
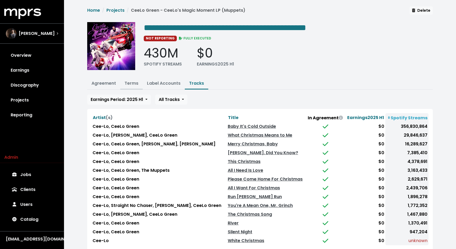
click at [129, 83] on link "Terms" at bounding box center [132, 83] width 14 height 6
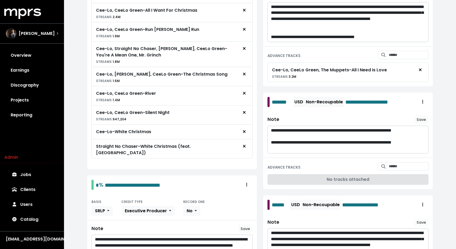
scroll to position [524, 0]
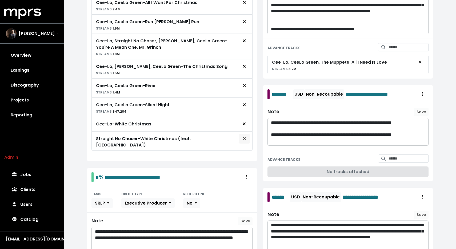
click at [243, 137] on icon "Remove royalty target" at bounding box center [244, 139] width 3 height 4
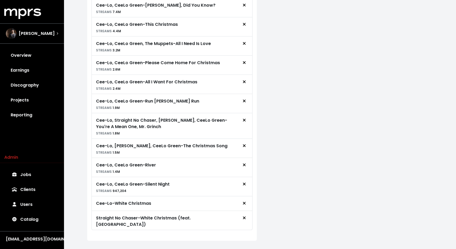
scroll to position [863, 0]
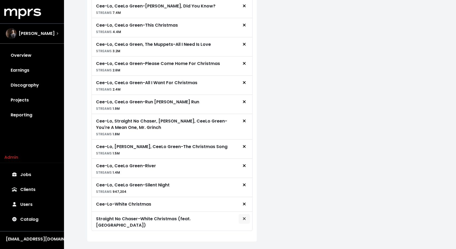
click at [247, 217] on button "Remove royalty target" at bounding box center [245, 219] width 12 height 10
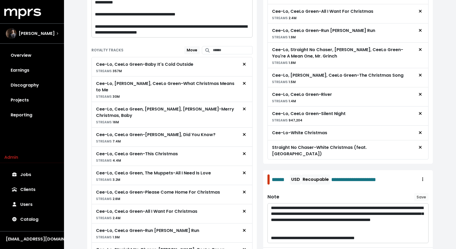
scroll to position [313, 0]
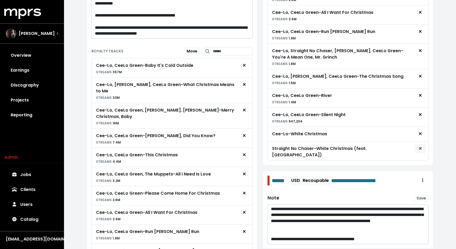
click at [420, 149] on icon "Remove advance target" at bounding box center [420, 148] width 3 height 4
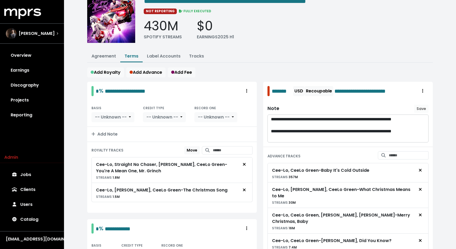
scroll to position [22, 0]
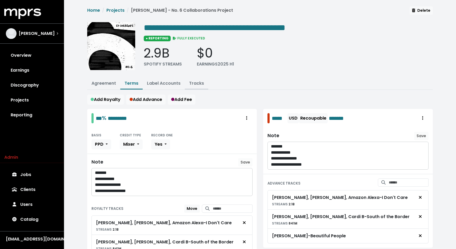
click at [194, 83] on link "Tracks" at bounding box center [196, 83] width 15 height 6
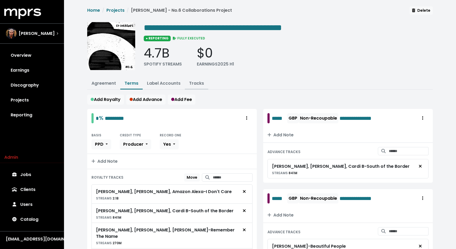
click at [195, 82] on link "Tracks" at bounding box center [196, 83] width 15 height 6
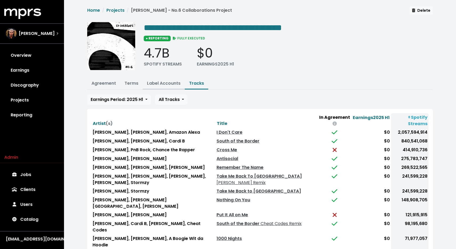
click at [169, 83] on link "Label Accounts" at bounding box center [164, 83] width 34 height 6
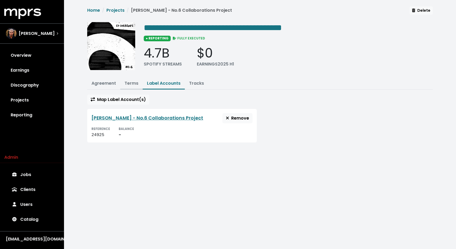
click at [126, 84] on link "Terms" at bounding box center [132, 83] width 14 height 6
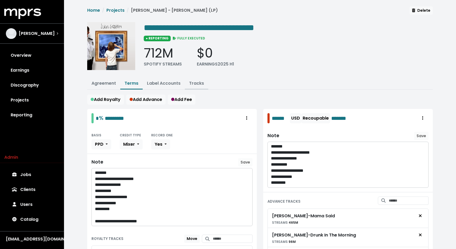
click at [197, 82] on link "Tracks" at bounding box center [196, 83] width 15 height 6
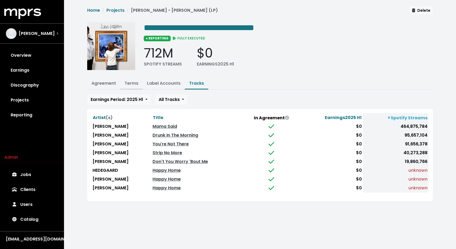
click at [132, 81] on link "Terms" at bounding box center [132, 83] width 14 height 6
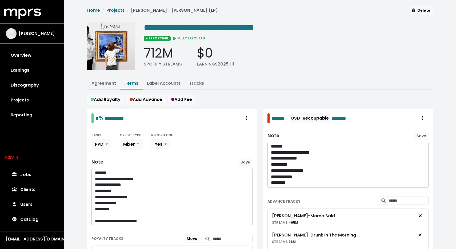
scroll to position [166, 0]
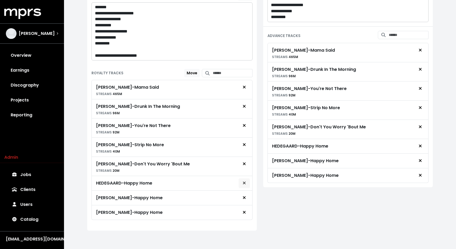
click at [248, 184] on button "Remove royalty target" at bounding box center [245, 183] width 12 height 10
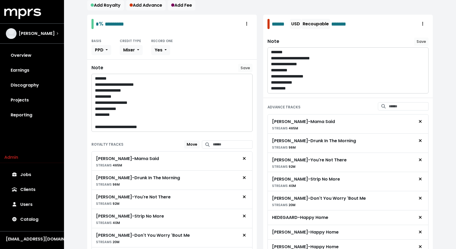
scroll to position [0, 0]
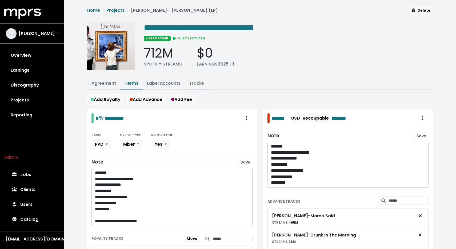
click at [192, 84] on link "Tracks" at bounding box center [196, 83] width 15 height 6
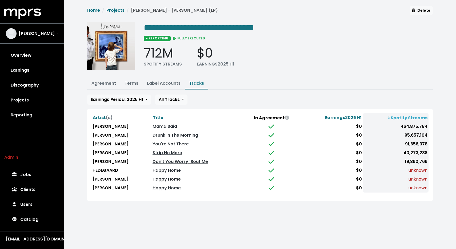
click at [158, 177] on link "Happy Home" at bounding box center [167, 179] width 28 height 6
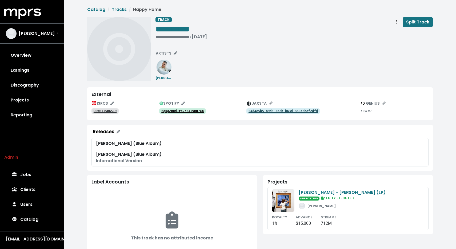
click at [195, 112] on tt "6qugZRudJra2c5JIvHO7Xn" at bounding box center [182, 111] width 42 height 4
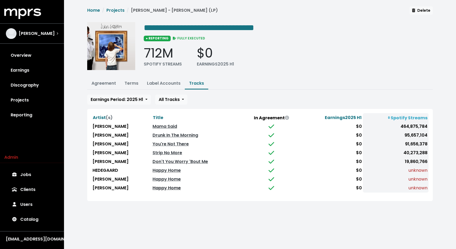
click at [168, 188] on link "Happy Home" at bounding box center [167, 188] width 28 height 6
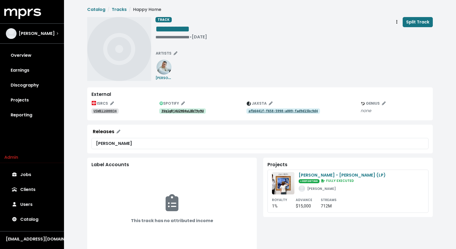
click at [172, 112] on tt "3Vq1gRj4U2HQ4uLBbT9y9U" at bounding box center [182, 111] width 42 height 4
click at [395, 18] on button "Track actions" at bounding box center [397, 22] width 12 height 10
click at [397, 31] on link "Merge" at bounding box center [412, 34] width 42 height 9
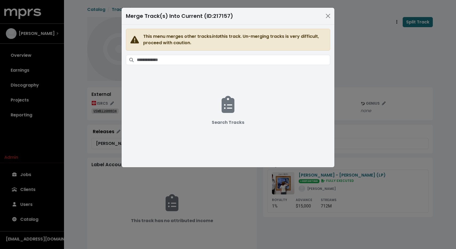
click at [300, 54] on span "This menu merges other tracks into this track. Un-merging tracks is very diffic…" at bounding box center [228, 93] width 204 height 128
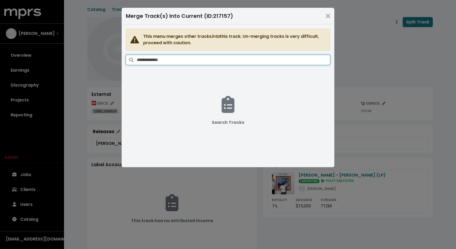
click at [293, 60] on input "Search tracks" at bounding box center [233, 60] width 193 height 10
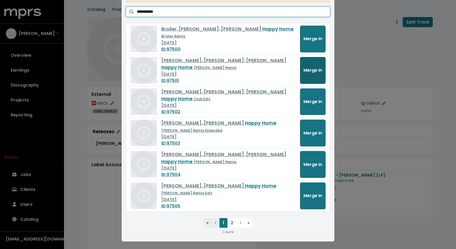
scroll to position [49, 0]
type input "**********"
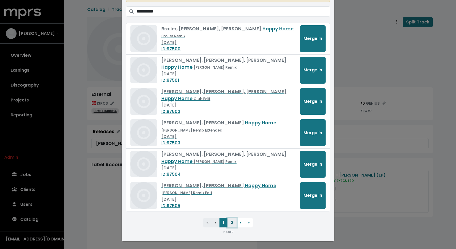
click at [233, 223] on button "2" at bounding box center [232, 223] width 9 height 10
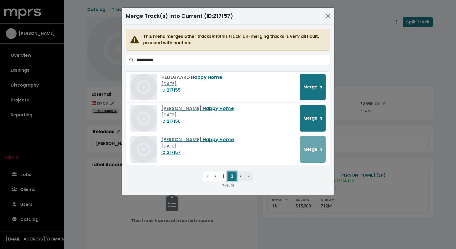
scroll to position [0, 0]
click at [314, 118] on span "Merge In" at bounding box center [313, 118] width 19 height 6
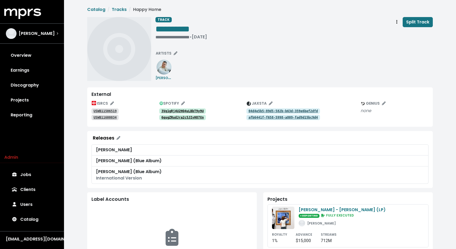
click at [181, 111] on tt "3Vq1gRj4U2HQ4uLBbT9y9U" at bounding box center [182, 111] width 42 height 4
click at [168, 119] on tt "6qugZRudJra2c5JIvHO7Xn" at bounding box center [182, 118] width 42 height 4
click at [121, 9] on link "Tracks" at bounding box center [119, 9] width 15 height 6
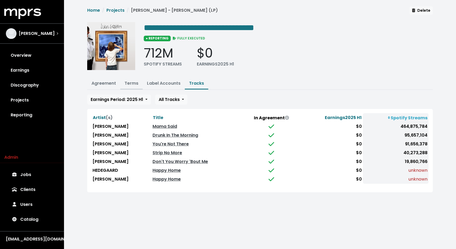
click at [130, 82] on link "Terms" at bounding box center [132, 83] width 14 height 6
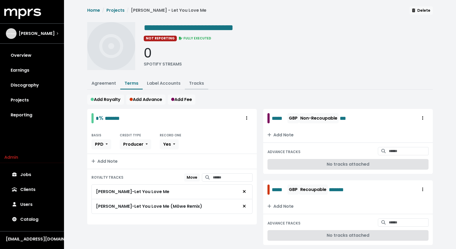
click at [194, 82] on link "Tracks" at bounding box center [196, 83] width 15 height 6
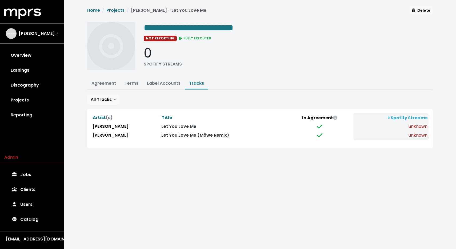
click at [161, 134] on link "Let You Love Me (Möwe Remix)" at bounding box center [195, 135] width 68 height 6
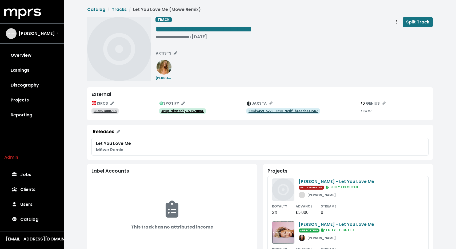
click at [174, 111] on tt "4M0pT9kNYndhyPw15ZDR8C" at bounding box center [182, 111] width 42 height 4
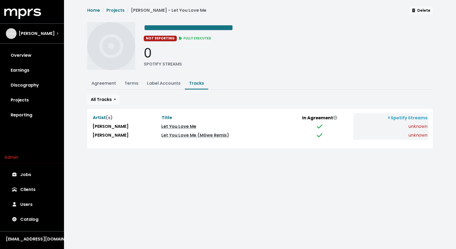
click at [161, 127] on link "Let You Love Me" at bounding box center [178, 127] width 35 height 6
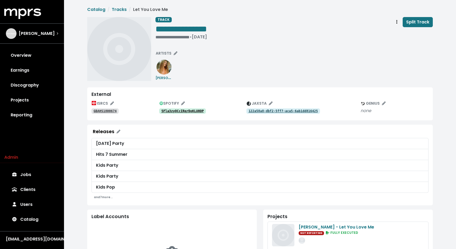
click at [178, 113] on link "5Fla3zyOCcIRqrDoKLU0DP" at bounding box center [182, 111] width 47 height 5
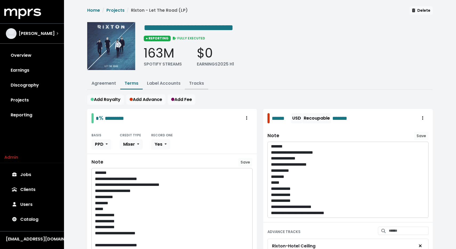
click at [197, 81] on link "Tracks" at bounding box center [196, 83] width 15 height 6
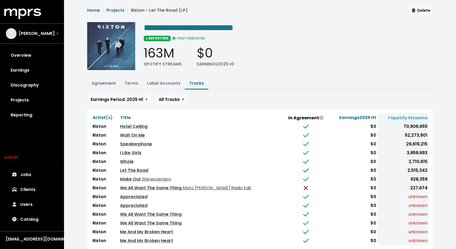
scroll to position [15, 0]
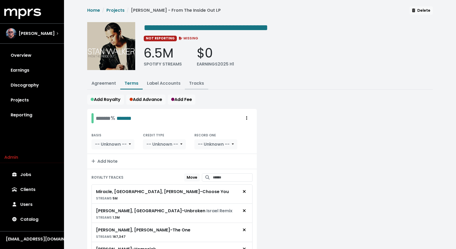
click at [197, 85] on link "Tracks" at bounding box center [196, 83] width 15 height 6
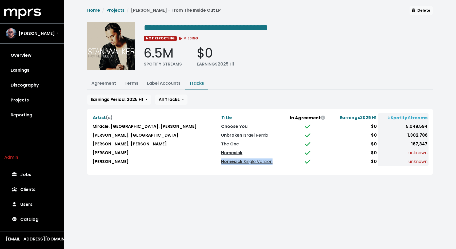
click at [221, 152] on link "Homesick" at bounding box center [231, 153] width 21 height 6
click at [221, 162] on link "Homesick Single Version" at bounding box center [246, 162] width 51 height 6
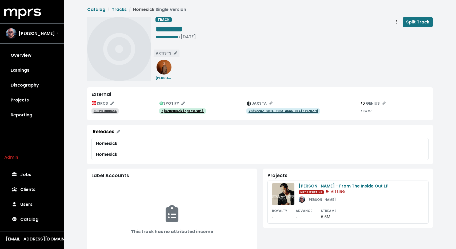
click at [169, 57] on button "ARTISTS" at bounding box center [166, 53] width 26 height 8
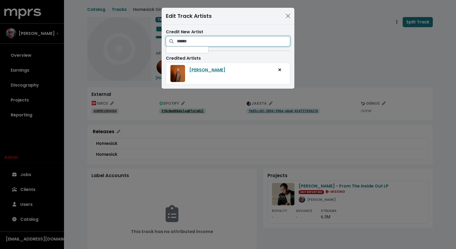
click at [198, 45] on input "Search for artists who should be credited on this track" at bounding box center [233, 41] width 113 height 10
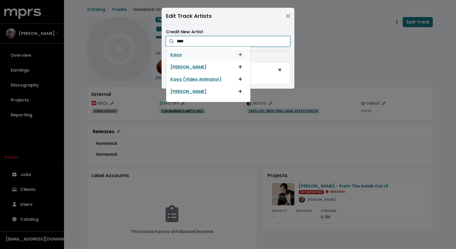
type input "****"
click at [241, 55] on span "Add artist to this track's credited artists" at bounding box center [240, 55] width 5 height 6
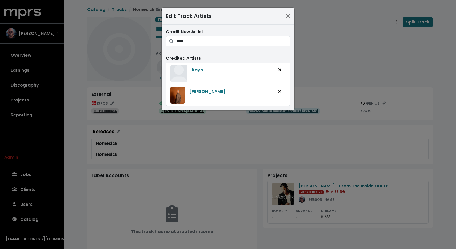
click at [346, 55] on div "Edit Track Artists Credit New Artist **** Kayo Kayo Shekoni Kayo (Video Animato…" at bounding box center [228, 124] width 456 height 249
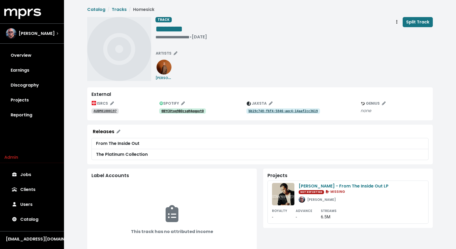
click at [190, 111] on tt "0BYCOtoq9BOcsqH4eqpotO" at bounding box center [182, 111] width 42 height 4
click at [172, 109] on link "0BYCOtoq9BOcsqH4eqpotO" at bounding box center [182, 111] width 47 height 5
click at [167, 109] on link "0BYCOtoq9BOcsqH4eqpotO" at bounding box center [182, 111] width 47 height 5
click at [175, 108] on div "3jRcBeH0GdxlogK7sCsBil" at bounding box center [202, 111] width 87 height 6
click at [167, 111] on tt "3jRcBeH0GdxlogK7sCsBil" at bounding box center [182, 111] width 42 height 4
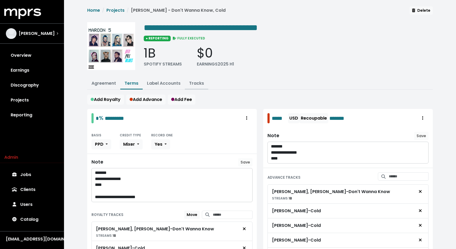
click at [199, 79] on button "Tracks" at bounding box center [196, 83] width 23 height 11
click at [193, 81] on link "Tracks" at bounding box center [196, 83] width 15 height 6
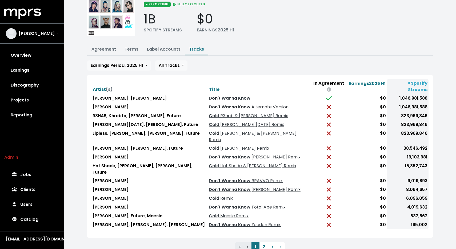
scroll to position [34, 0]
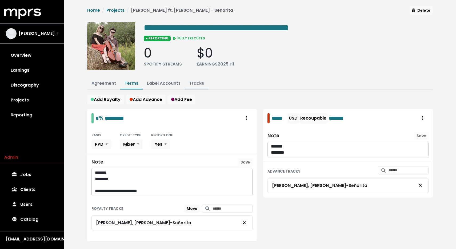
click at [196, 80] on link "Tracks" at bounding box center [196, 83] width 15 height 6
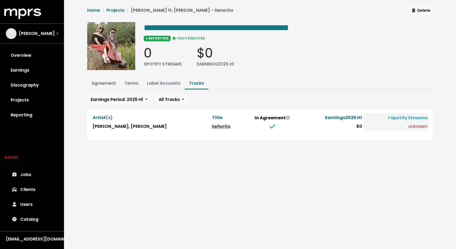
click at [213, 127] on link "Señorita" at bounding box center [221, 127] width 19 height 6
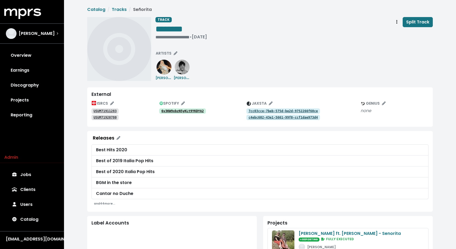
click at [193, 104] on div "SPOTIFY" at bounding box center [202, 104] width 87 height 8
click at [191, 109] on link "6v3KW9xbzN5yKLt9YKDYA2" at bounding box center [182, 111] width 47 height 5
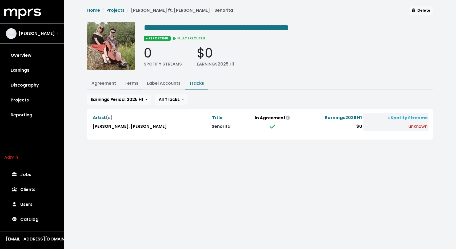
click at [136, 84] on link "Terms" at bounding box center [132, 83] width 14 height 6
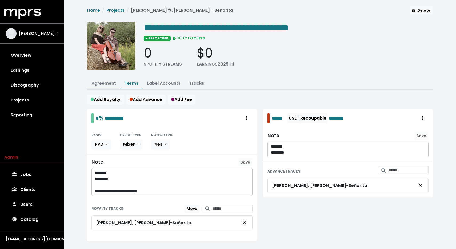
click at [105, 85] on link "Agreement" at bounding box center [104, 83] width 25 height 6
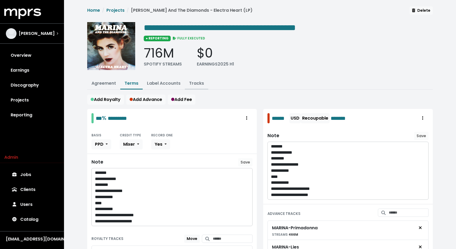
click at [196, 82] on link "Tracks" at bounding box center [196, 83] width 15 height 6
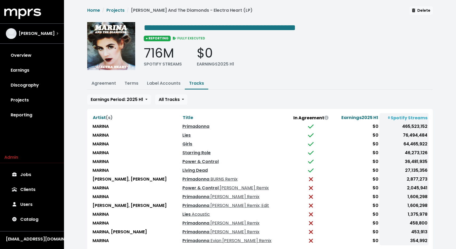
scroll to position [34, 0]
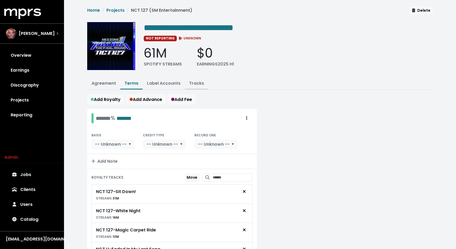
click at [199, 81] on link "Tracks" at bounding box center [196, 83] width 15 height 6
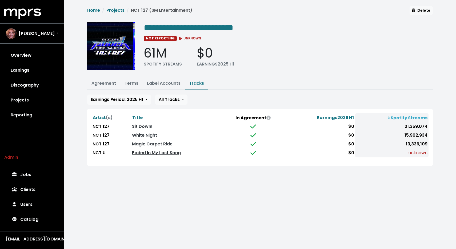
click at [150, 153] on link "Faded In My Last Song" at bounding box center [156, 153] width 49 height 6
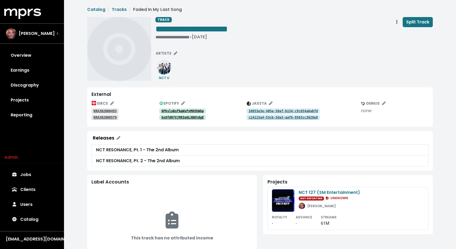
click at [174, 117] on tt "6xOfdH7XjM8ImGLXBOtdgE" at bounding box center [182, 118] width 42 height 4
click at [189, 110] on tt "6PkyloBsFbqWxFnMOVhWGp" at bounding box center [182, 111] width 42 height 4
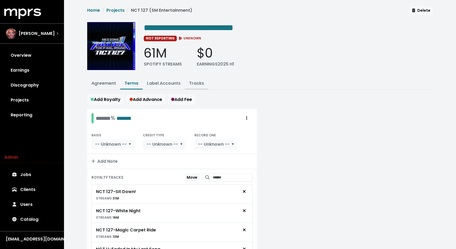
click at [195, 82] on link "Tracks" at bounding box center [196, 83] width 15 height 6
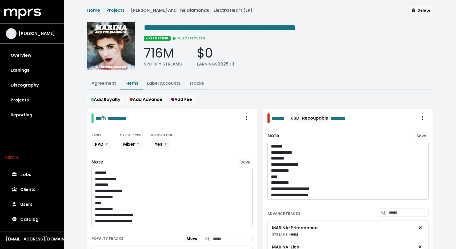
click at [194, 81] on link "Tracks" at bounding box center [196, 83] width 15 height 6
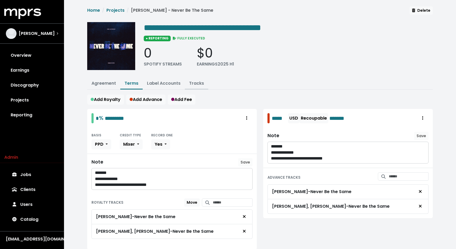
click at [204, 86] on button "Tracks" at bounding box center [196, 83] width 23 height 11
click at [199, 84] on link "Tracks" at bounding box center [196, 83] width 15 height 6
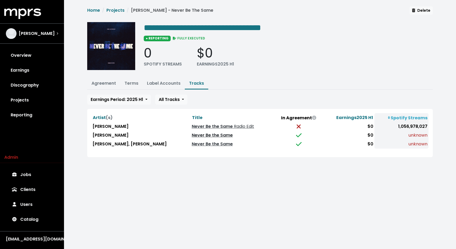
click at [199, 133] on link "Never Be the Same" at bounding box center [212, 135] width 41 height 6
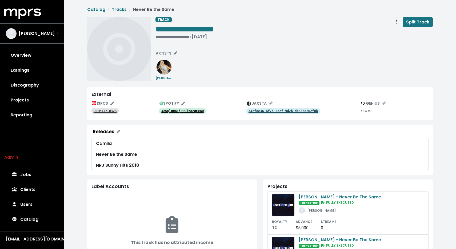
click at [189, 112] on tt "4eWQlBRaTjPPUlzacqEeoQ" at bounding box center [182, 111] width 42 height 4
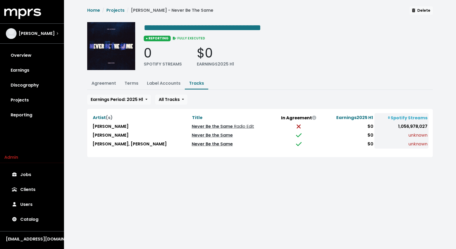
click at [198, 143] on link "Never Be the Same" at bounding box center [212, 144] width 41 height 6
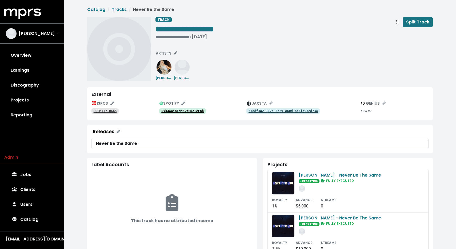
click at [189, 112] on tt "0xk4woi8ENN8VWFDZTcF8h" at bounding box center [182, 111] width 42 height 4
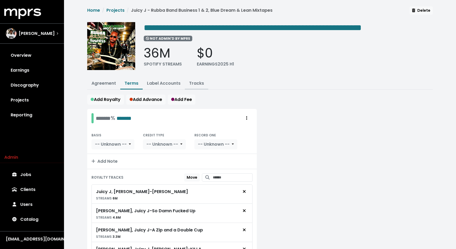
click at [199, 83] on link "Tracks" at bounding box center [196, 83] width 15 height 6
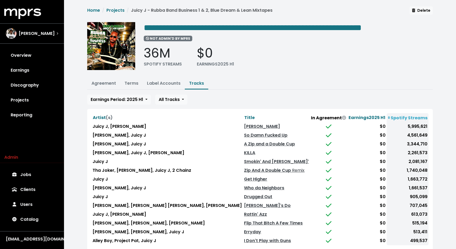
scroll to position [34, 0]
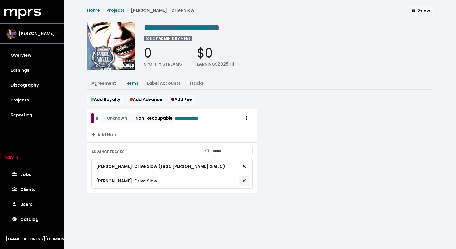
click at [247, 181] on button "Remove advance target" at bounding box center [245, 181] width 12 height 10
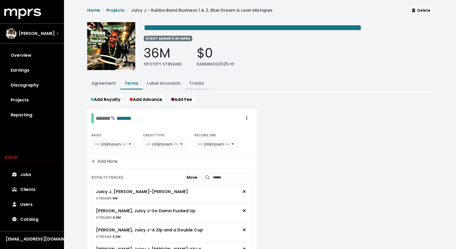
click at [199, 84] on link "Tracks" at bounding box center [196, 83] width 15 height 6
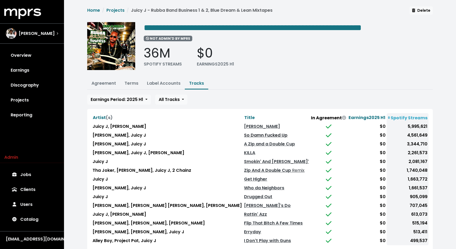
scroll to position [34, 0]
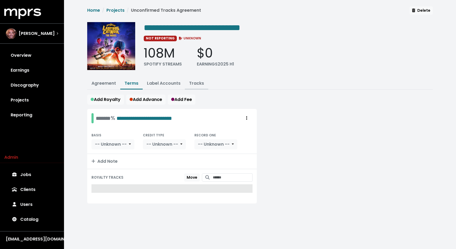
click at [195, 82] on link "Tracks" at bounding box center [196, 83] width 15 height 6
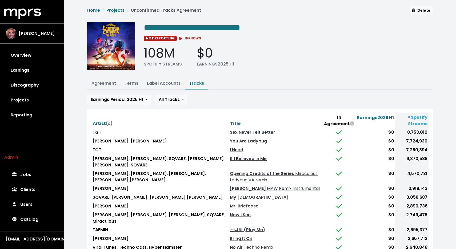
scroll to position [59, 0]
